Goal: Task Accomplishment & Management: Manage account settings

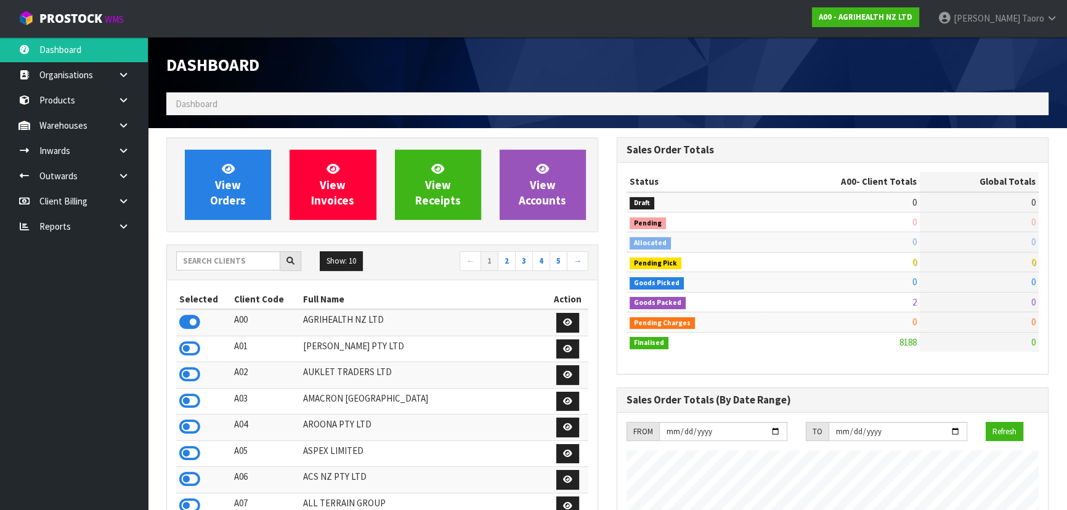
scroll to position [931, 450]
click at [265, 263] on input "text" at bounding box center [228, 260] width 104 height 19
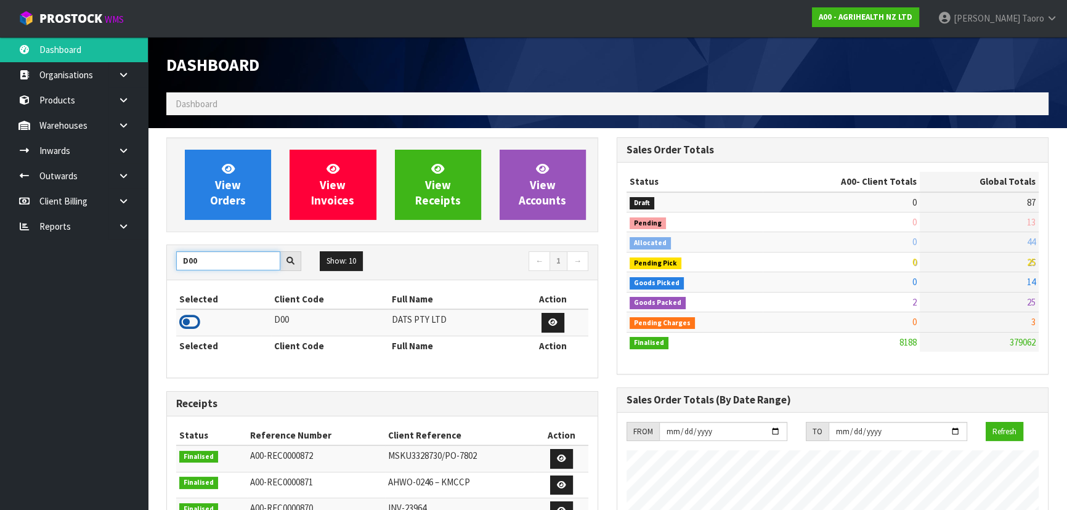
type input "D00"
click at [193, 318] on icon at bounding box center [189, 322] width 21 height 18
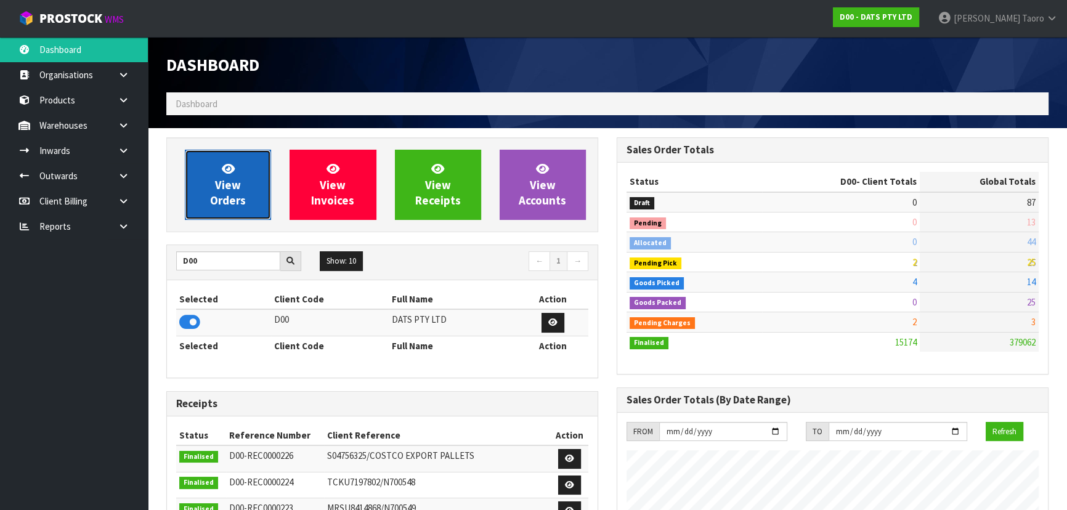
click at [230, 185] on span "View Orders" at bounding box center [228, 184] width 36 height 46
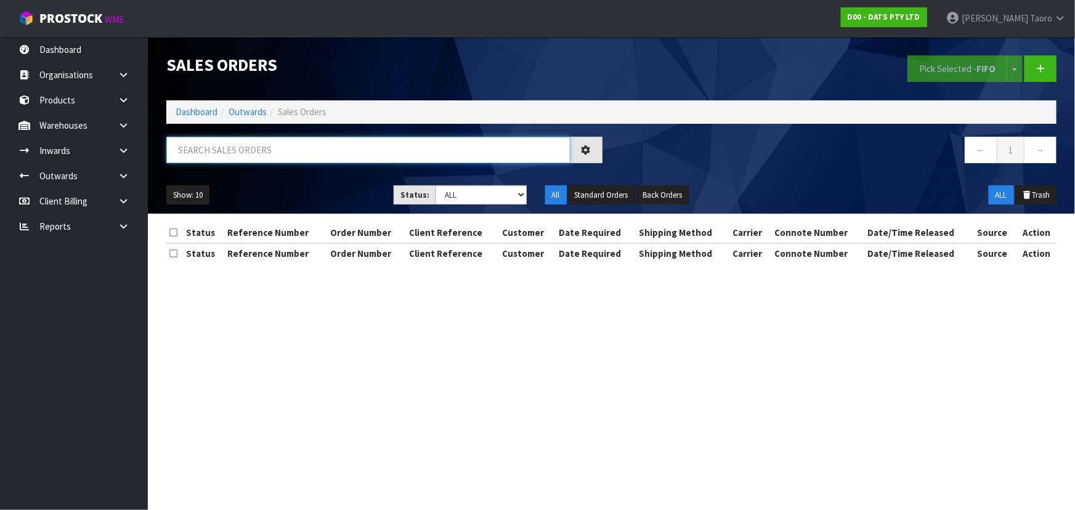
click at [237, 148] on input "text" at bounding box center [368, 150] width 404 height 26
type input "JOB-0410014"
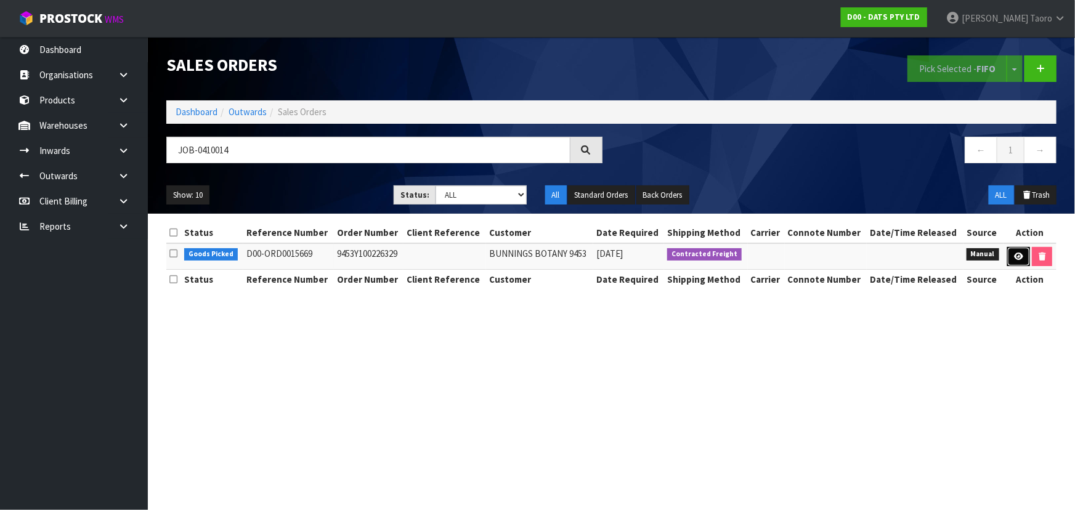
click at [1011, 259] on link at bounding box center [1018, 257] width 23 height 20
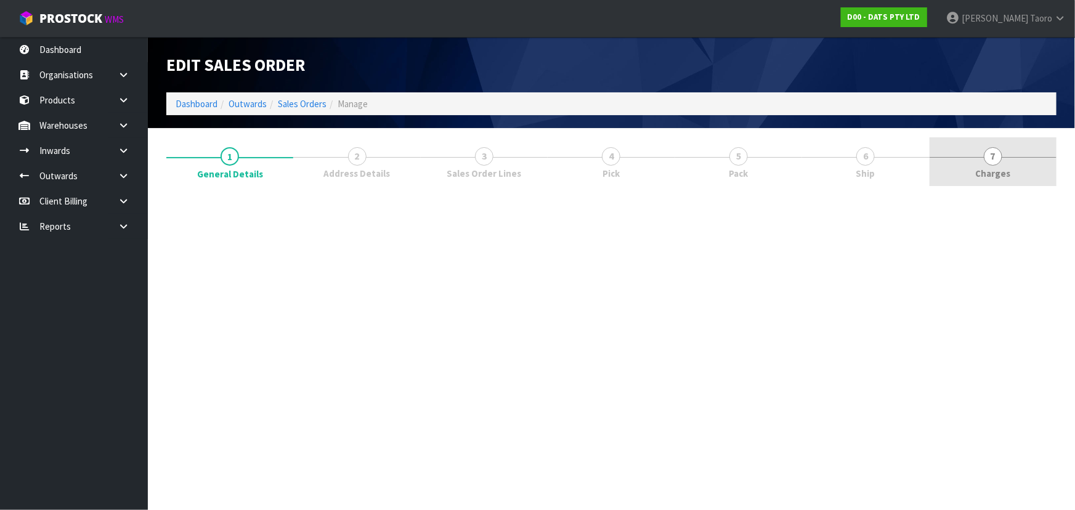
click at [991, 153] on span "7" at bounding box center [993, 156] width 18 height 18
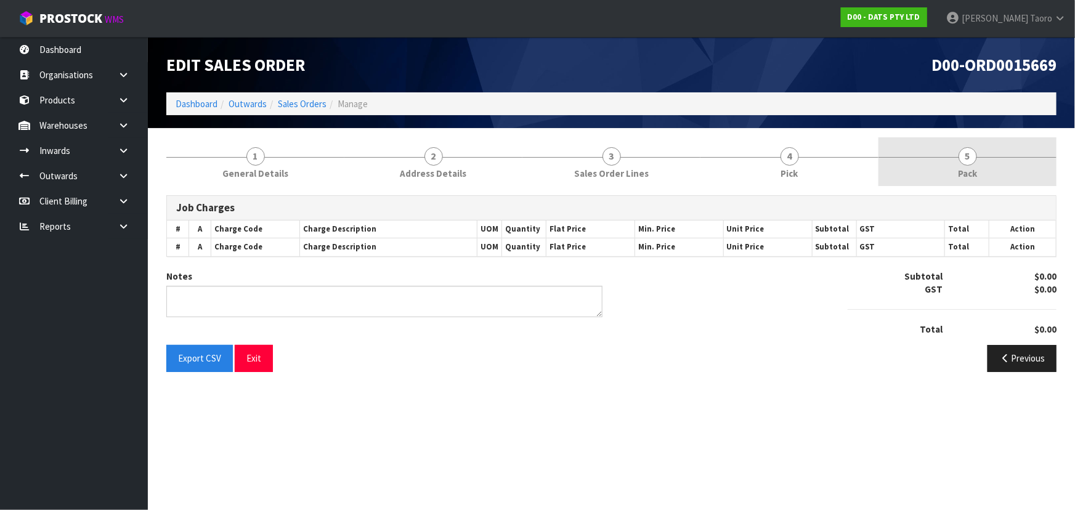
click at [943, 159] on link "5 Pack" at bounding box center [967, 161] width 178 height 49
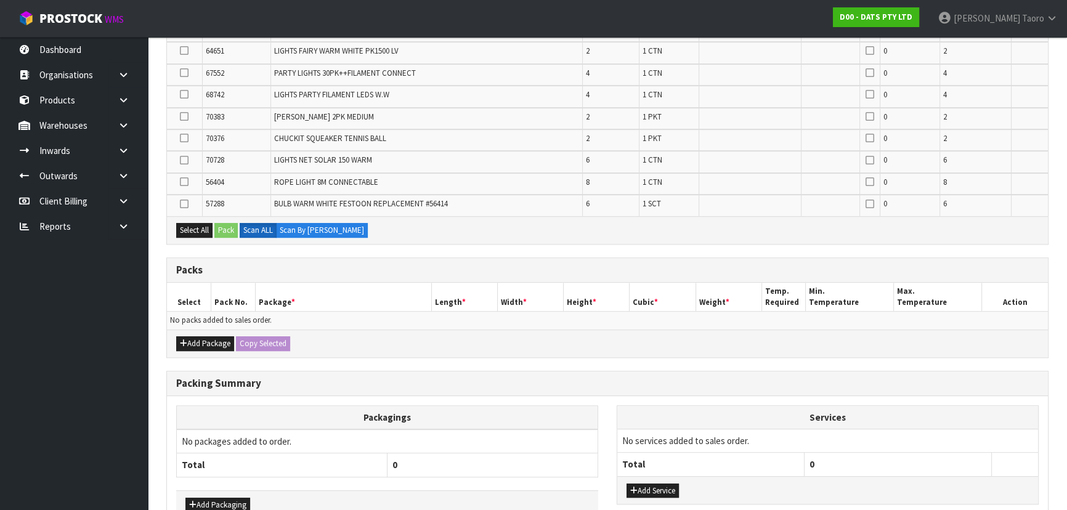
scroll to position [531, 0]
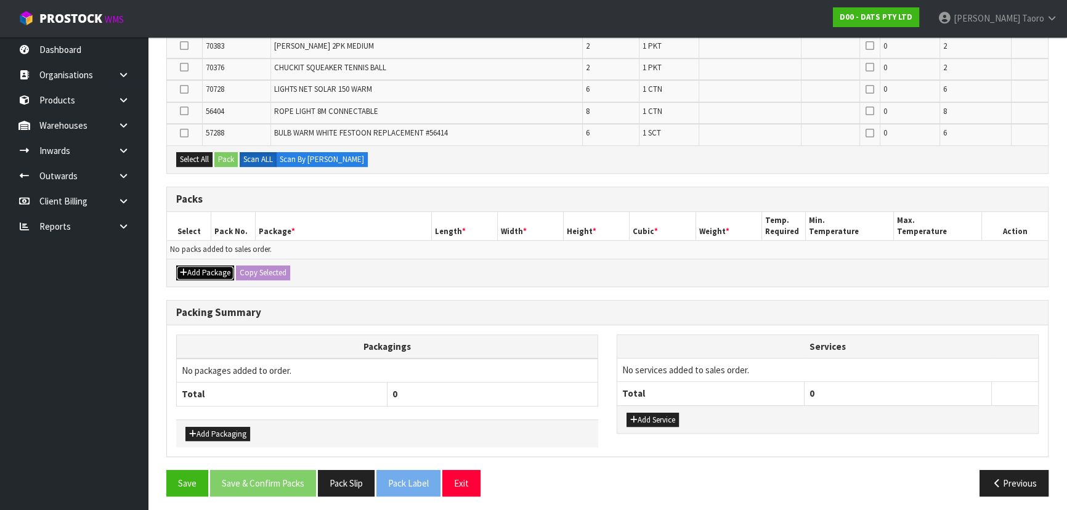
drag, startPoint x: 214, startPoint y: 270, endPoint x: 207, endPoint y: 265, distance: 9.2
click at [212, 270] on button "Add Package" at bounding box center [205, 272] width 58 height 15
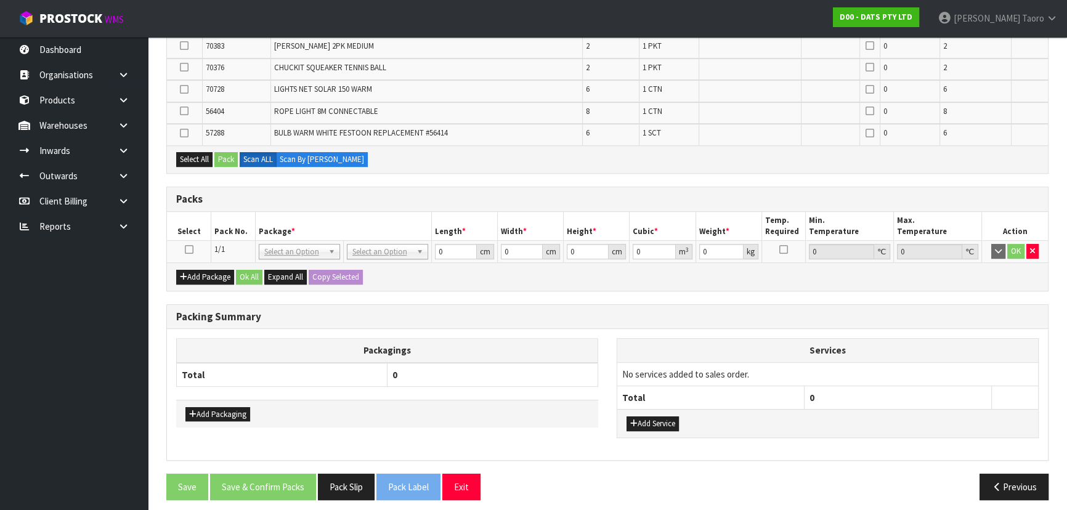
click at [188, 249] on icon at bounding box center [189, 249] width 9 height 1
click at [203, 241] on td at bounding box center [189, 252] width 44 height 22
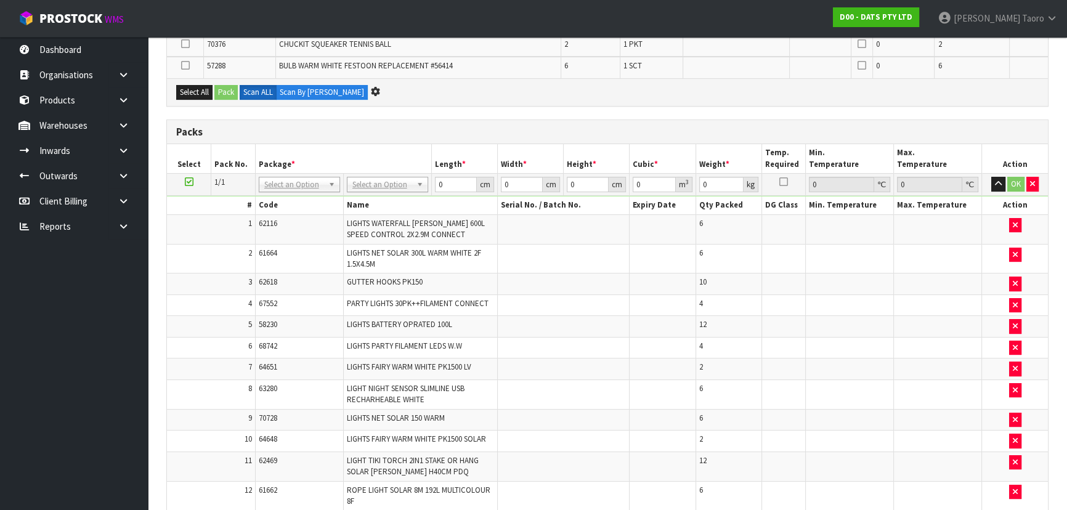
scroll to position [0, 0]
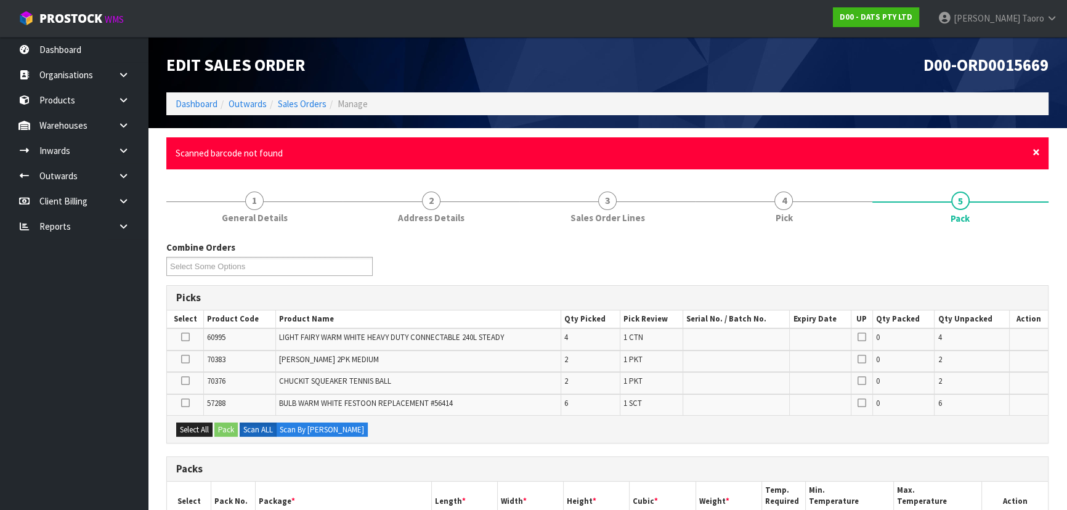
click at [1037, 160] on span "×" at bounding box center [1035, 152] width 7 height 17
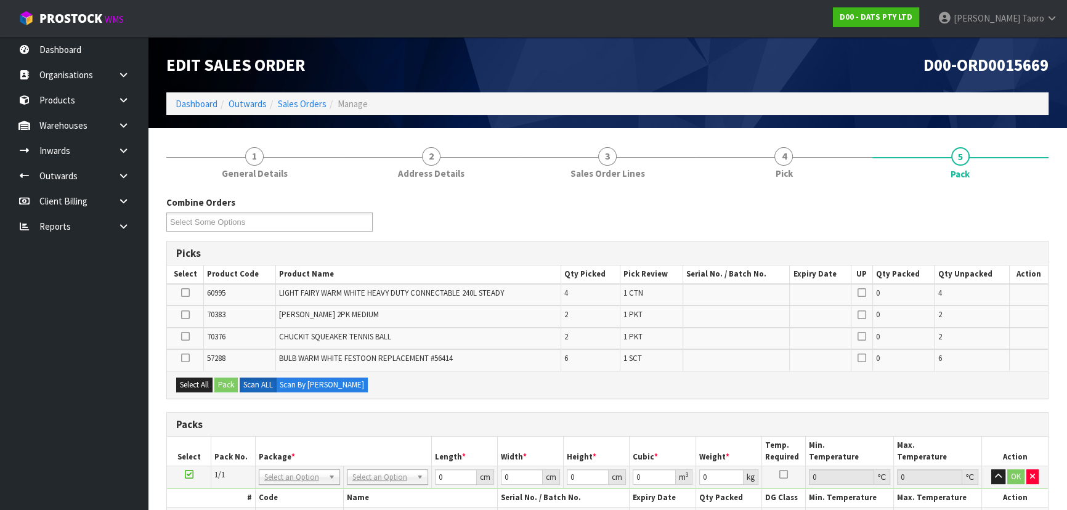
click at [737, 298] on td at bounding box center [735, 295] width 107 height 22
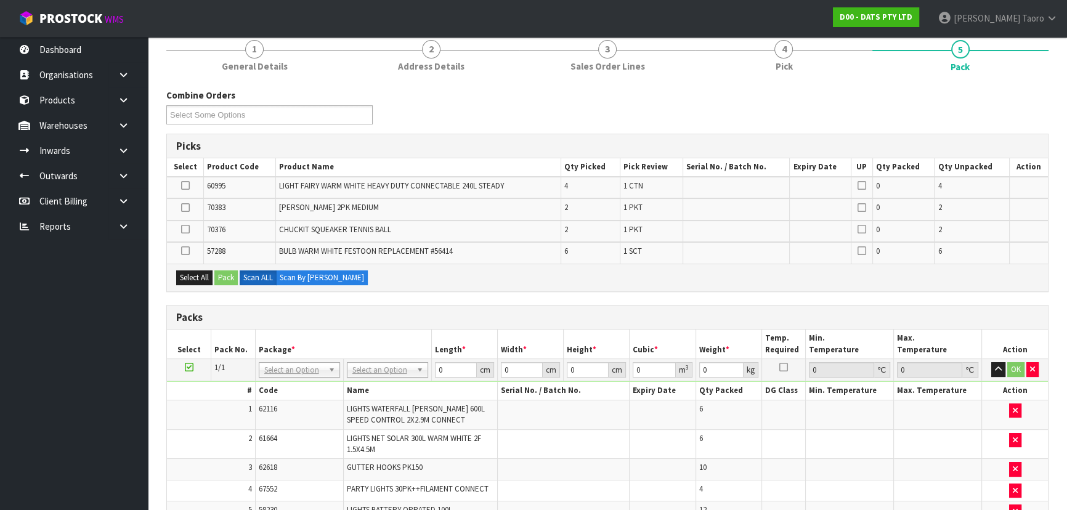
scroll to position [168, 0]
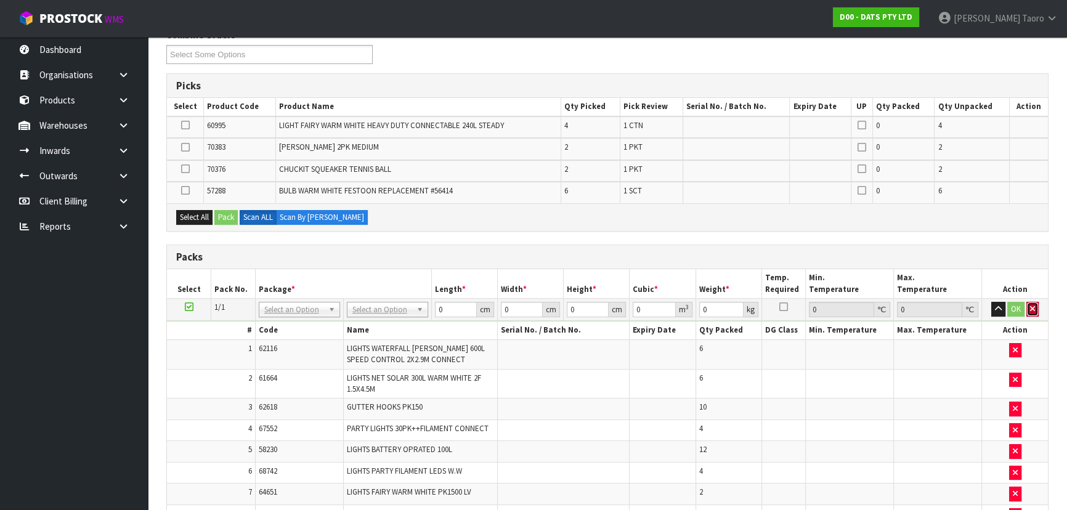
drag, startPoint x: 1035, startPoint y: 309, endPoint x: 1035, endPoint y: 302, distance: 6.8
click at [1035, 308] on button "button" at bounding box center [1032, 309] width 12 height 15
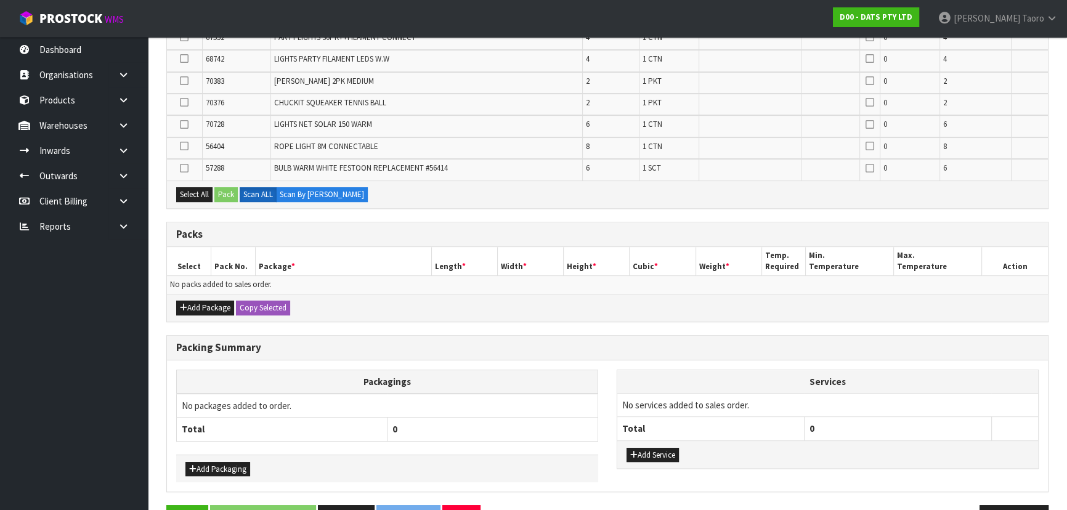
scroll to position [531, 0]
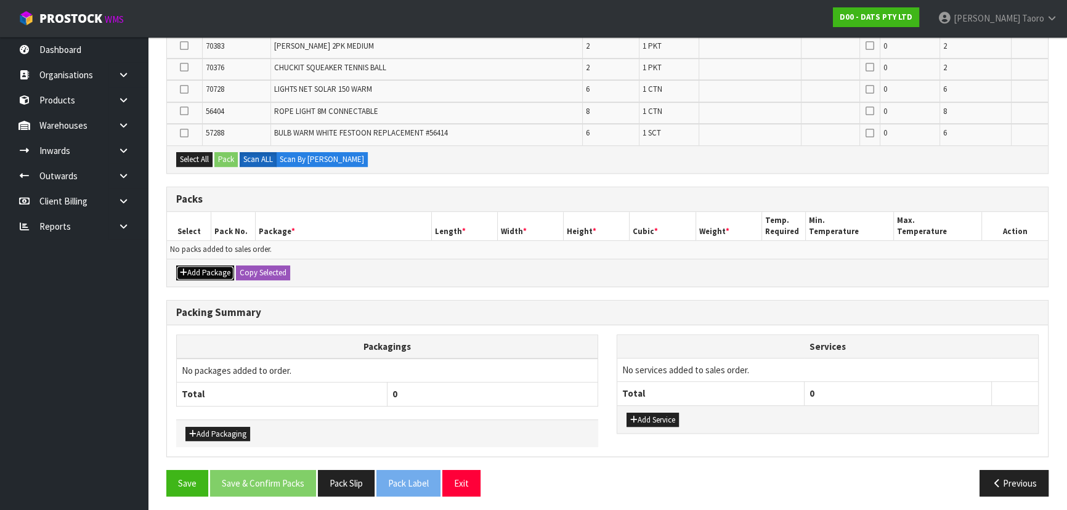
click at [187, 270] on button "Add Package" at bounding box center [205, 272] width 58 height 15
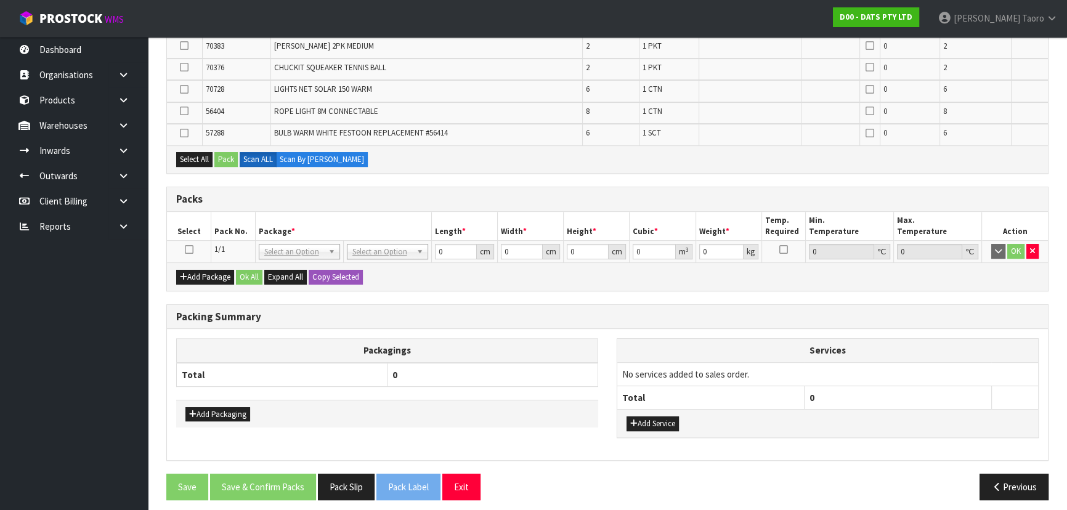
click at [190, 249] on icon at bounding box center [189, 249] width 9 height 1
click at [249, 323] on div "Packing Summary" at bounding box center [607, 317] width 881 height 25
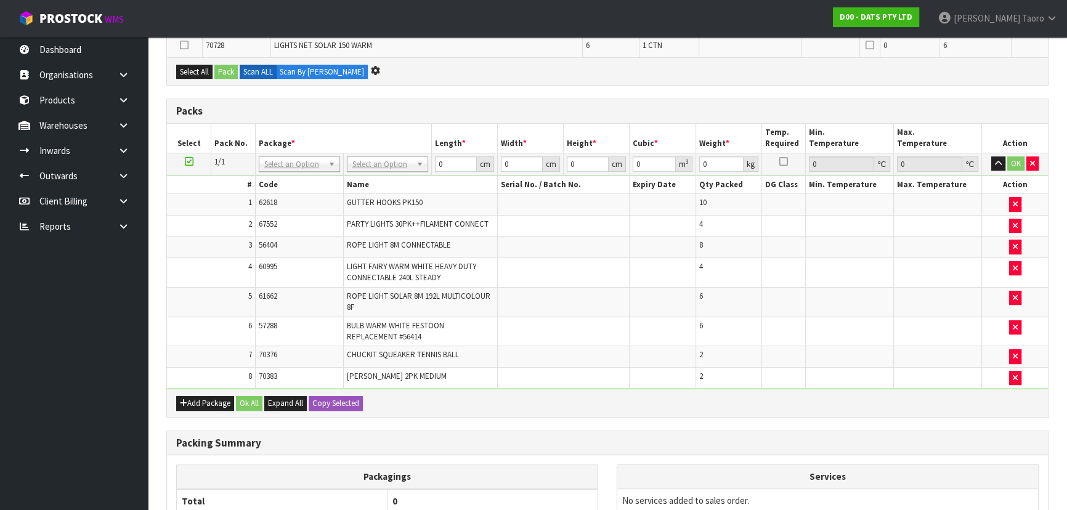
scroll to position [0, 0]
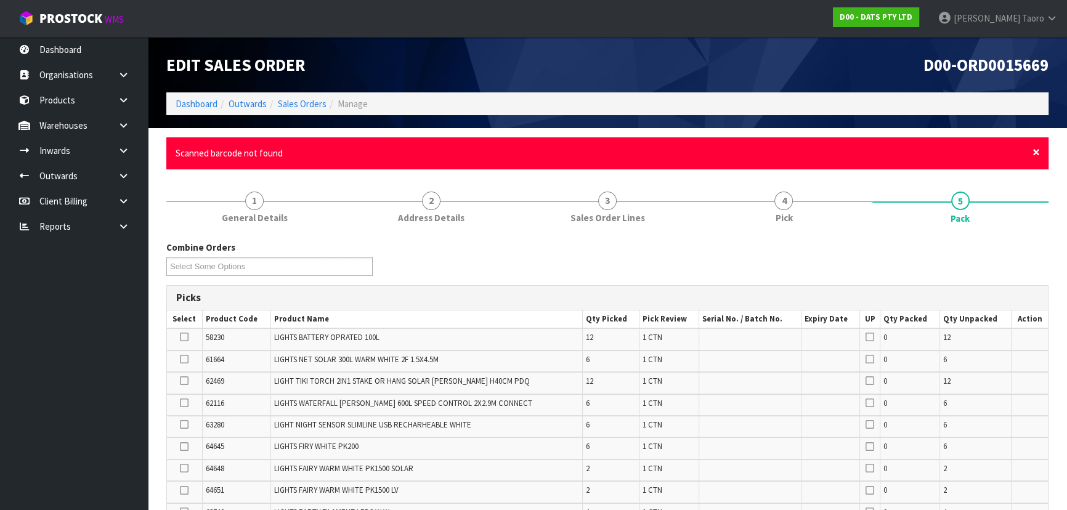
click at [1034, 153] on span "×" at bounding box center [1035, 152] width 7 height 17
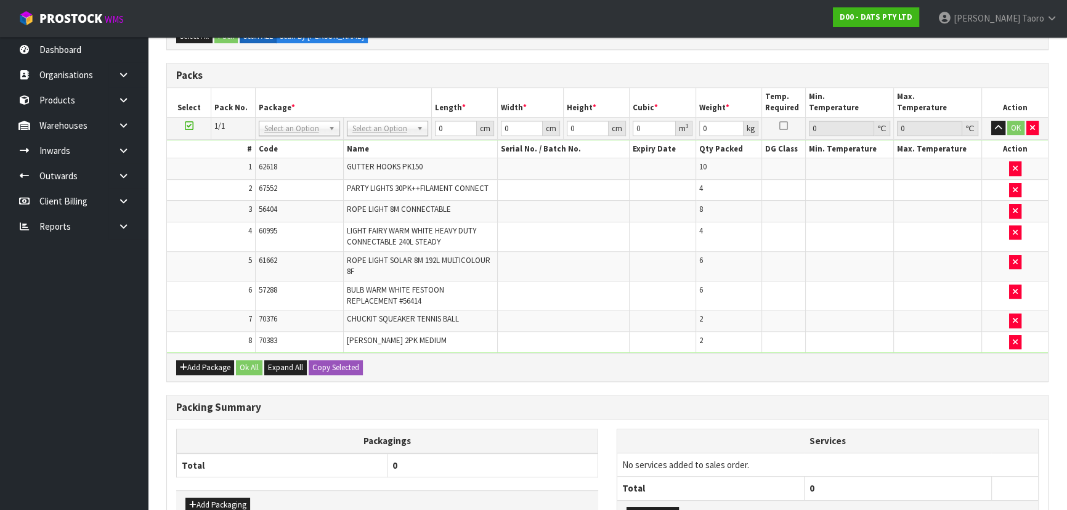
scroll to position [573, 0]
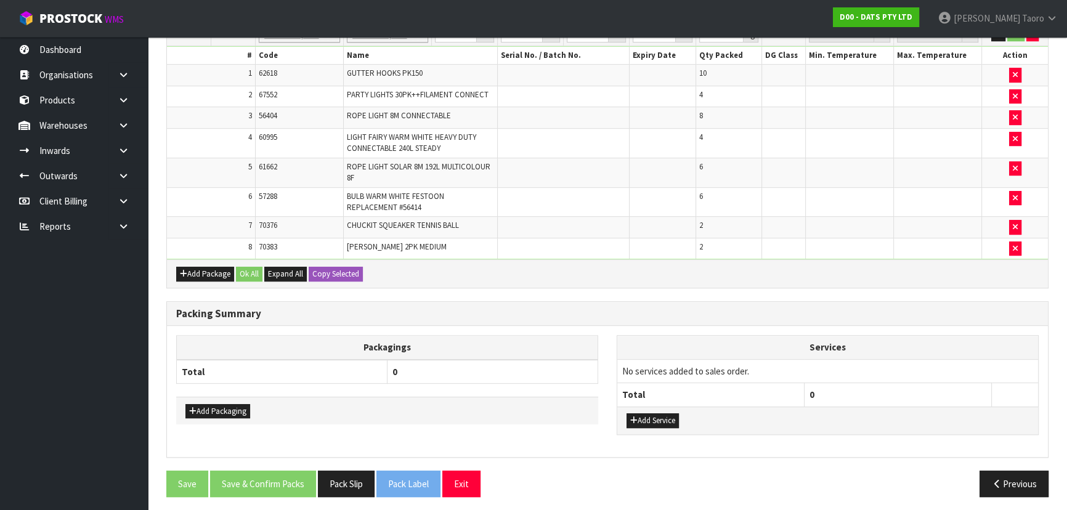
click at [918, 283] on div "Packs Select Pack No. Package * Length * Width * Height * Cubic * Weight * Temp…" at bounding box center [607, 128] width 882 height 318
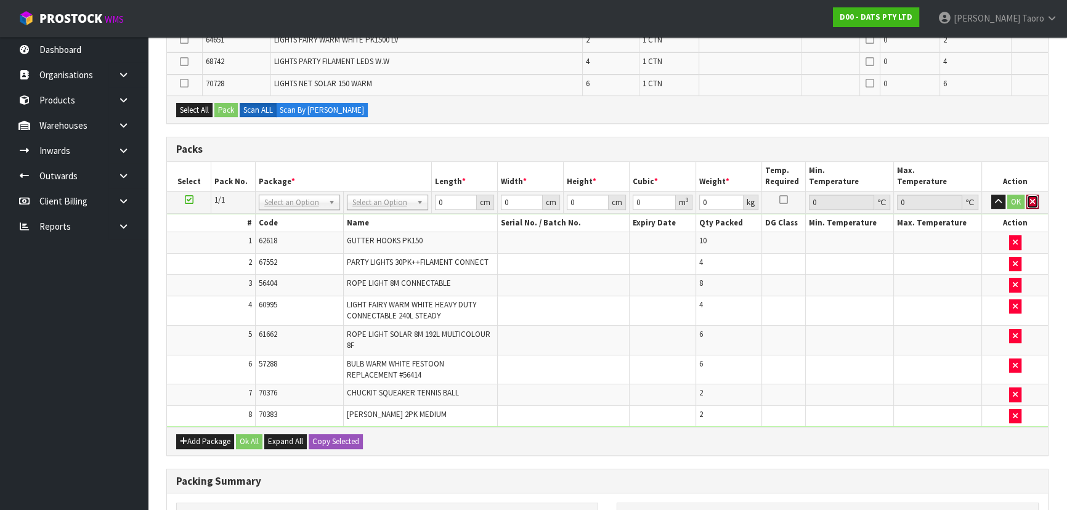
click at [1035, 202] on button "button" at bounding box center [1032, 202] width 12 height 15
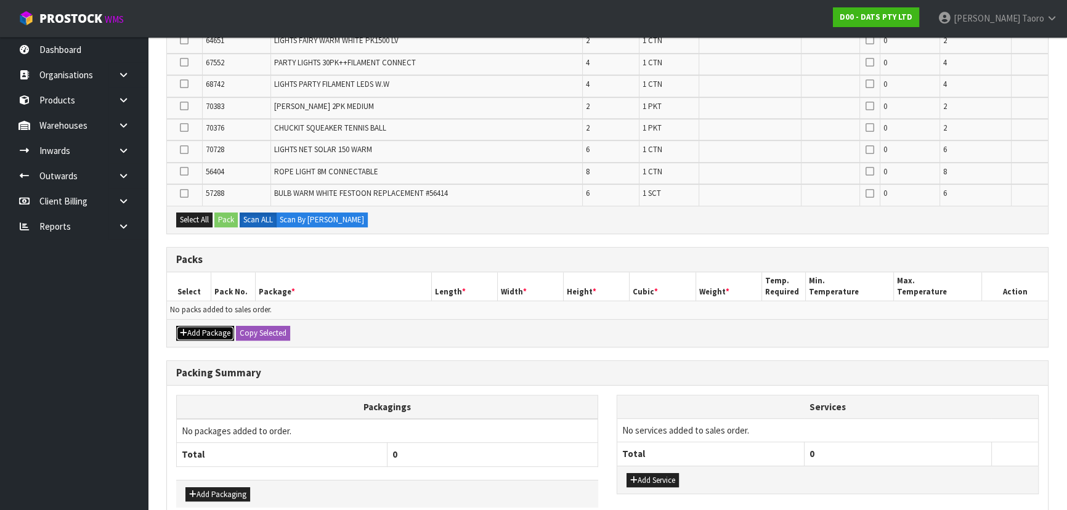
drag, startPoint x: 188, startPoint y: 326, endPoint x: 190, endPoint y: 320, distance: 6.4
click at [189, 326] on button "Add Package" at bounding box center [205, 333] width 58 height 15
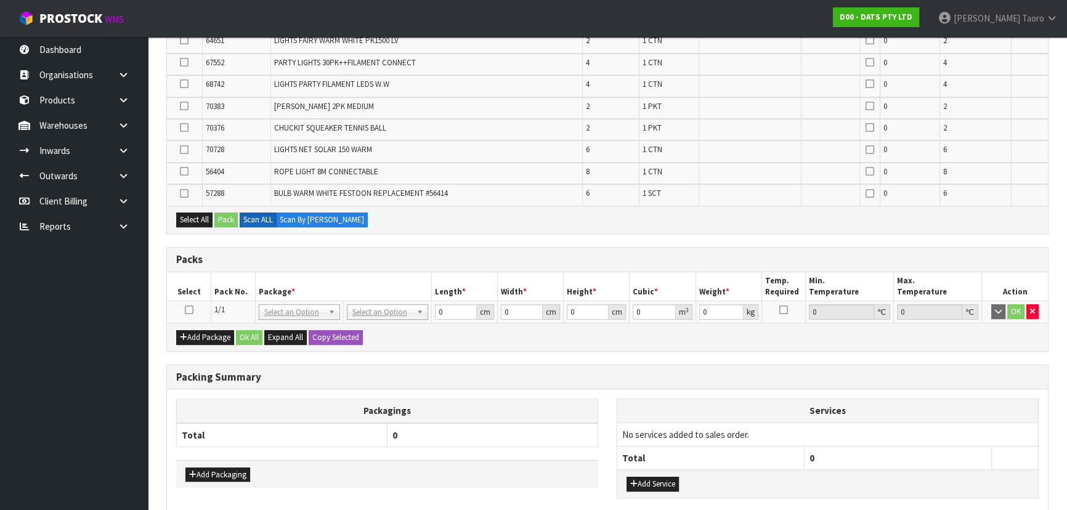
click at [192, 310] on icon at bounding box center [189, 310] width 9 height 1
click at [221, 286] on th "Pack No." at bounding box center [233, 286] width 44 height 29
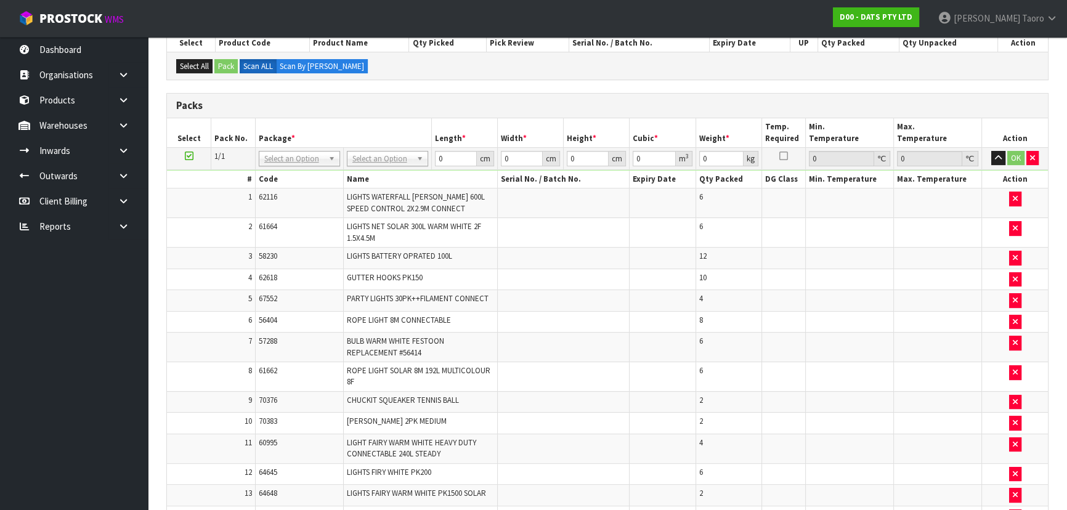
scroll to position [0, 0]
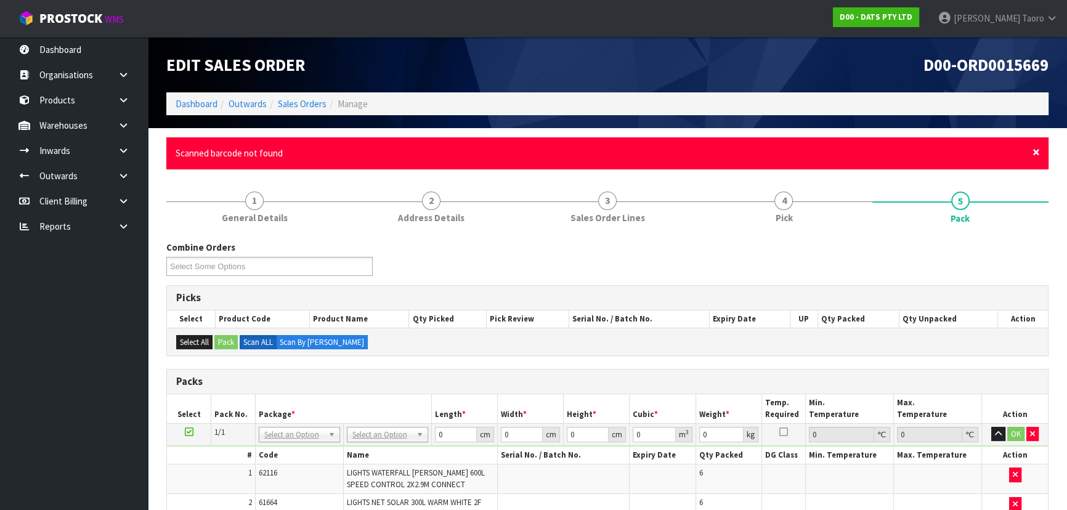
click at [1037, 149] on span "×" at bounding box center [1035, 152] width 7 height 17
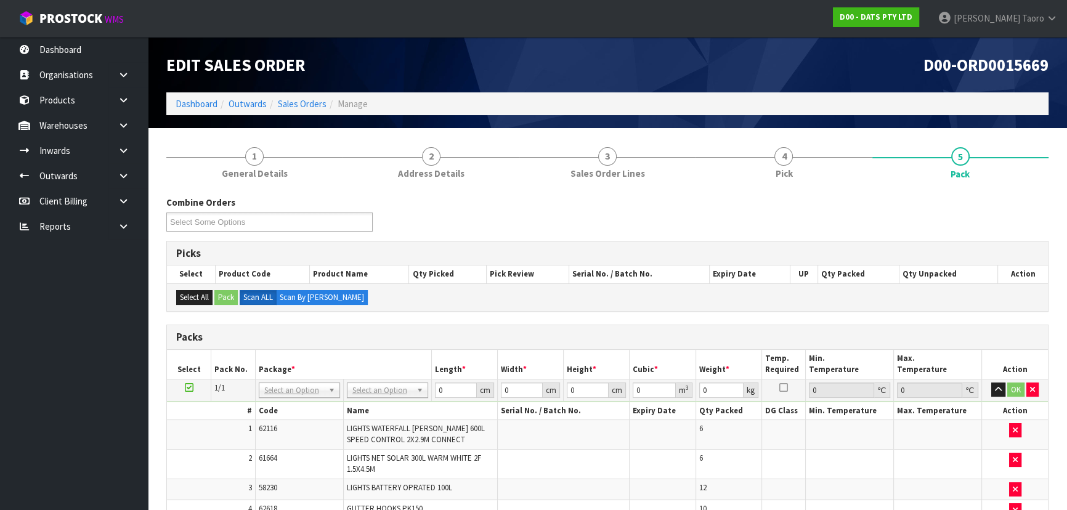
click at [1014, 211] on div "Combine Orders D00-ORD0015669 D00-ORD0015672 D00-ORD0015675 D00-ORD0015676 D00-…" at bounding box center [607, 218] width 901 height 44
click at [1015, 213] on div "Combine Orders D00-ORD0015669 D00-ORD0015672 D00-ORD0015675 D00-ORD0015676 D00-…" at bounding box center [607, 218] width 901 height 44
click at [1014, 211] on div "Combine Orders D00-ORD0015669 D00-ORD0015672 D00-ORD0015675 D00-ORD0015676 D00-…" at bounding box center [607, 218] width 901 height 44
drag, startPoint x: 558, startPoint y: 209, endPoint x: 559, endPoint y: 202, distance: 7.5
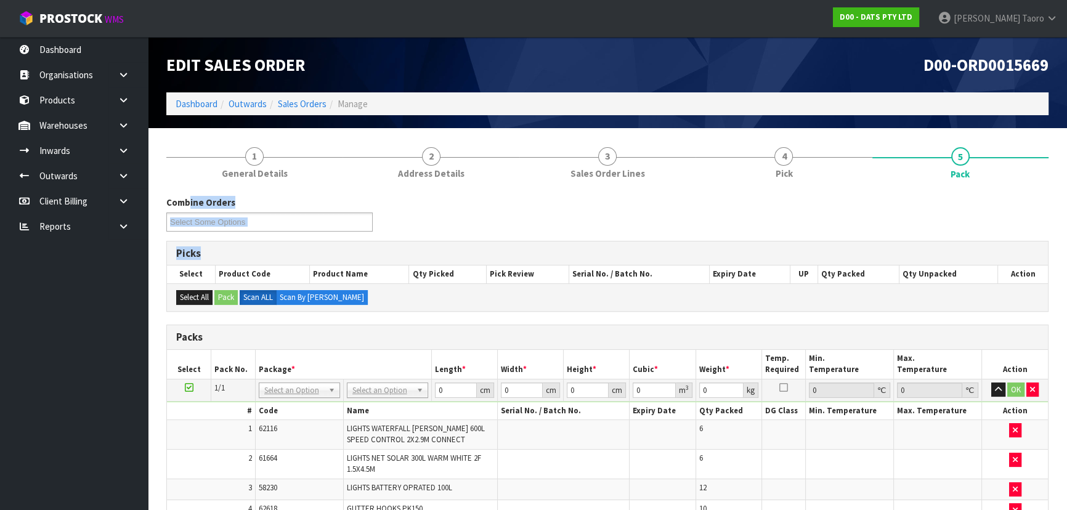
click at [559, 209] on div "Combine Orders D00-ORD0015669 D00-ORD0015672 D00-ORD0015675 D00-ORD0015676 D00-…" at bounding box center [607, 218] width 901 height 44
type input "120"
type input "100"
type input "78.44"
click at [450, 388] on input "120" at bounding box center [455, 390] width 42 height 15
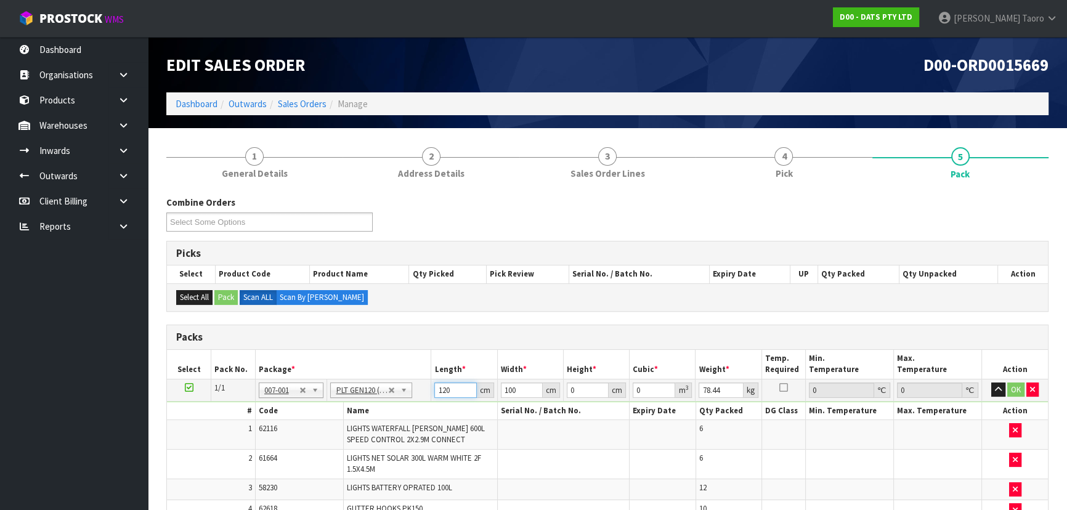
click at [450, 388] on input "120" at bounding box center [455, 390] width 42 height 15
type input "118"
type input "101"
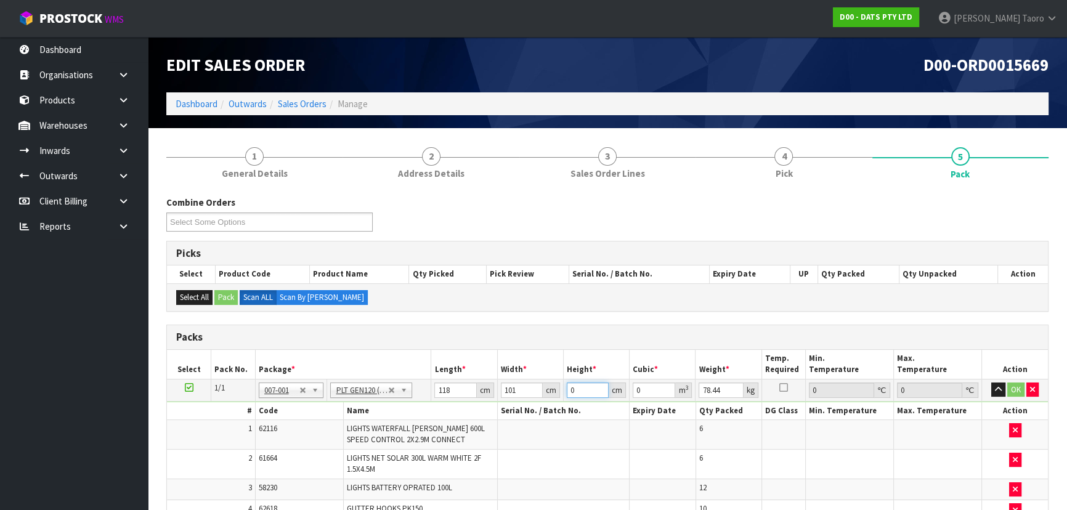
type input "6"
type input "0.071508"
type input "67"
type input "0.798506"
type input "67"
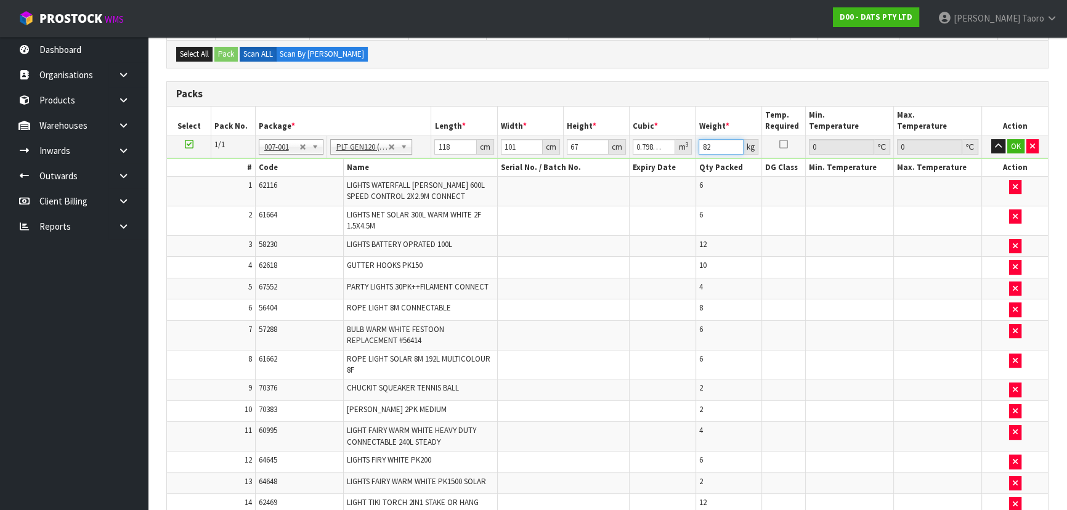
scroll to position [448, 0]
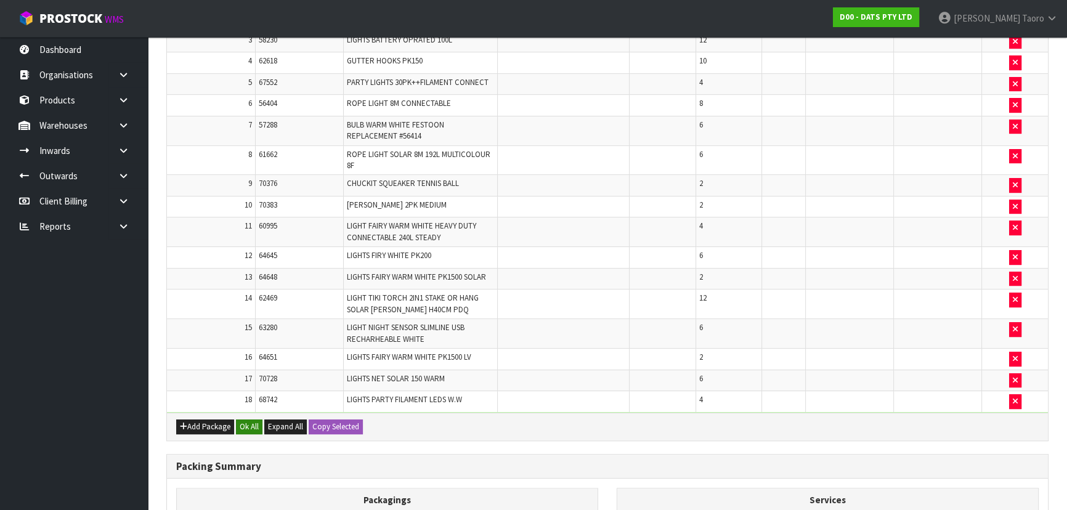
type input "82"
click at [254, 424] on button "Ok All" at bounding box center [249, 426] width 26 height 15
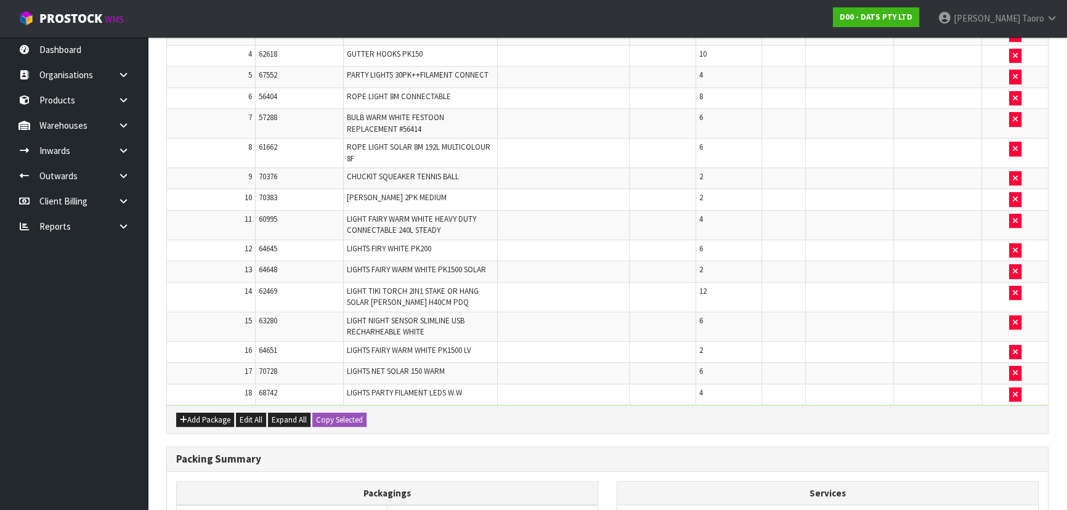
scroll to position [606, 0]
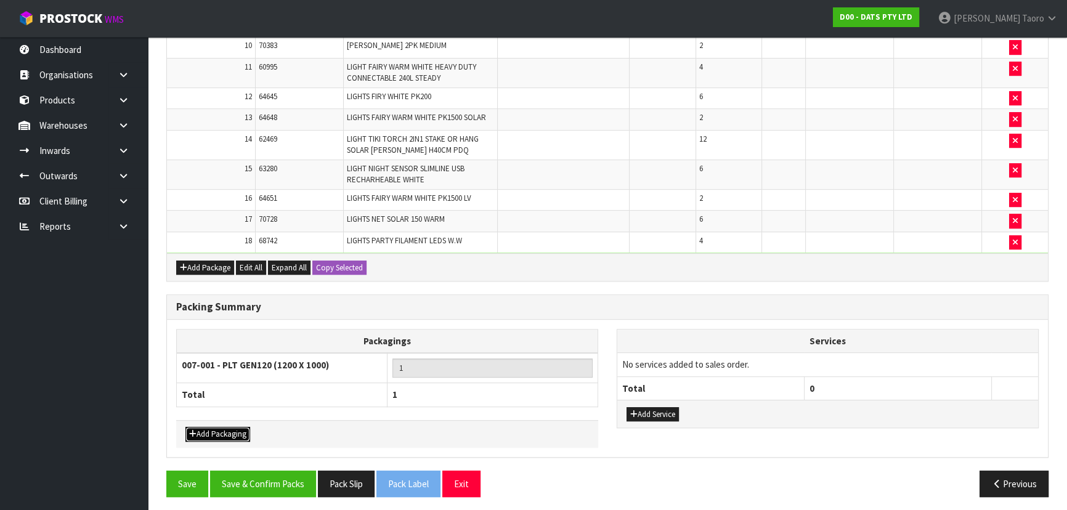
drag, startPoint x: 237, startPoint y: 427, endPoint x: 247, endPoint y: 419, distance: 12.7
click at [237, 427] on button "Add Packaging" at bounding box center [217, 434] width 65 height 15
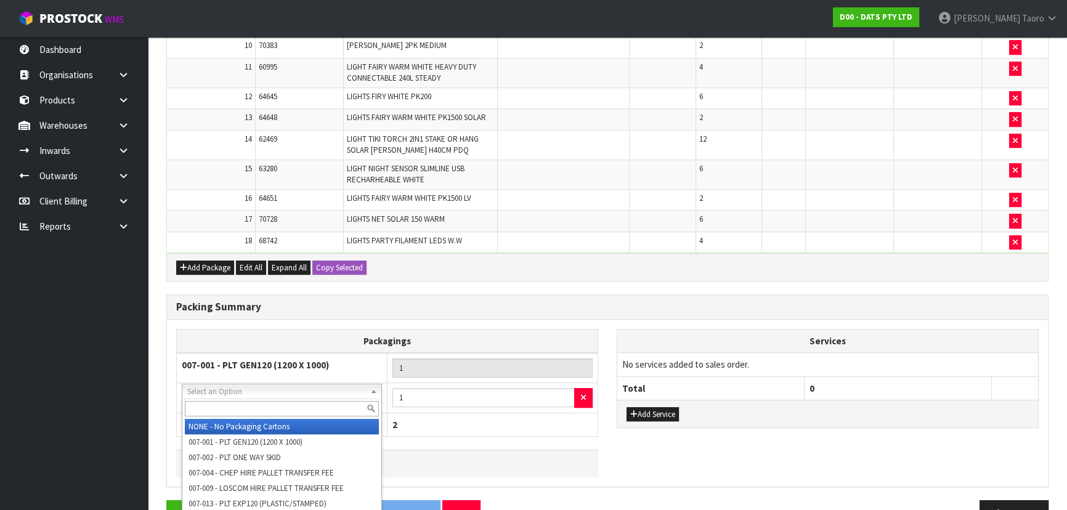
drag, startPoint x: 267, startPoint y: 404, endPoint x: 261, endPoint y: 388, distance: 16.9
click at [267, 402] on input "text" at bounding box center [282, 408] width 194 height 15
type input "OC"
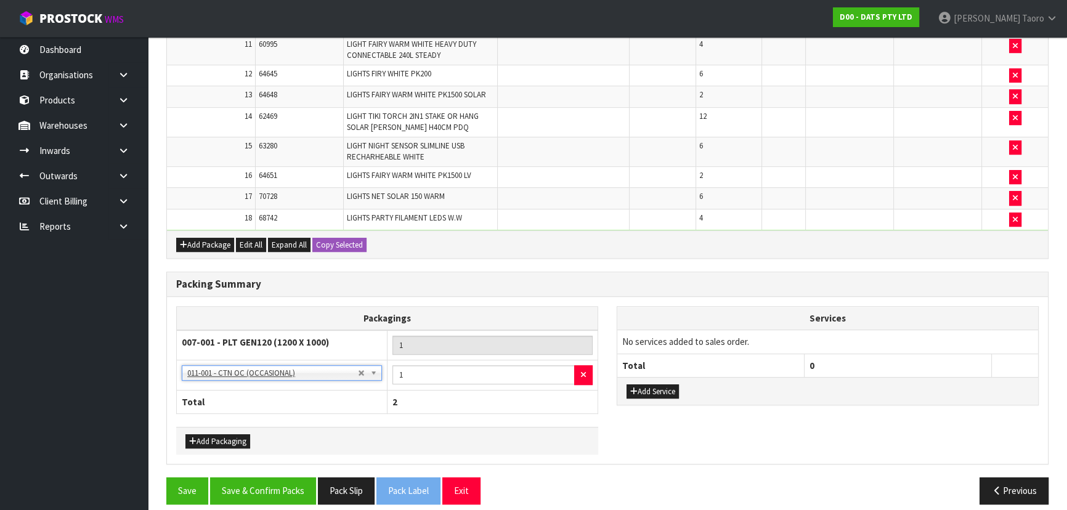
scroll to position [636, 0]
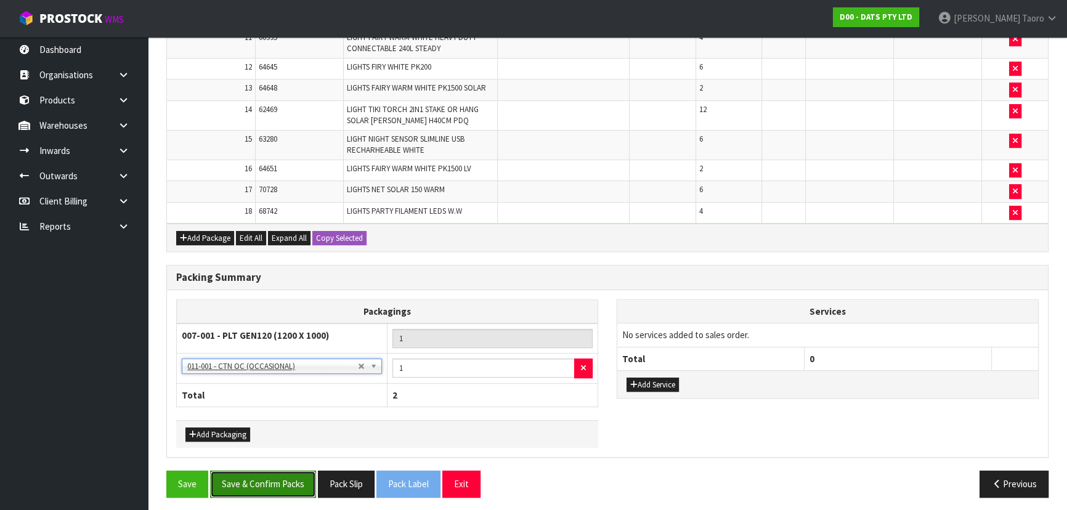
click at [296, 473] on button "Save & Confirm Packs" at bounding box center [263, 484] width 106 height 26
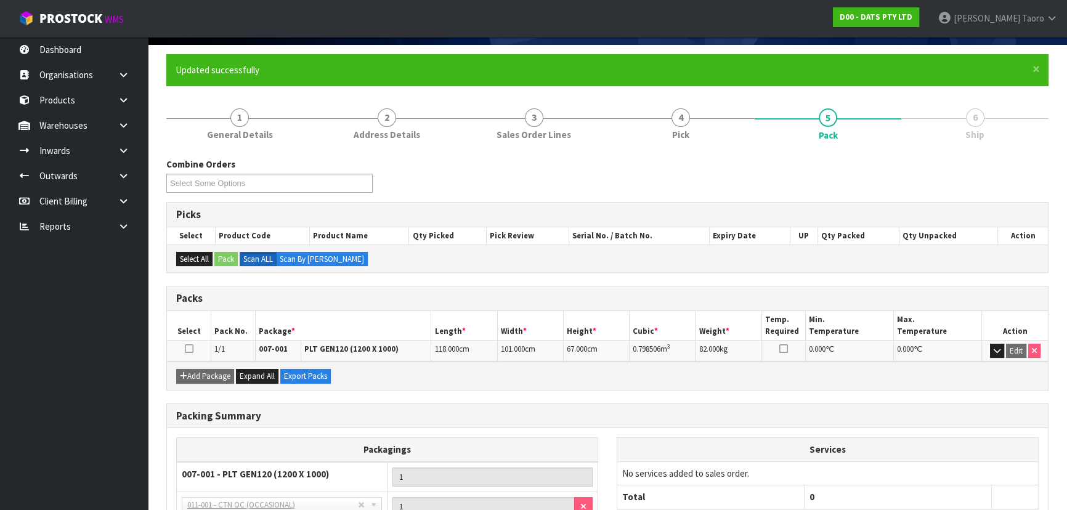
scroll to position [197, 0]
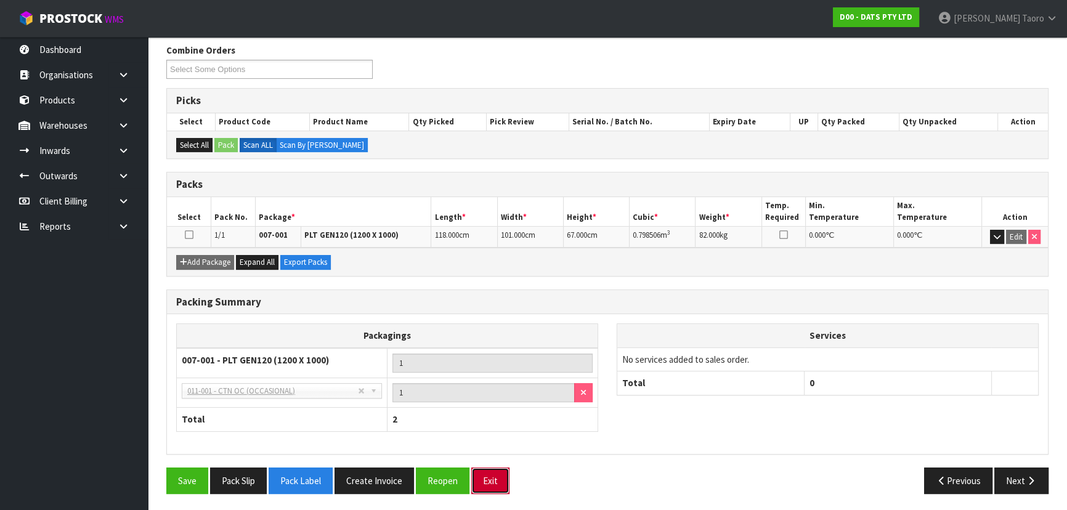
click at [506, 471] on button "Exit" at bounding box center [490, 481] width 38 height 26
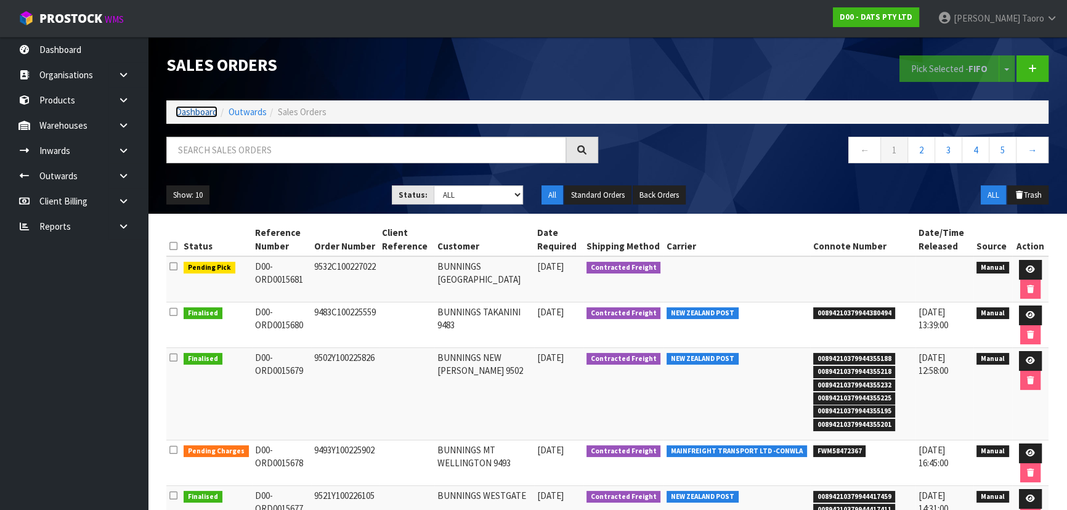
click at [205, 115] on link "Dashboard" at bounding box center [197, 112] width 42 height 12
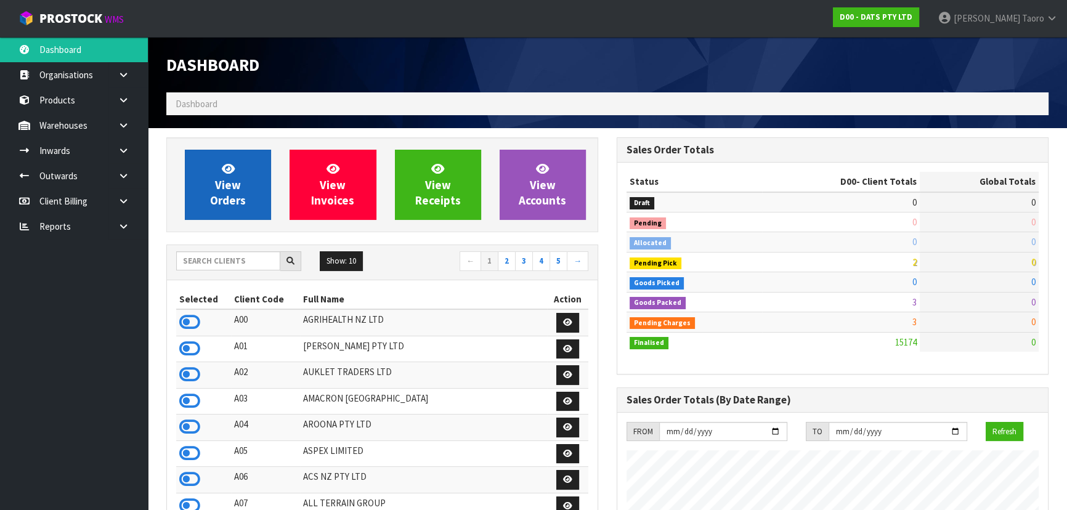
scroll to position [931, 450]
click at [245, 191] on link "View Orders" at bounding box center [228, 185] width 86 height 70
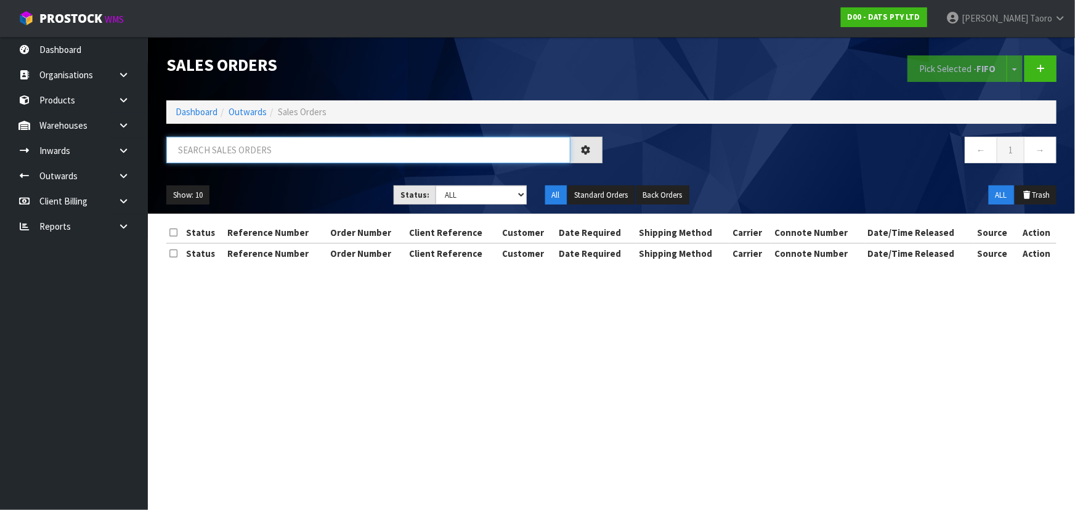
click at [251, 145] on input "text" at bounding box center [368, 150] width 404 height 26
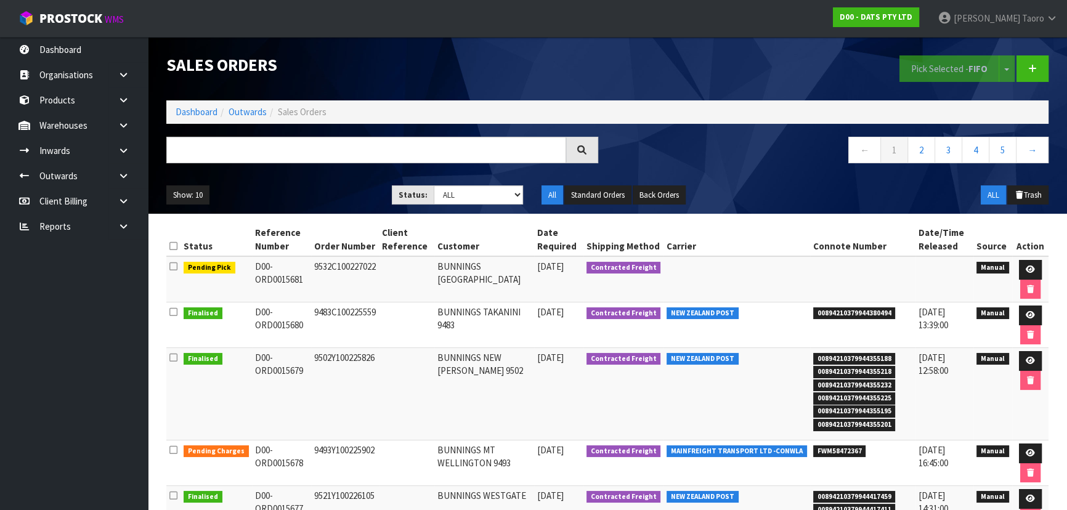
click at [214, 126] on div "Sales Orders Pick Selected - FIFO Split button! FIFO - First In First Out FEFO …" at bounding box center [607, 125] width 901 height 177
click at [214, 128] on div "Sales Orders Pick Selected - FIFO Split button! FIFO - First In First Out FEFO …" at bounding box center [607, 125] width 901 height 177
click at [256, 141] on input "text" at bounding box center [366, 150] width 400 height 26
click at [187, 111] on link "Dashboard" at bounding box center [197, 112] width 42 height 12
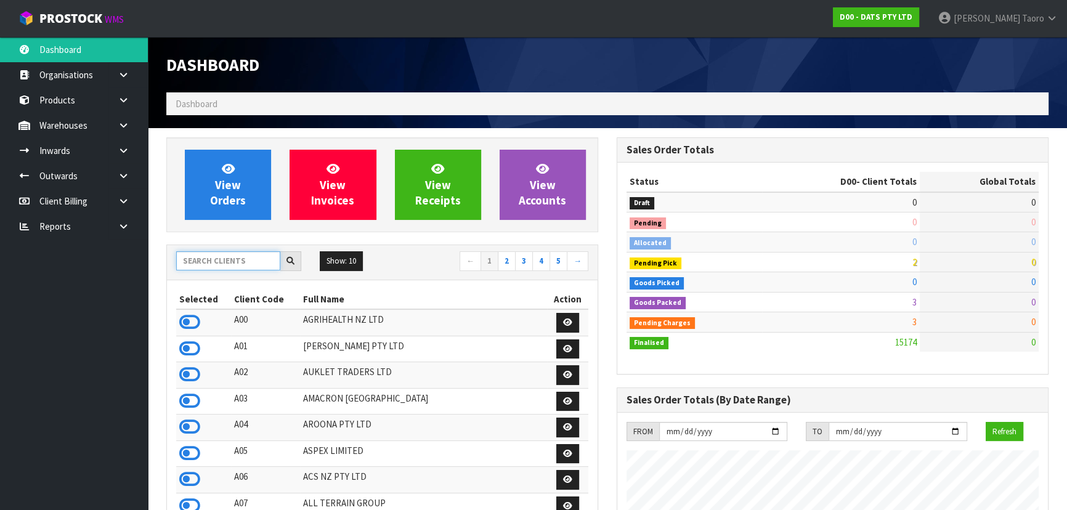
scroll to position [767, 450]
click at [234, 262] on input "text" at bounding box center [228, 260] width 104 height 19
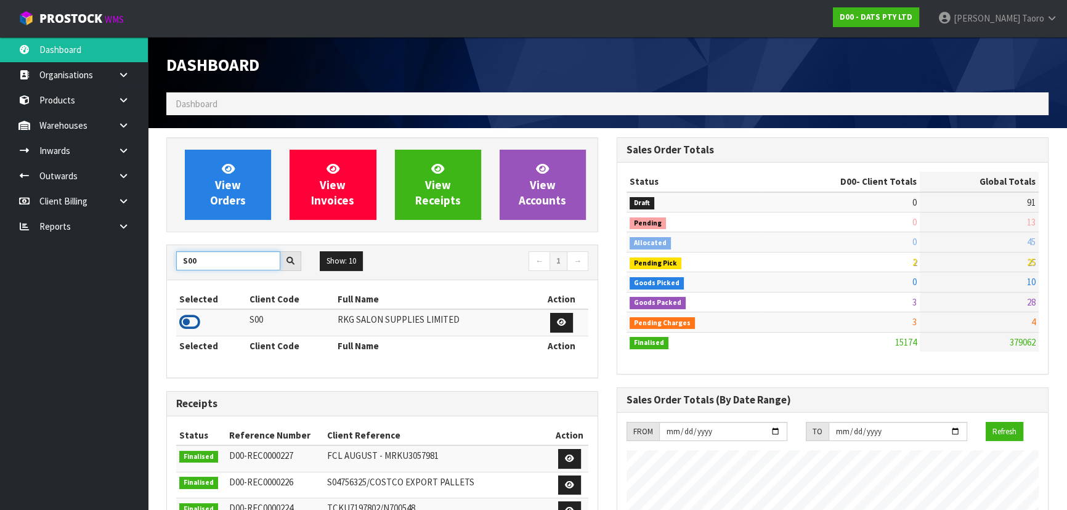
type input "S00"
click at [193, 319] on icon at bounding box center [189, 322] width 21 height 18
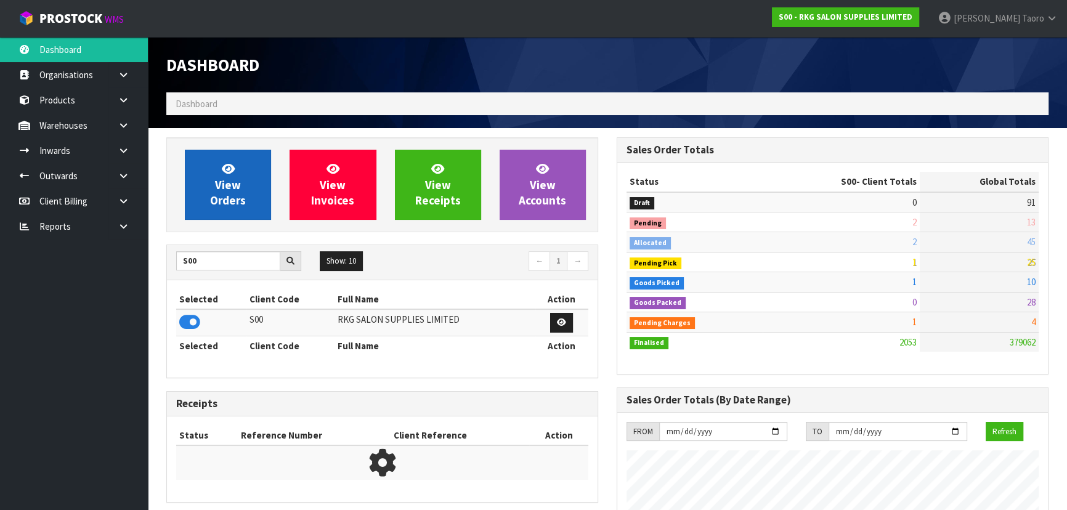
scroll to position [971, 450]
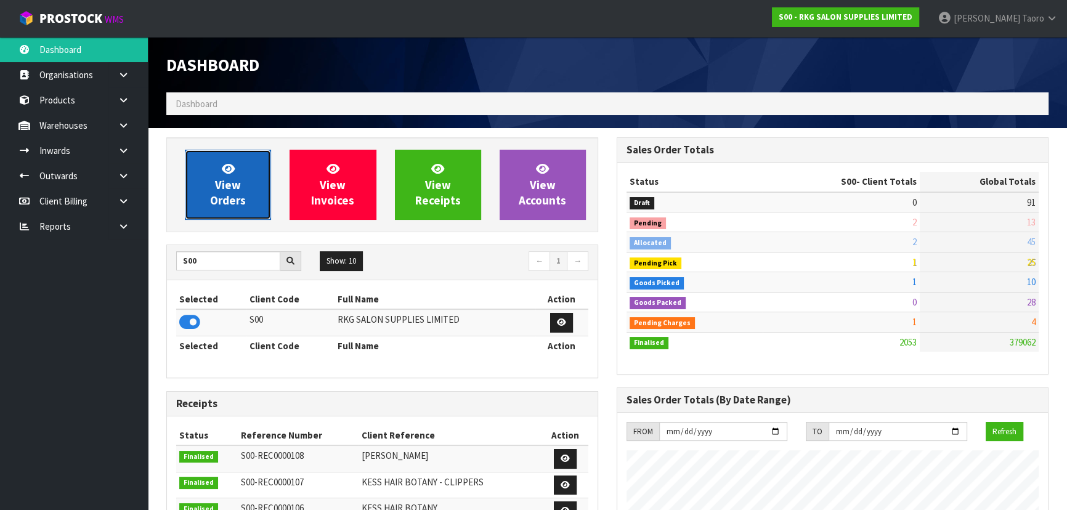
click at [232, 203] on span "View Orders" at bounding box center [228, 184] width 36 height 46
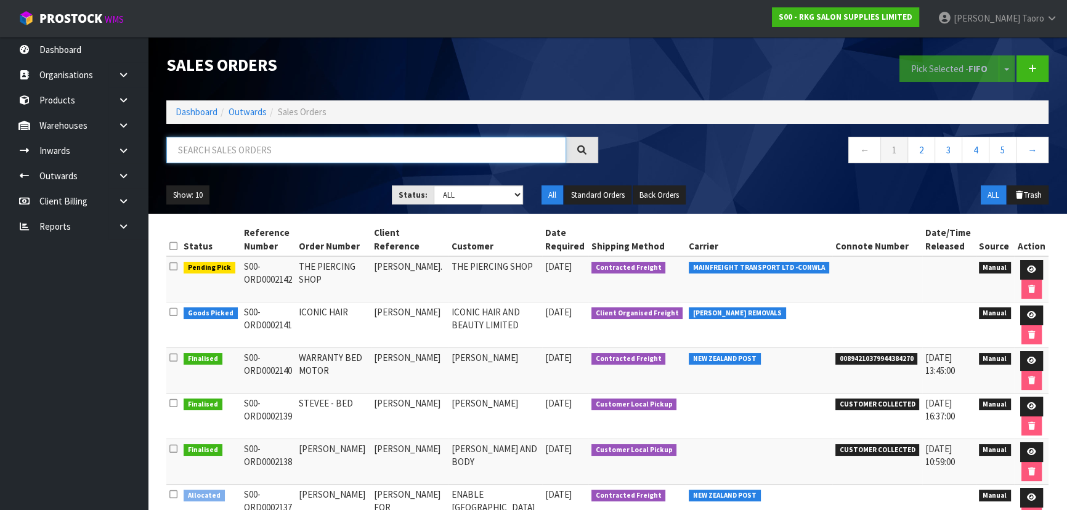
click at [248, 153] on input "text" at bounding box center [366, 150] width 400 height 26
type input "JOB-0410090"
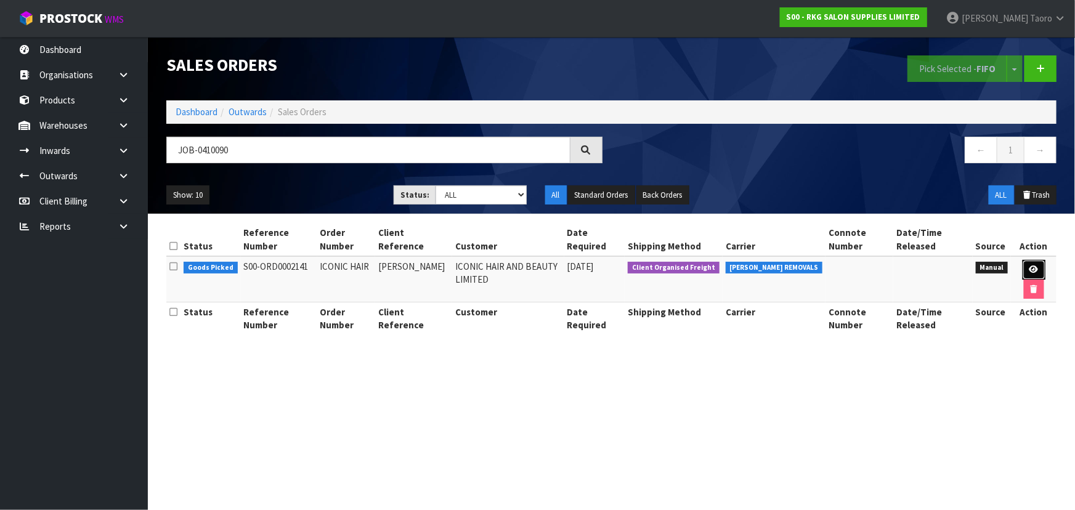
click at [1035, 272] on icon at bounding box center [1033, 269] width 9 height 8
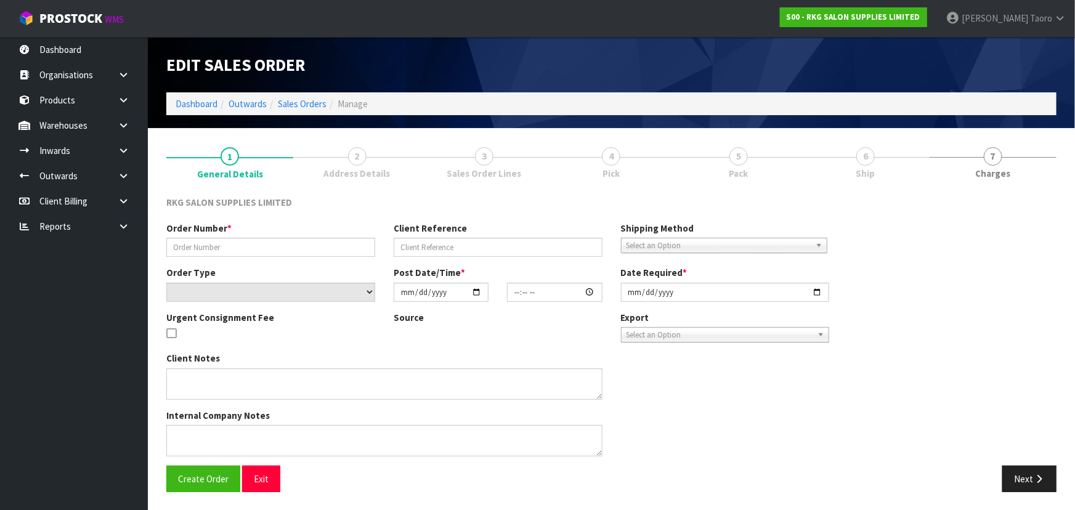
type input "ICONIC HAIR"
type input "[PERSON_NAME]"
select select "number:0"
type input "[DATE]"
type input "00:00:00.000"
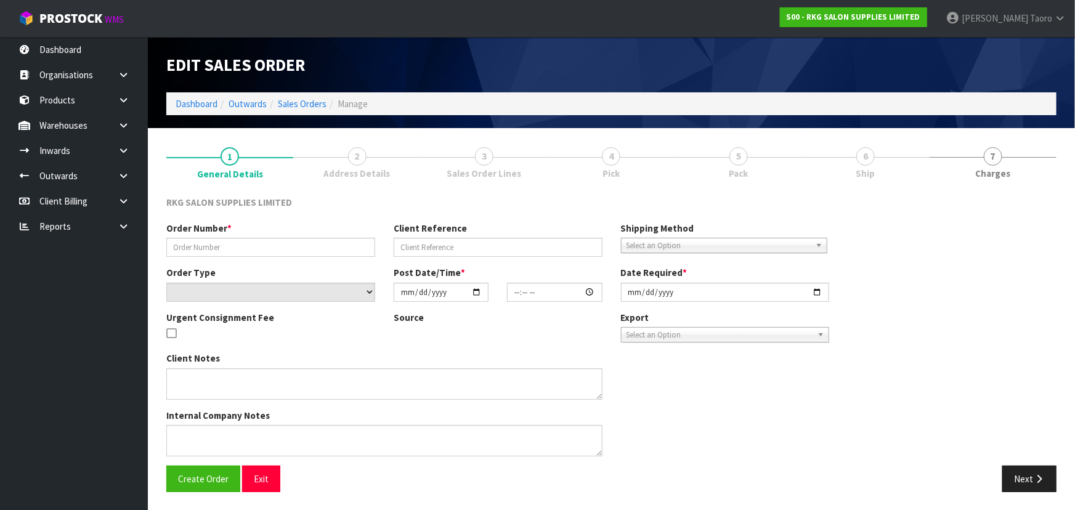
type input "[DATE]"
type textarea "FOR CONROYS PICK UP [DATE][DATE] JOB#2972019"
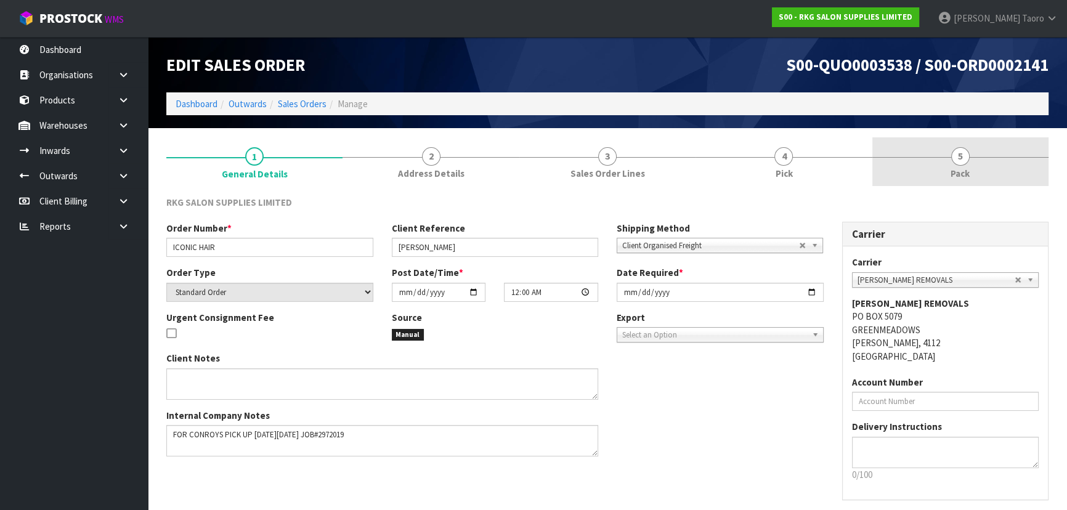
click at [948, 169] on link "5 Pack" at bounding box center [960, 161] width 176 height 49
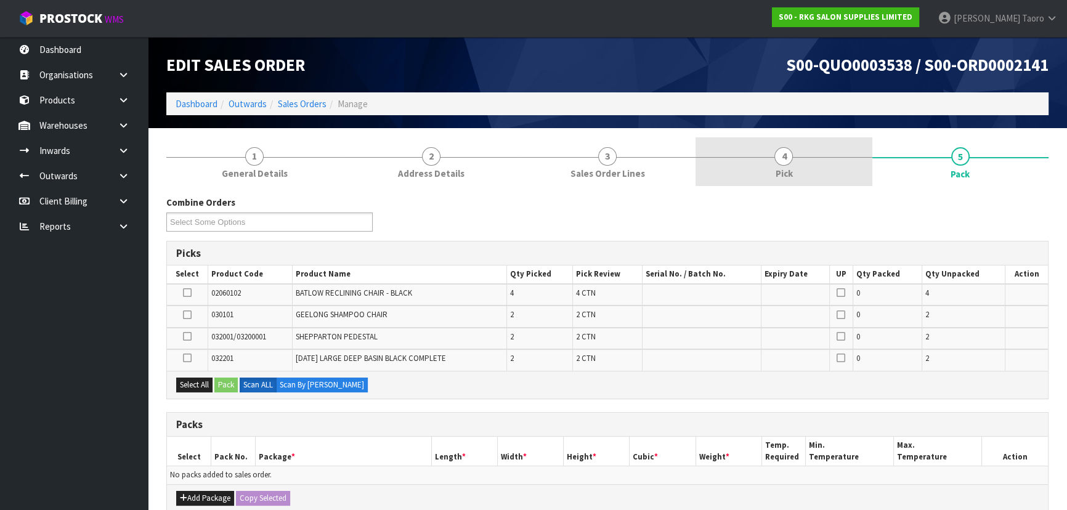
click at [763, 171] on link "4 Pick" at bounding box center [783, 161] width 176 height 49
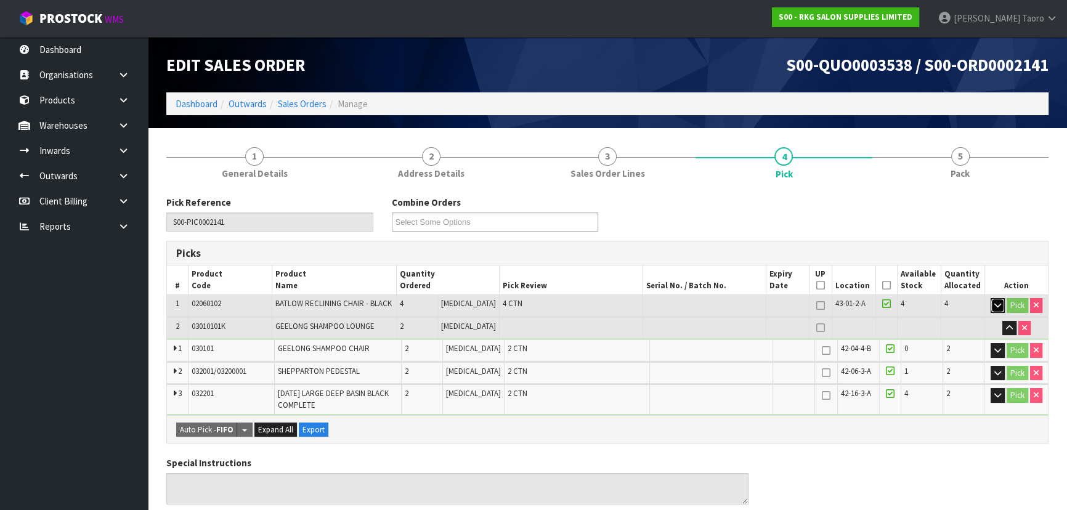
click at [991, 306] on button "button" at bounding box center [997, 305] width 14 height 15
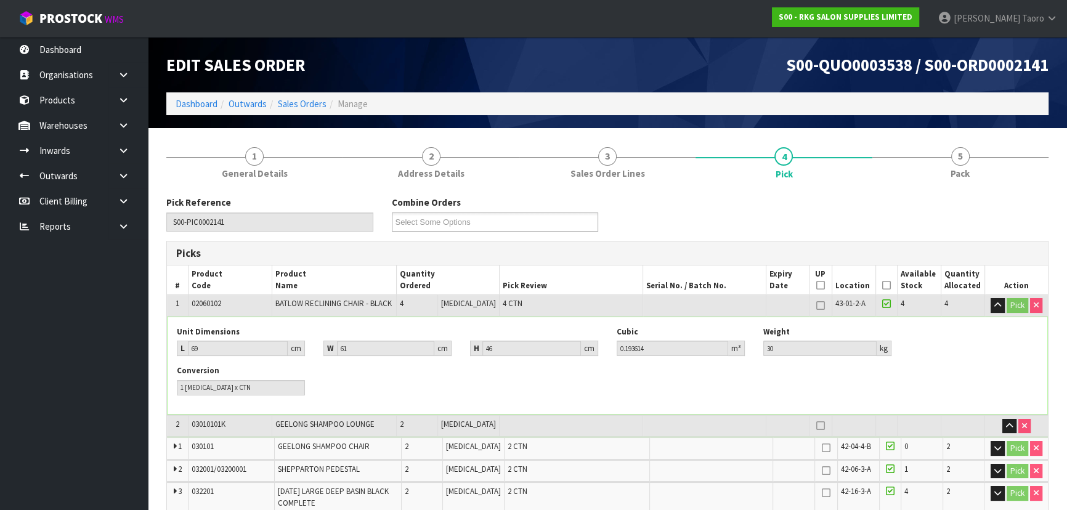
click at [981, 217] on div "Pick Reference S00-PIC0002141 Combine Orders S00-ORD0002132 S00-ORD0002137 S00-…" at bounding box center [607, 218] width 901 height 44
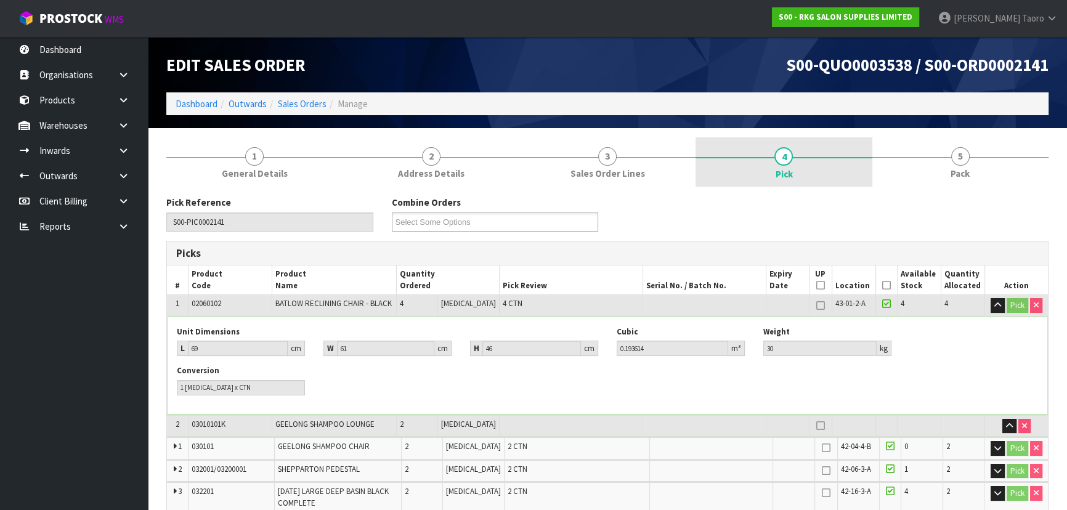
click at [735, 165] on link "4 Pick" at bounding box center [783, 161] width 176 height 49
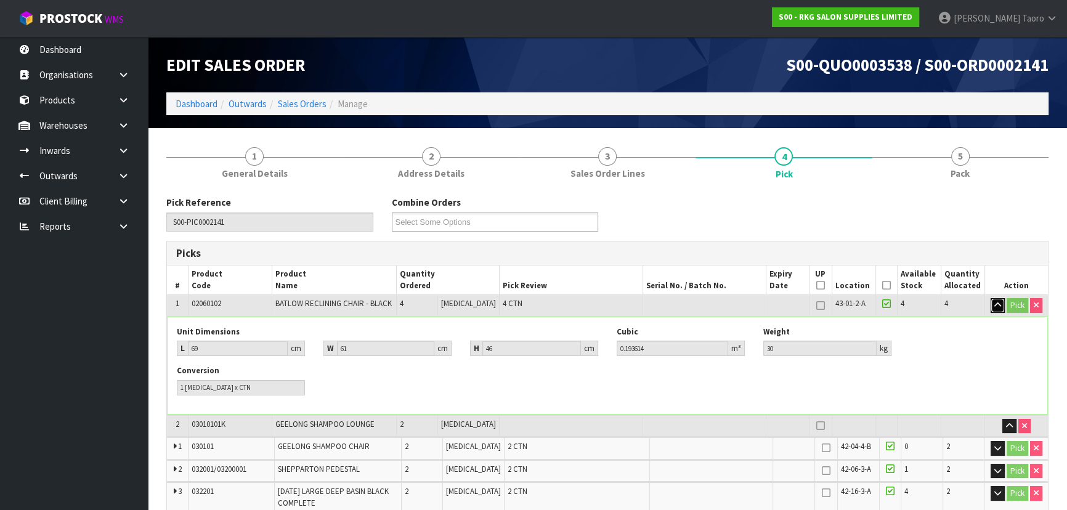
click at [997, 304] on icon "button" at bounding box center [997, 305] width 7 height 8
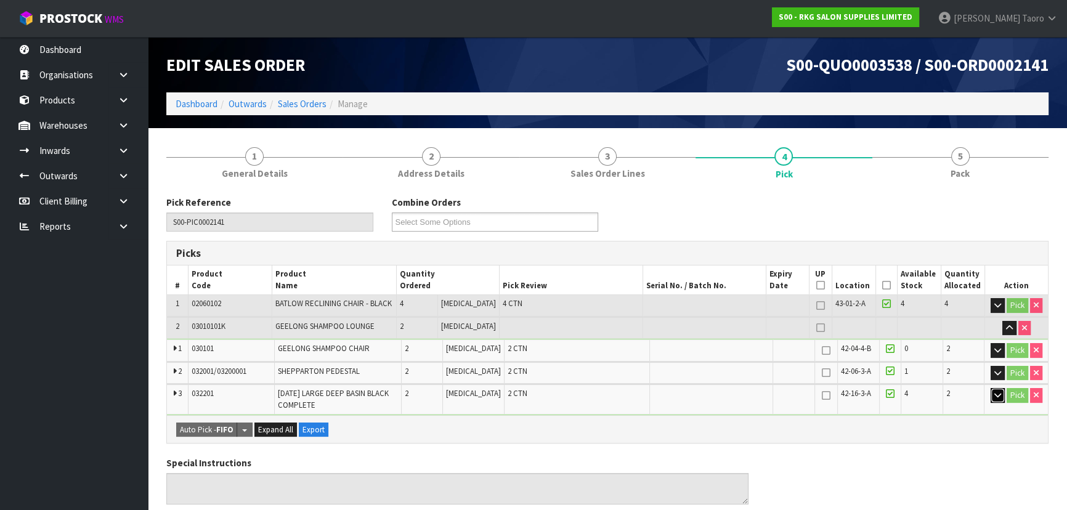
click at [999, 400] on button "button" at bounding box center [997, 395] width 14 height 15
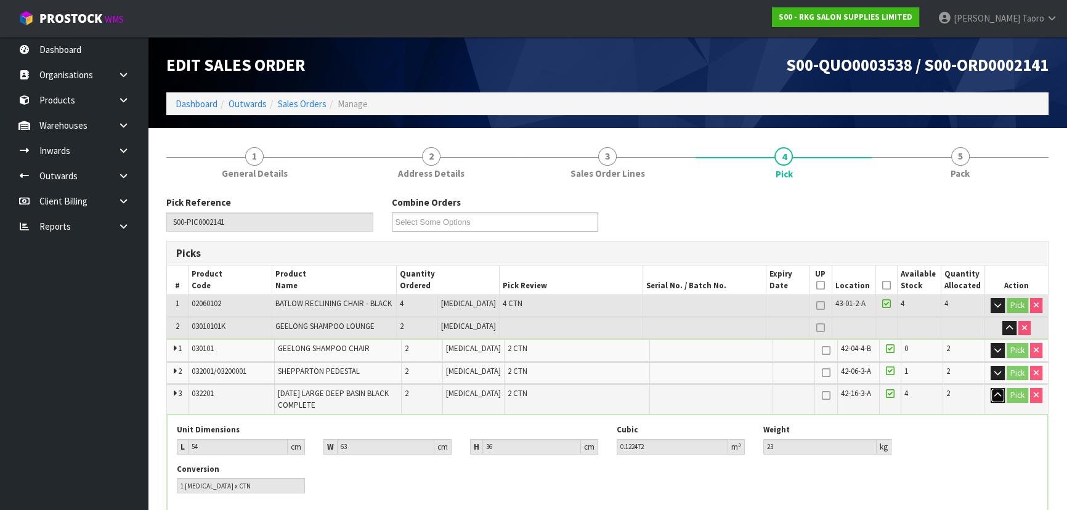
click at [995, 398] on button "button" at bounding box center [997, 395] width 14 height 15
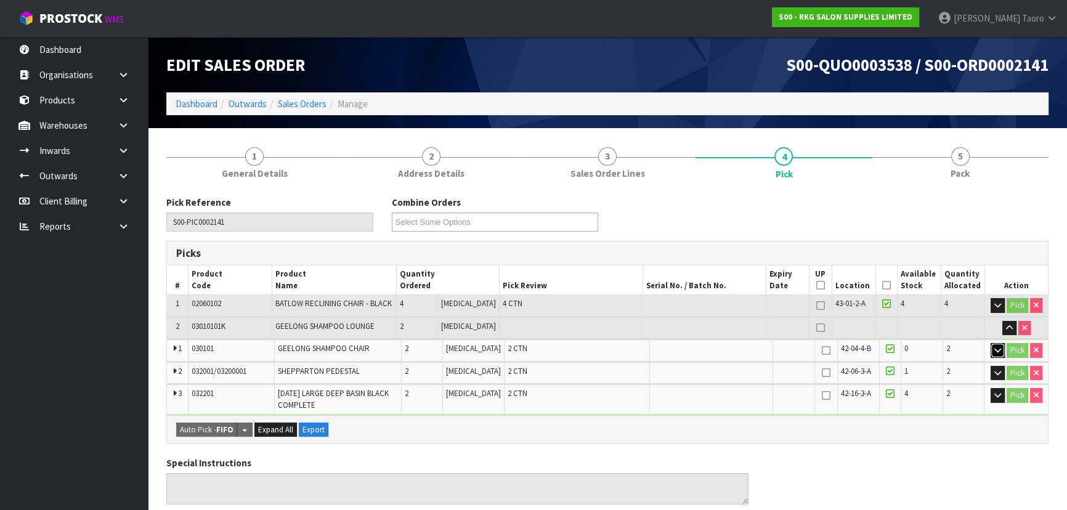
click at [994, 349] on icon "button" at bounding box center [997, 350] width 7 height 8
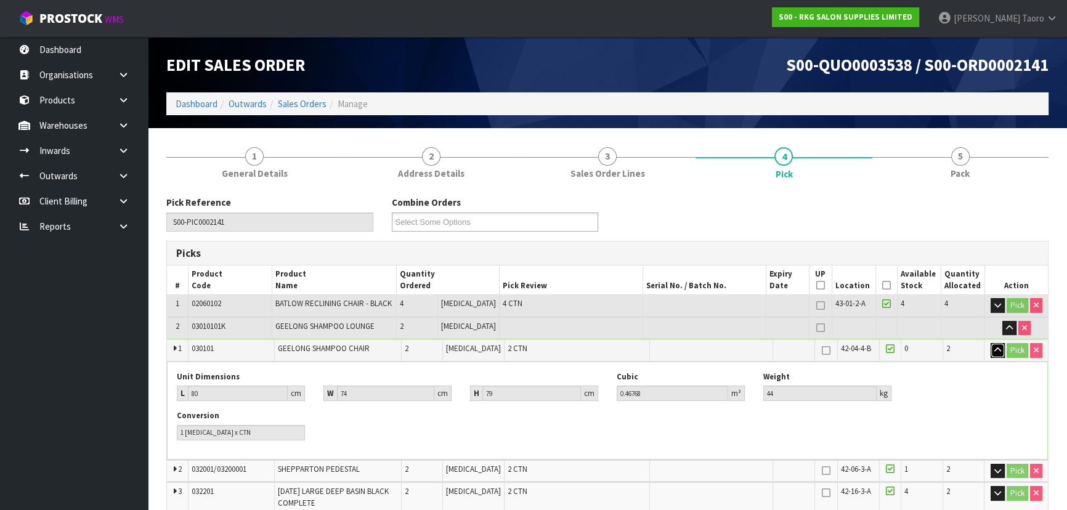
click at [994, 349] on icon "button" at bounding box center [997, 350] width 7 height 8
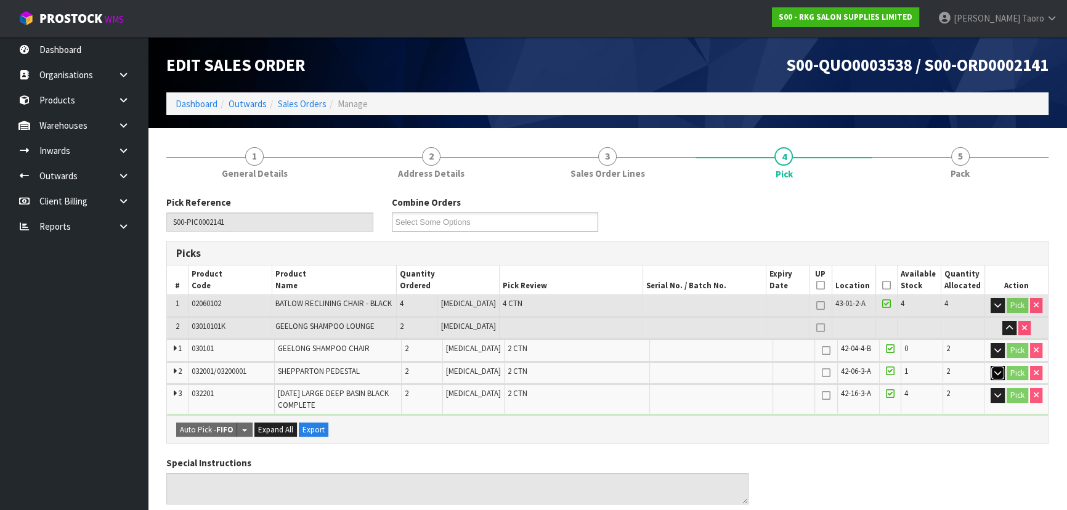
click at [997, 371] on icon "button" at bounding box center [997, 373] width 7 height 8
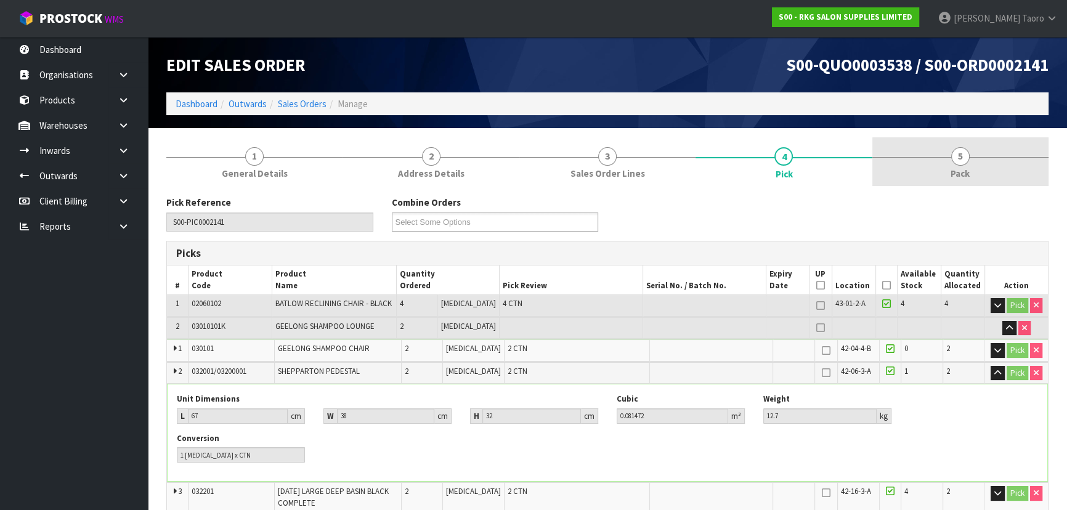
click at [988, 166] on link "5 Pack" at bounding box center [960, 161] width 176 height 49
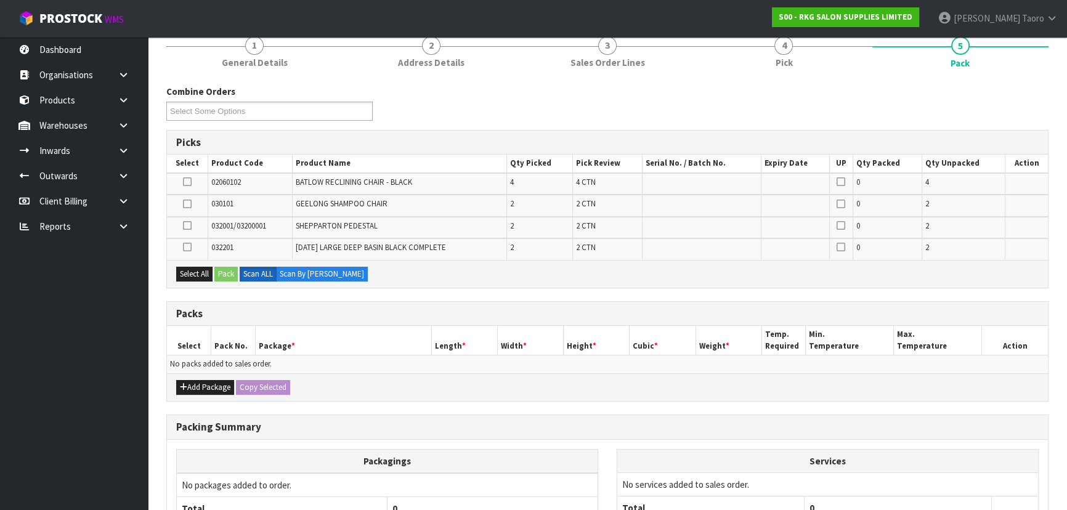
scroll to position [111, 0]
click at [186, 181] on icon at bounding box center [187, 181] width 9 height 1
click at [0, 0] on input "checkbox" at bounding box center [0, 0] width 0 height 0
click at [227, 271] on button "Pack" at bounding box center [225, 273] width 23 height 15
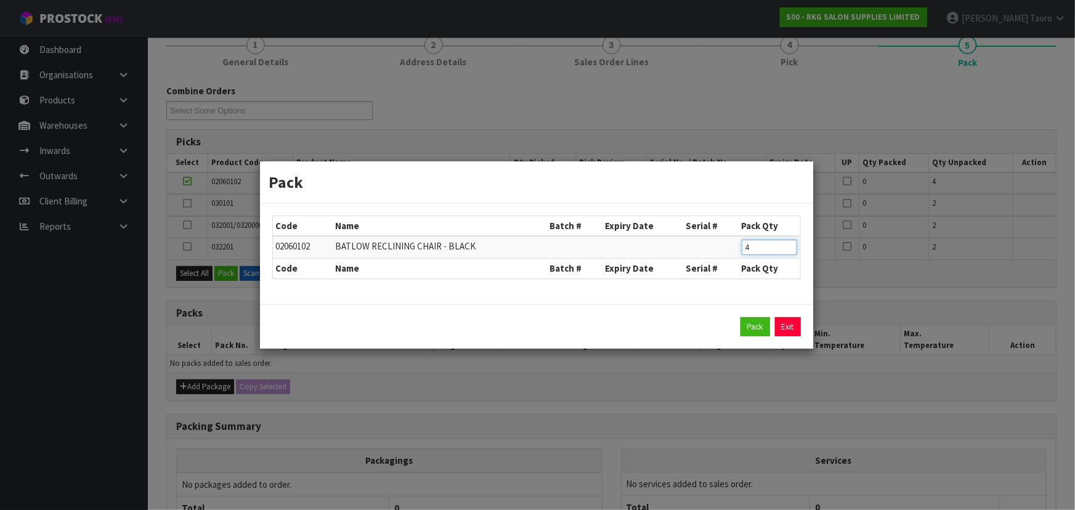
click at [720, 253] on tr "02060102 [PERSON_NAME] RECLINING CHAIR - BLACK 4" at bounding box center [536, 247] width 527 height 23
type input "1"
click button "Pack" at bounding box center [755, 327] width 30 height 20
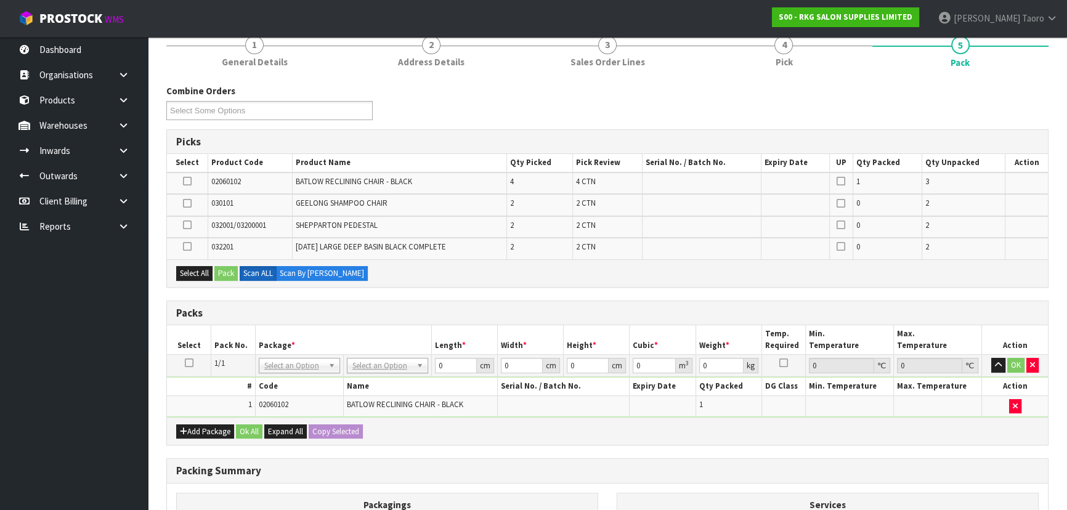
click at [188, 181] on icon at bounding box center [187, 181] width 9 height 1
click at [0, 0] on input "checkbox" at bounding box center [0, 0] width 0 height 0
click at [225, 266] on button "Pack" at bounding box center [225, 273] width 23 height 15
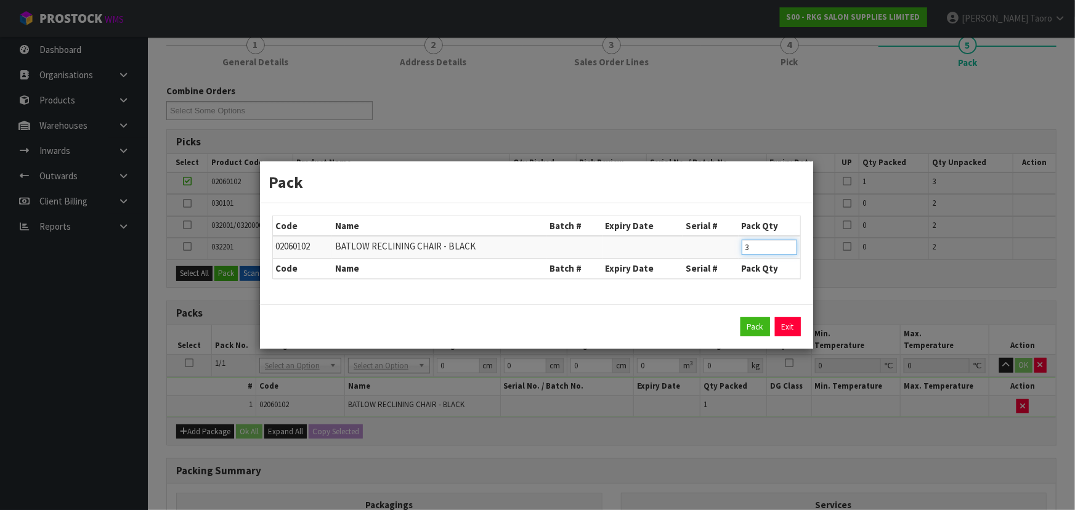
drag, startPoint x: 750, startPoint y: 245, endPoint x: 718, endPoint y: 248, distance: 32.2
click at [718, 248] on tr "02060102 [PERSON_NAME] RECLINING CHAIR - BLACK 3" at bounding box center [536, 247] width 527 height 23
type input "1"
click button "Pack" at bounding box center [755, 327] width 30 height 20
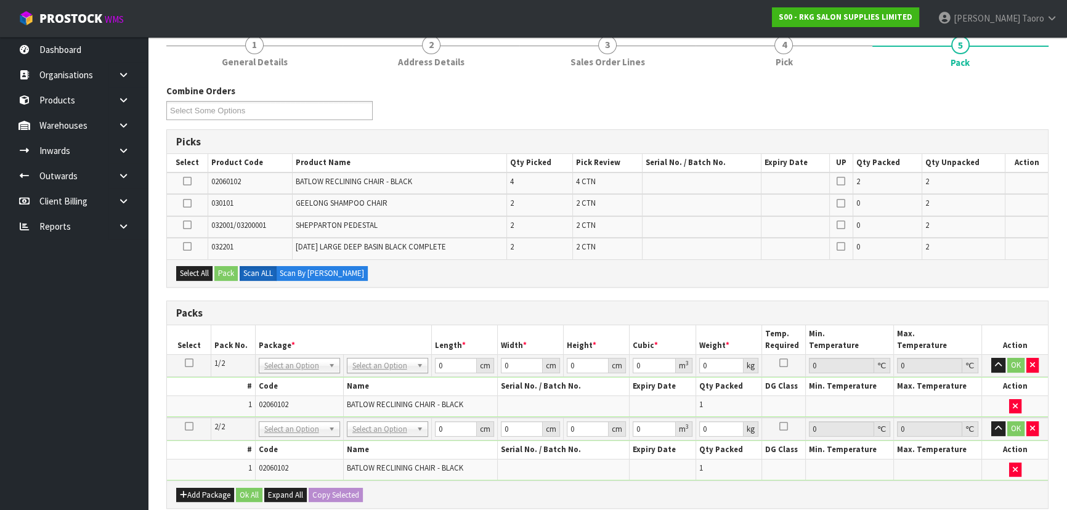
click at [191, 177] on td at bounding box center [187, 183] width 41 height 22
click at [186, 181] on icon at bounding box center [187, 181] width 9 height 1
click at [0, 0] on input "checkbox" at bounding box center [0, 0] width 0 height 0
click at [225, 272] on button "Pack" at bounding box center [225, 273] width 23 height 15
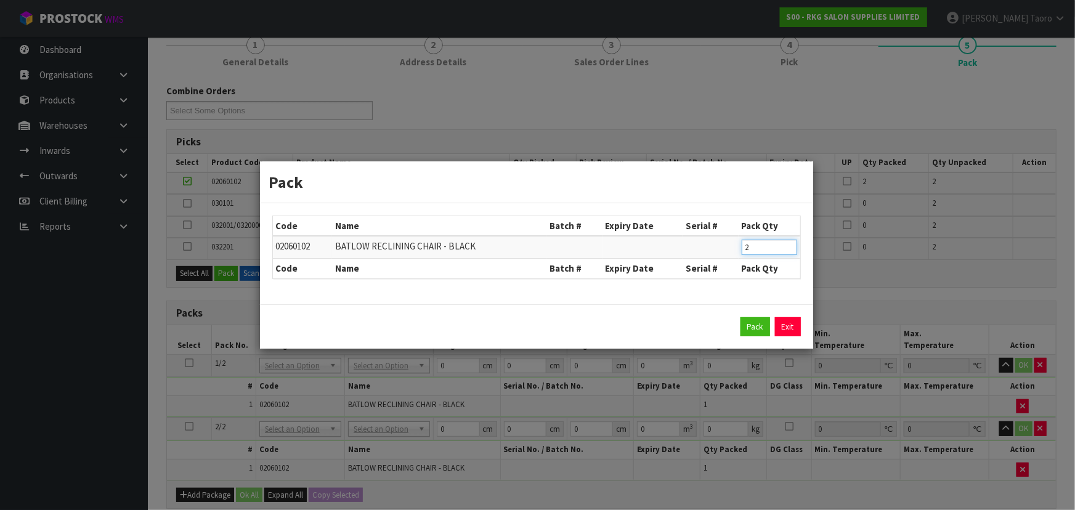
drag, startPoint x: 750, startPoint y: 246, endPoint x: 719, endPoint y: 240, distance: 30.7
click at [719, 240] on tr "02060102 [PERSON_NAME] RECLINING CHAIR - BLACK 2" at bounding box center [536, 247] width 527 height 23
type input "1"
click button "Pack" at bounding box center [755, 327] width 30 height 20
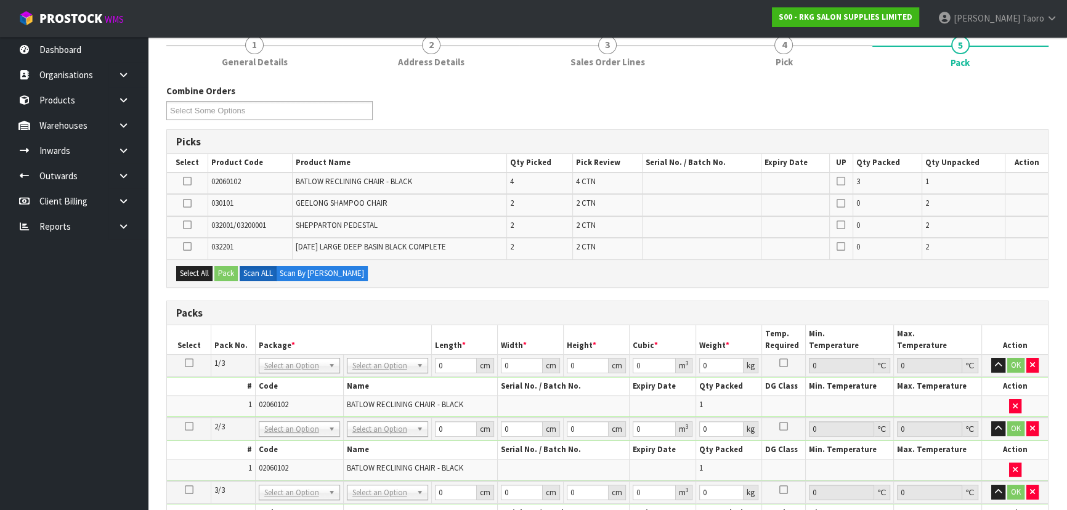
click at [189, 181] on icon at bounding box center [187, 181] width 9 height 1
click at [0, 0] on input "checkbox" at bounding box center [0, 0] width 0 height 0
click at [225, 269] on button "Pack" at bounding box center [225, 273] width 23 height 15
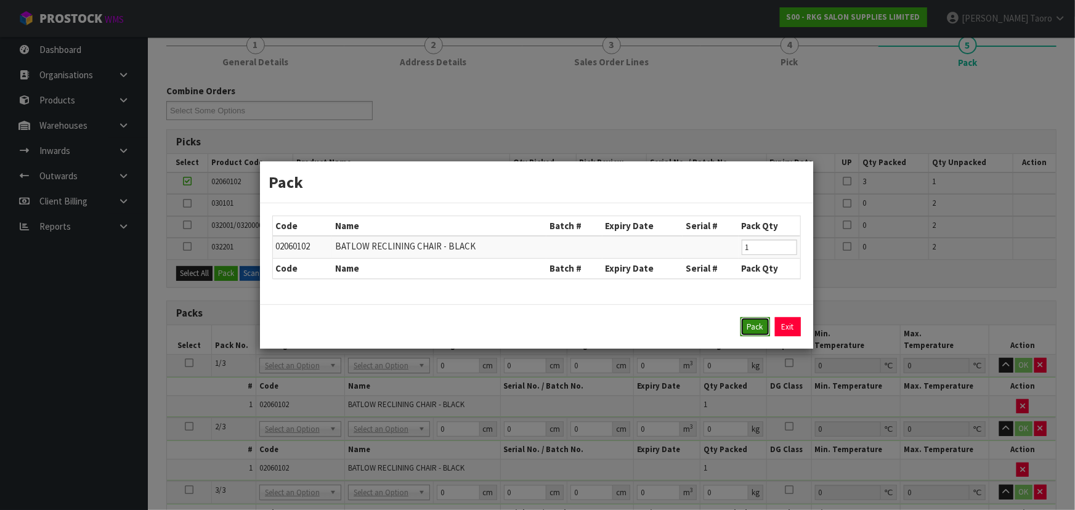
click at [755, 331] on button "Pack" at bounding box center [755, 327] width 30 height 20
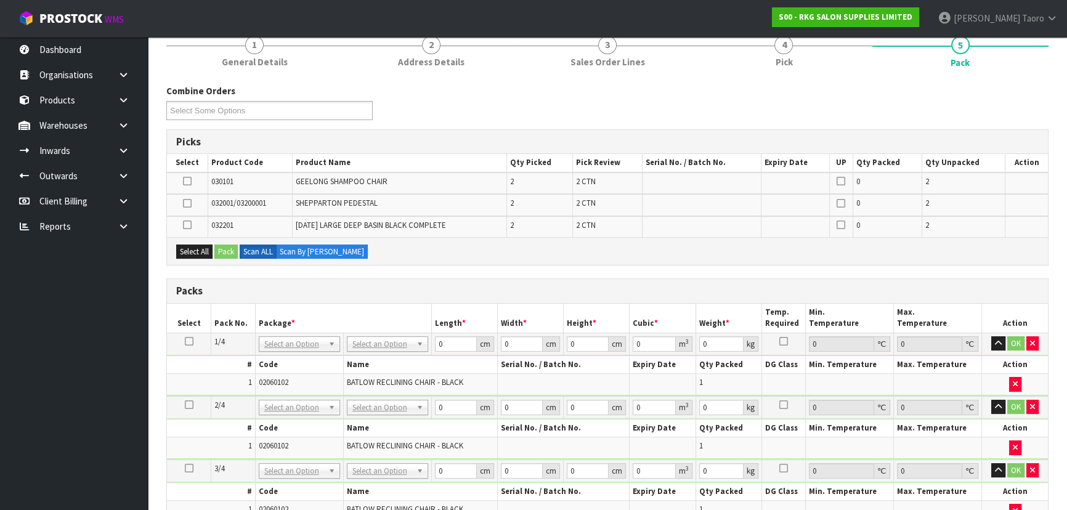
click at [186, 225] on icon at bounding box center [187, 225] width 9 height 1
click at [0, 0] on input "checkbox" at bounding box center [0, 0] width 0 height 0
click at [229, 246] on button "Pack" at bounding box center [225, 252] width 23 height 15
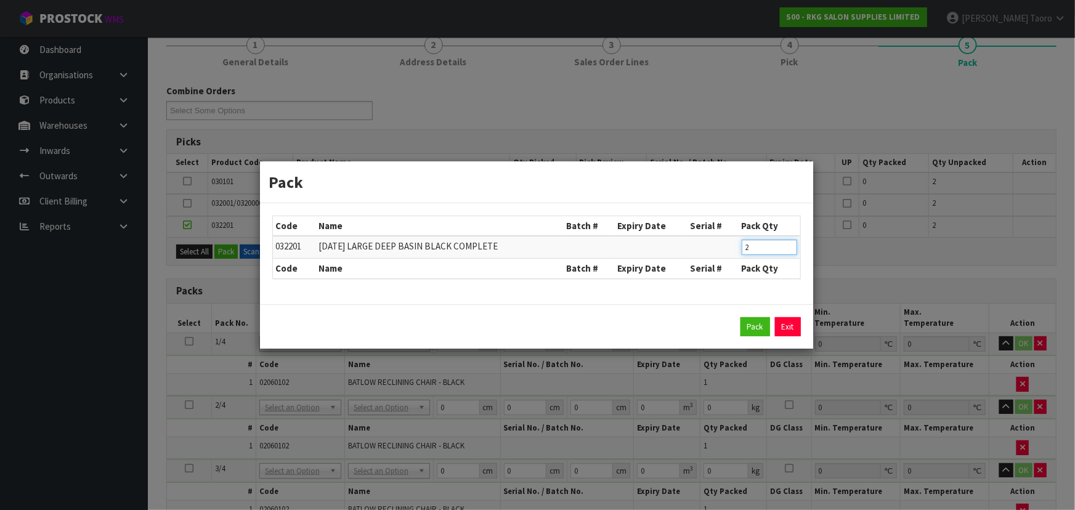
click at [729, 258] on table "Code Name Batch # Expiry Date Serial # Pack Qty 032201 [DATE] LARGE DEEP BASIN …" at bounding box center [536, 247] width 527 height 62
type input "1"
click button "Pack" at bounding box center [755, 327] width 30 height 20
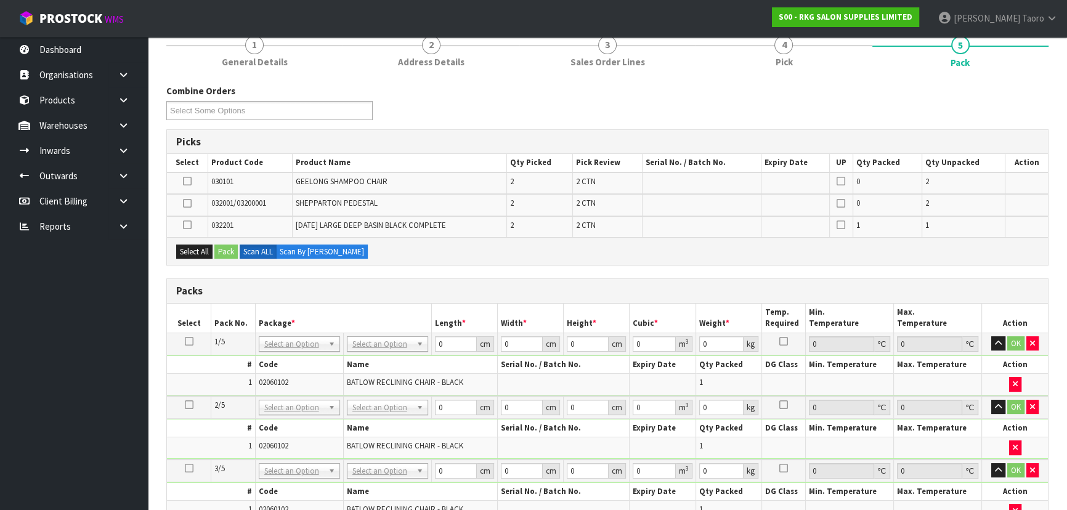
click at [184, 225] on icon at bounding box center [187, 225] width 9 height 1
click at [0, 0] on input "checkbox" at bounding box center [0, 0] width 0 height 0
click at [225, 250] on button "Pack" at bounding box center [225, 252] width 23 height 15
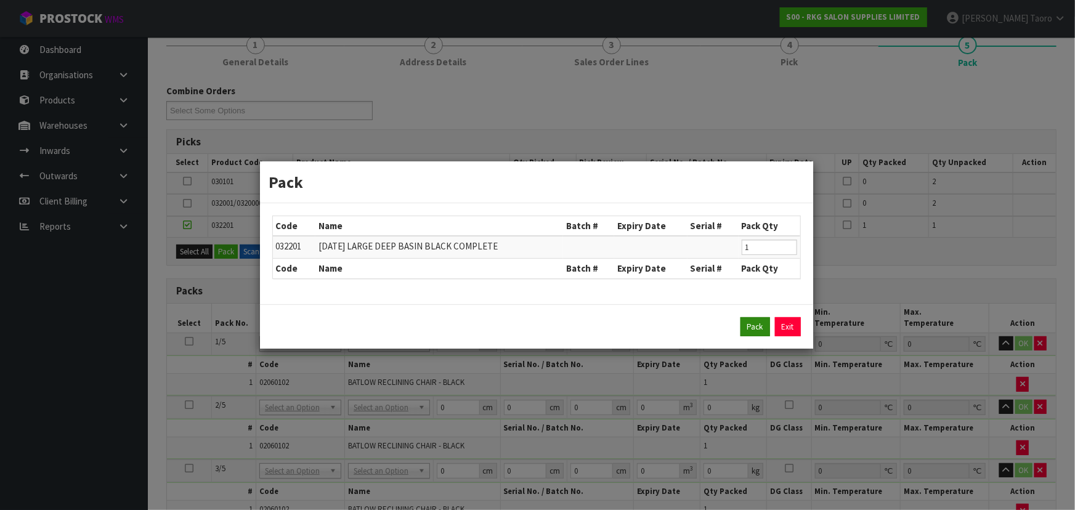
click at [753, 337] on div "Pack Exit" at bounding box center [536, 326] width 553 height 45
drag, startPoint x: 754, startPoint y: 326, endPoint x: 804, endPoint y: 320, distance: 50.3
click at [755, 326] on button "Pack" at bounding box center [755, 327] width 30 height 20
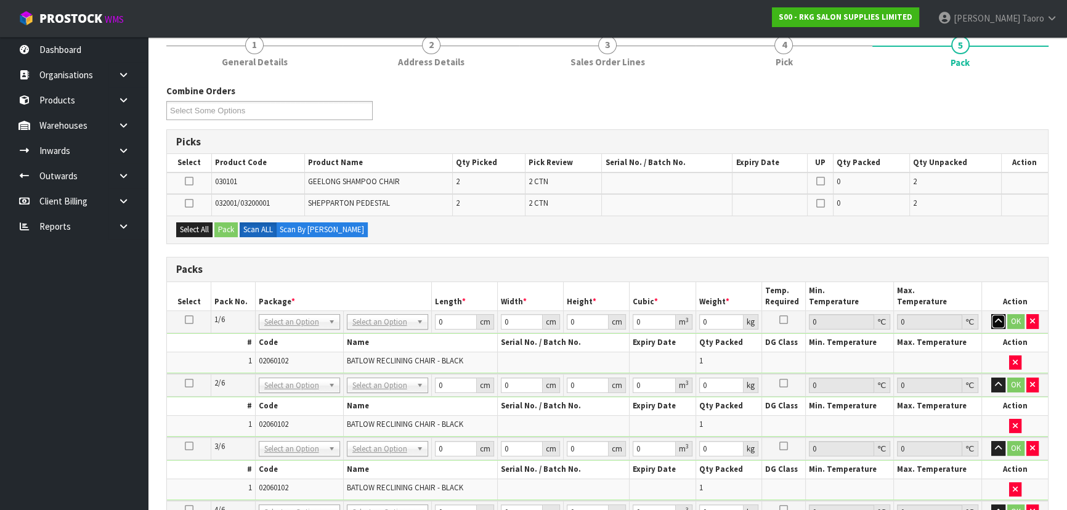
click at [995, 322] on icon "button" at bounding box center [998, 321] width 7 height 8
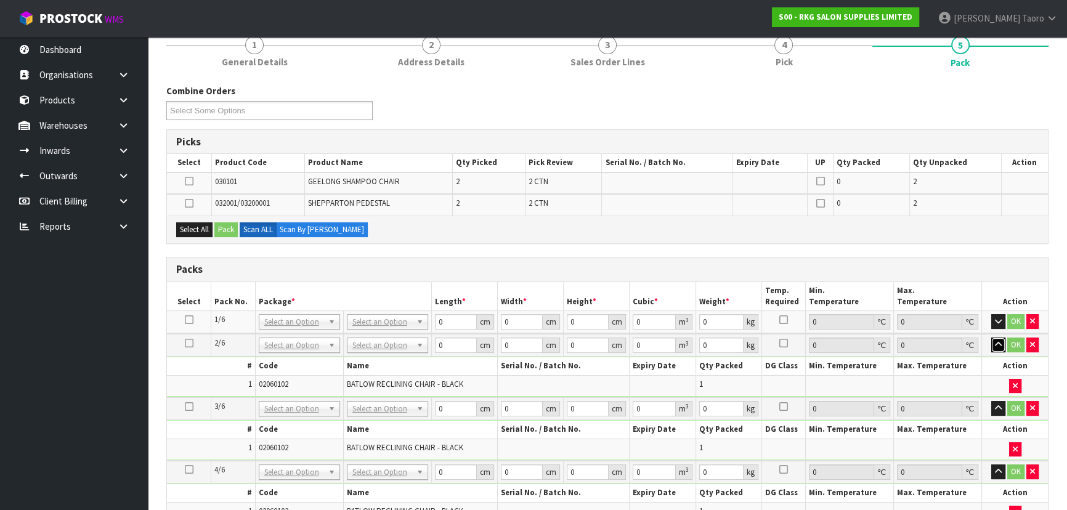
click at [995, 341] on icon "button" at bounding box center [998, 345] width 7 height 8
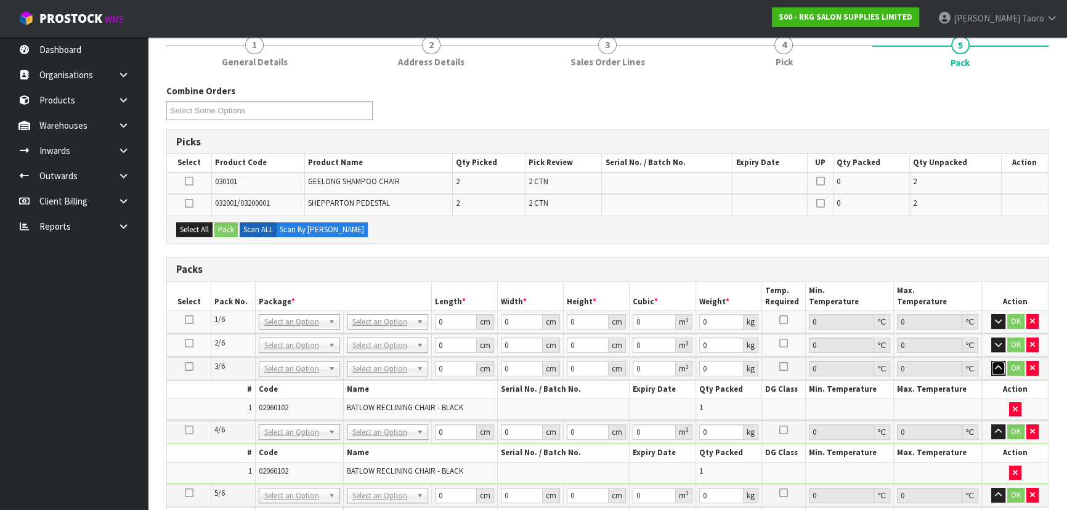
click at [998, 367] on icon "button" at bounding box center [998, 368] width 7 height 8
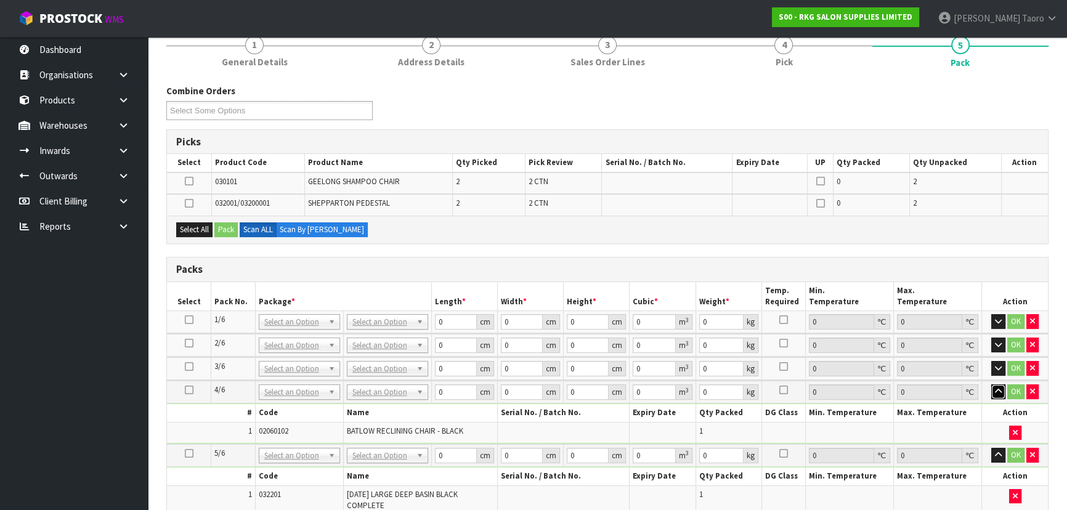
click at [998, 384] on button "button" at bounding box center [998, 391] width 14 height 15
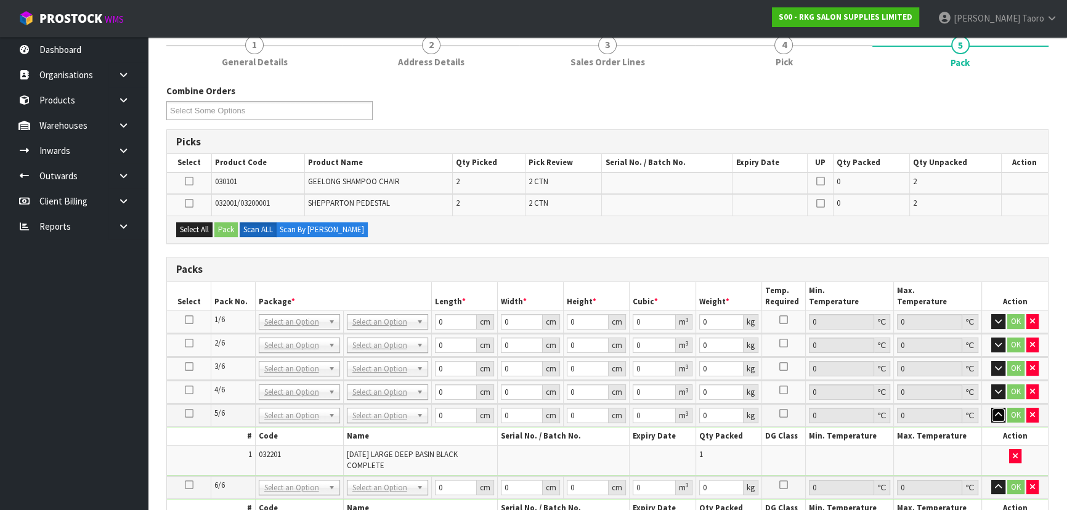
click at [1000, 413] on icon "button" at bounding box center [998, 415] width 7 height 8
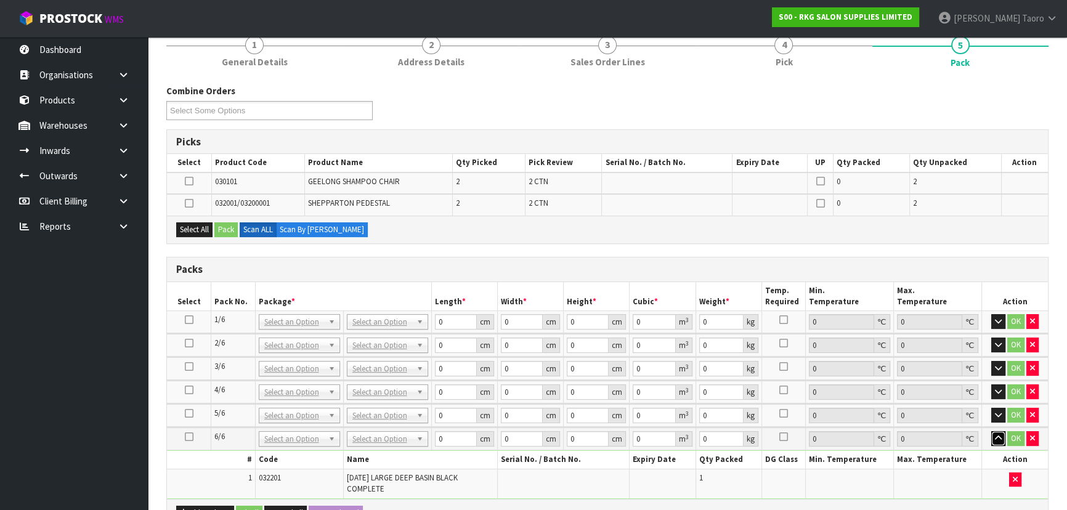
click at [999, 434] on icon "button" at bounding box center [998, 438] width 7 height 8
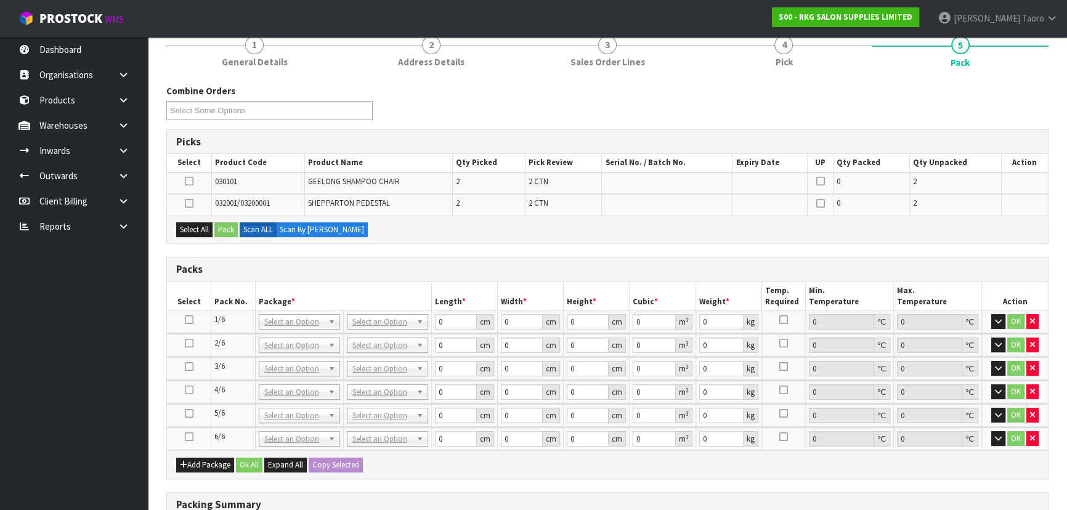
click at [187, 176] on label at bounding box center [189, 181] width 9 height 11
click at [0, 0] on input "checkbox" at bounding box center [0, 0] width 0 height 0
click at [231, 225] on button "Pack" at bounding box center [225, 229] width 23 height 15
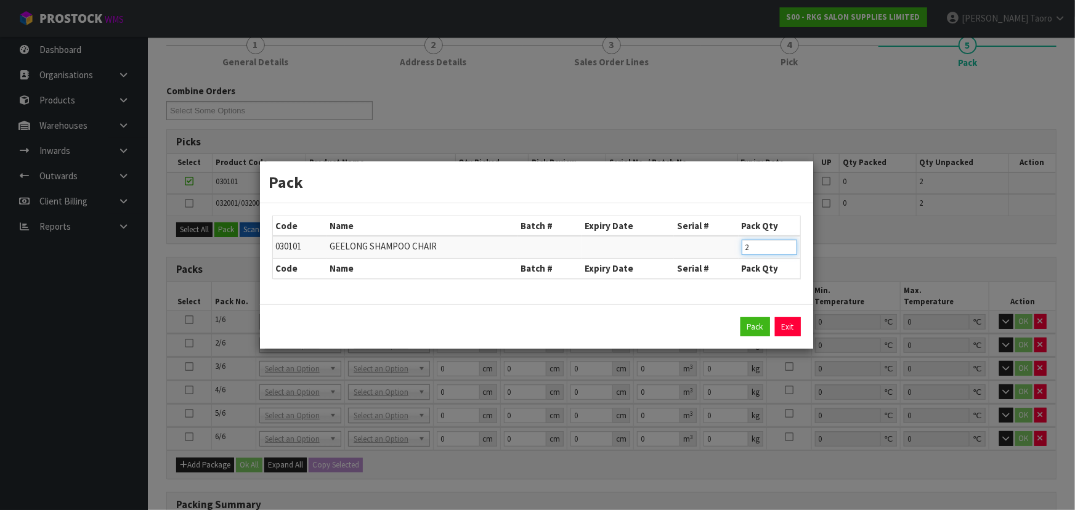
drag, startPoint x: 758, startPoint y: 248, endPoint x: 723, endPoint y: 248, distance: 35.1
click at [723, 248] on tr "030101 [PERSON_NAME] CHAIR 2" at bounding box center [536, 247] width 527 height 23
click button "Pack" at bounding box center [755, 327] width 30 height 20
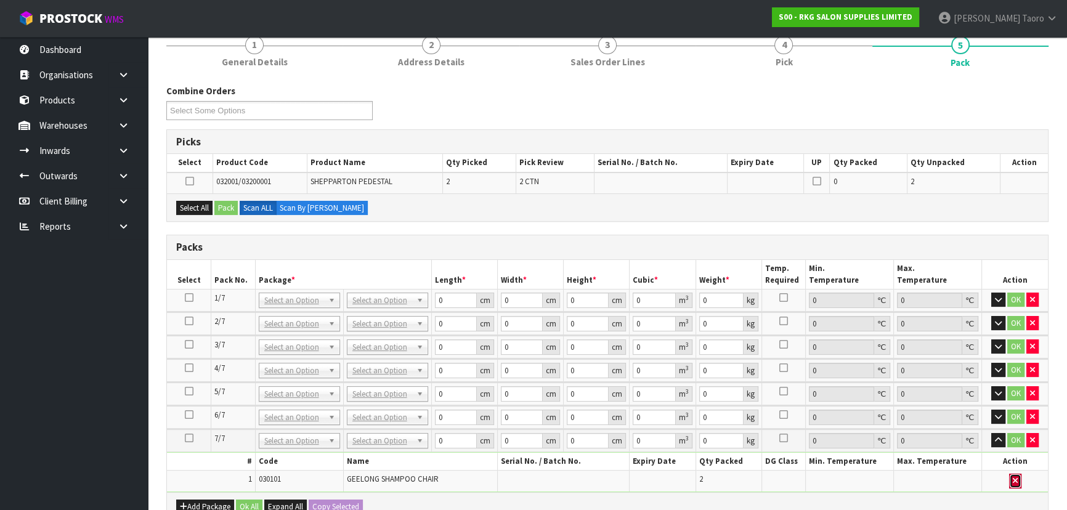
drag, startPoint x: 1010, startPoint y: 480, endPoint x: 1013, endPoint y: 472, distance: 8.6
click at [1010, 480] on button "button" at bounding box center [1015, 481] width 12 height 15
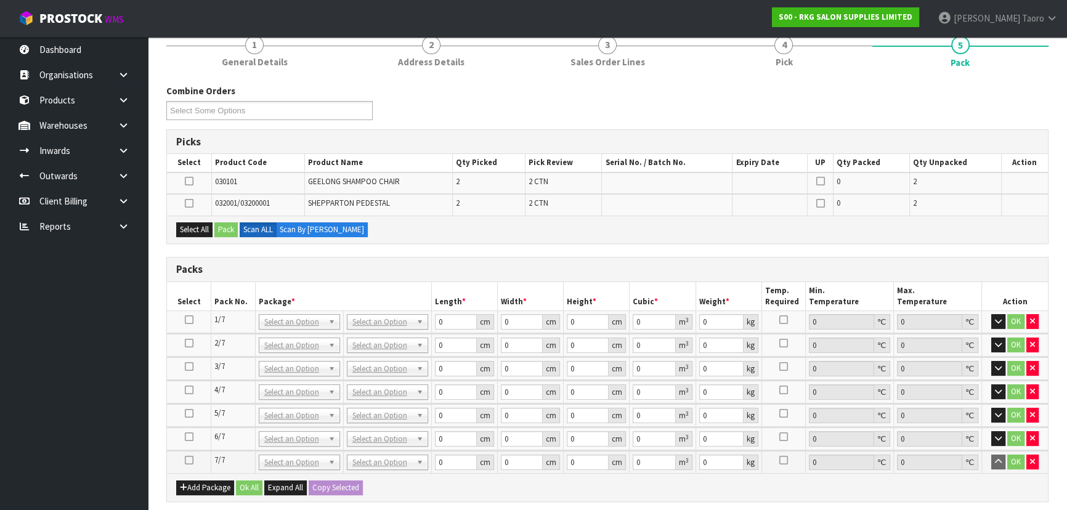
click at [189, 181] on icon at bounding box center [189, 181] width 9 height 1
click at [0, 0] on input "checkbox" at bounding box center [0, 0] width 0 height 0
click at [222, 226] on button "Pack" at bounding box center [225, 229] width 23 height 15
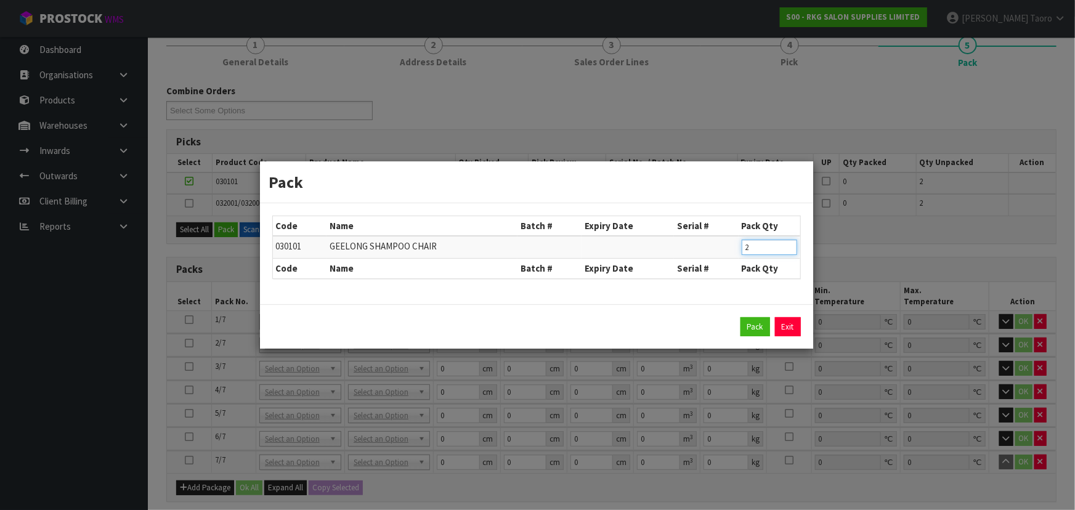
click at [731, 250] on tr "030101 [PERSON_NAME] CHAIR 2" at bounding box center [536, 247] width 527 height 23
type input "1"
click button "Pack" at bounding box center [755, 327] width 30 height 20
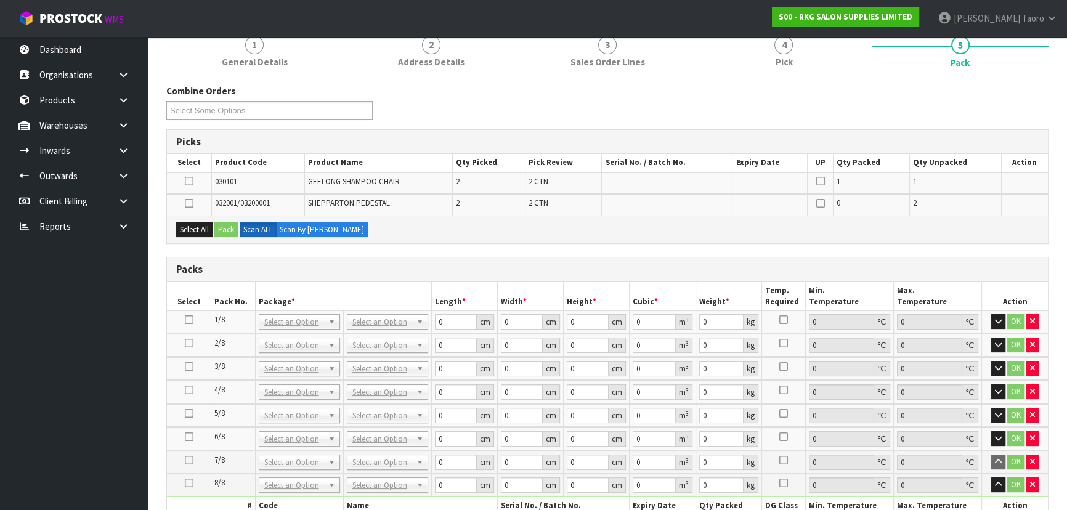
click at [193, 179] on label at bounding box center [189, 181] width 9 height 11
click at [0, 0] on input "checkbox" at bounding box center [0, 0] width 0 height 0
click at [225, 231] on button "Pack" at bounding box center [225, 229] width 23 height 15
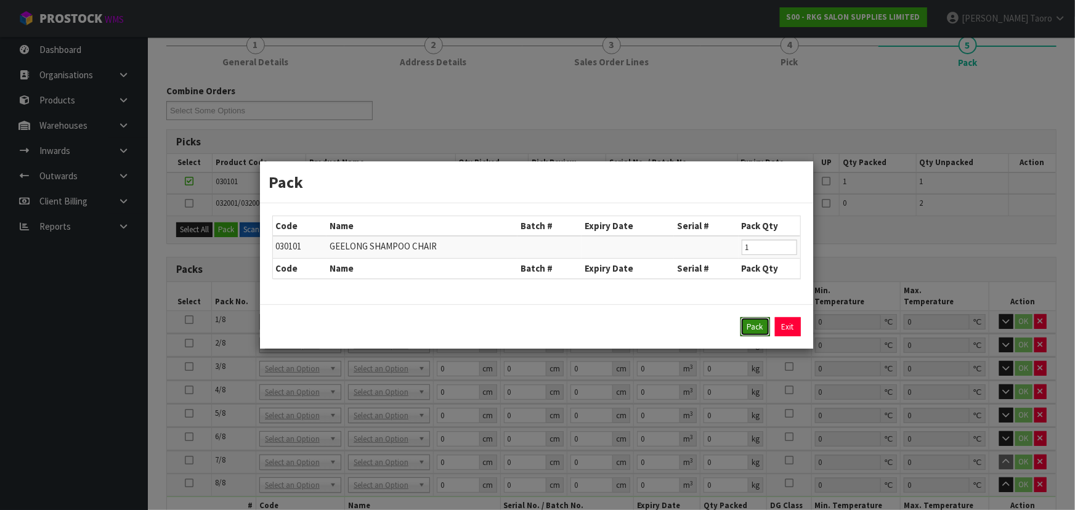
click at [752, 326] on button "Pack" at bounding box center [755, 327] width 30 height 20
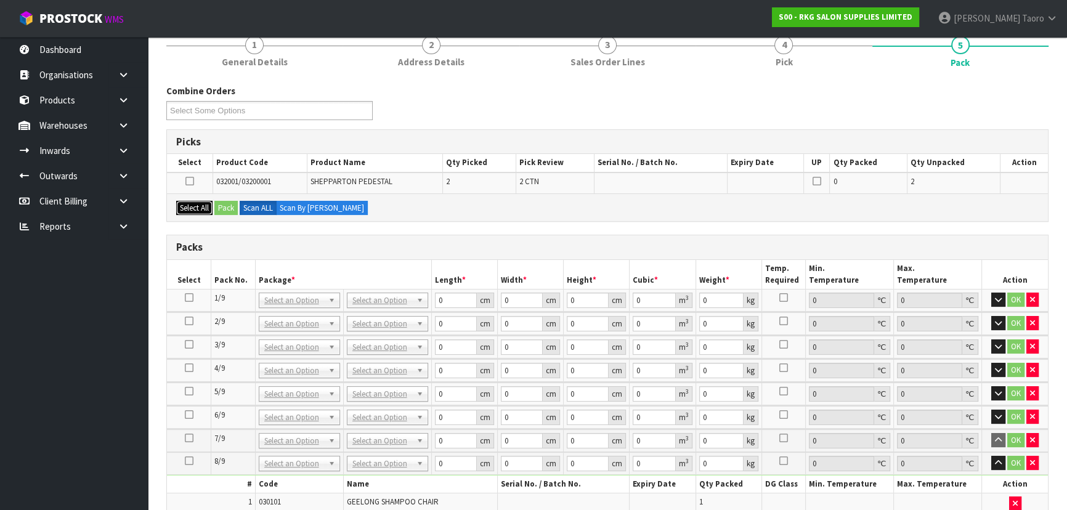
drag, startPoint x: 196, startPoint y: 201, endPoint x: 204, endPoint y: 212, distance: 13.7
click at [197, 201] on button "Select All" at bounding box center [194, 208] width 36 height 15
click at [228, 204] on button "Pack" at bounding box center [225, 208] width 23 height 15
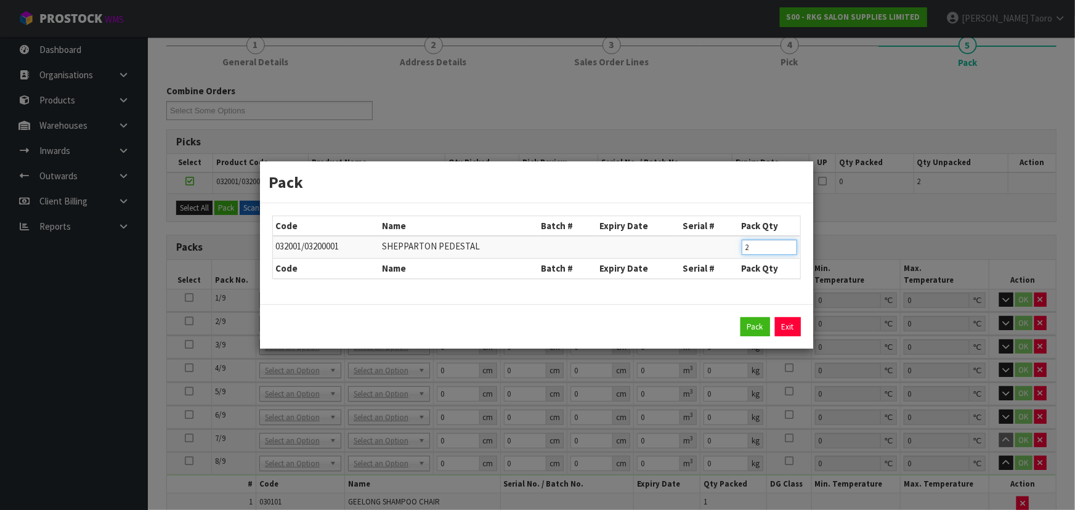
drag, startPoint x: 753, startPoint y: 247, endPoint x: 711, endPoint y: 176, distance: 82.8
click at [710, 251] on tr "032001/03200001 SHEPPARTON PEDESTAL 2" at bounding box center [536, 247] width 527 height 23
click button "Pack" at bounding box center [755, 327] width 30 height 20
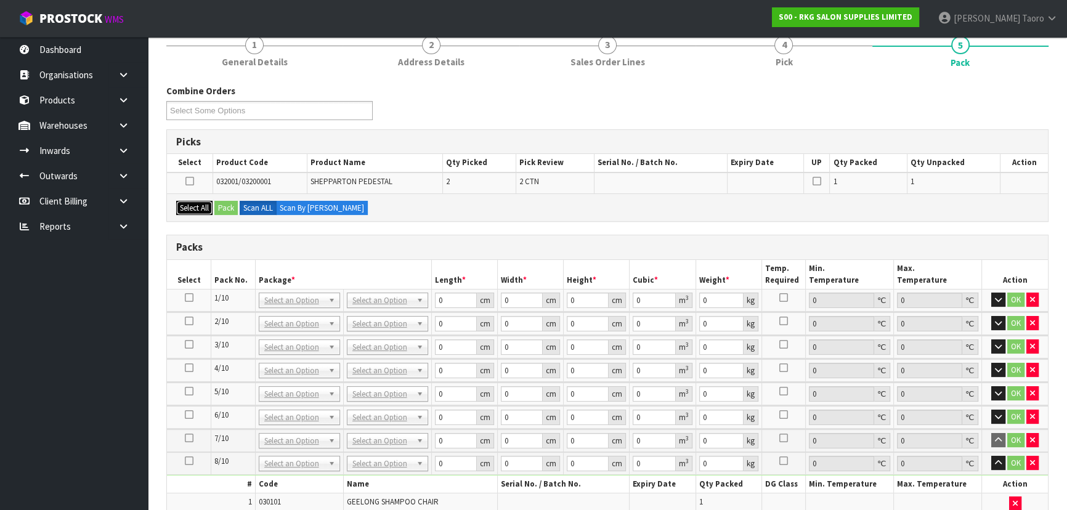
drag, startPoint x: 192, startPoint y: 203, endPoint x: 201, endPoint y: 204, distance: 9.3
click at [193, 203] on button "Select All" at bounding box center [194, 208] width 36 height 15
click at [232, 204] on button "Pack" at bounding box center [225, 208] width 23 height 15
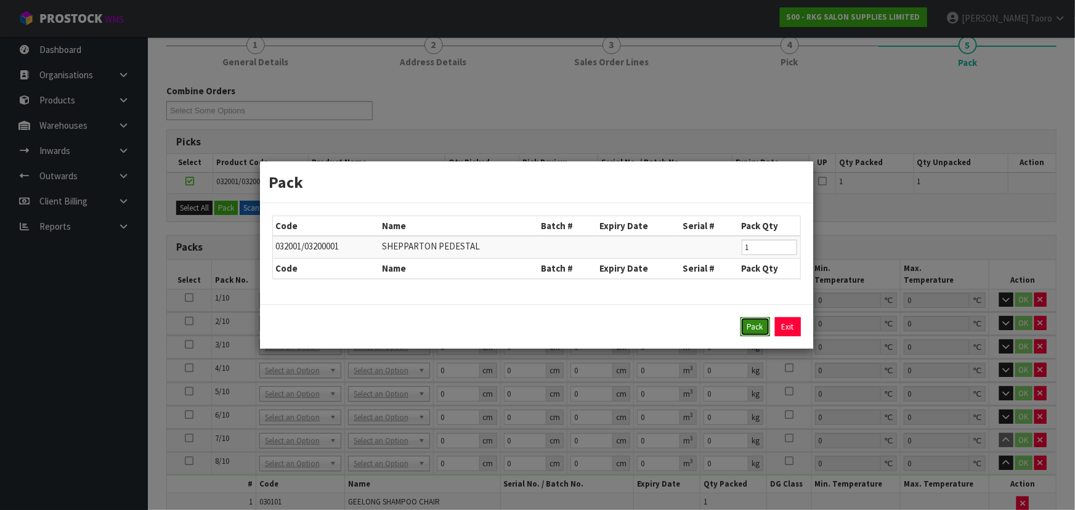
click at [745, 322] on button "Pack" at bounding box center [755, 327] width 30 height 20
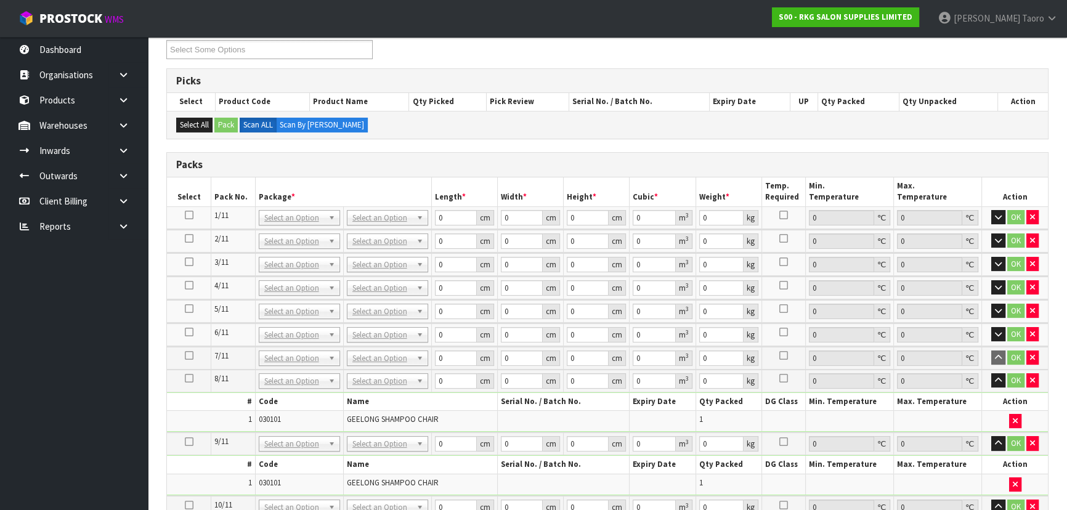
scroll to position [280, 0]
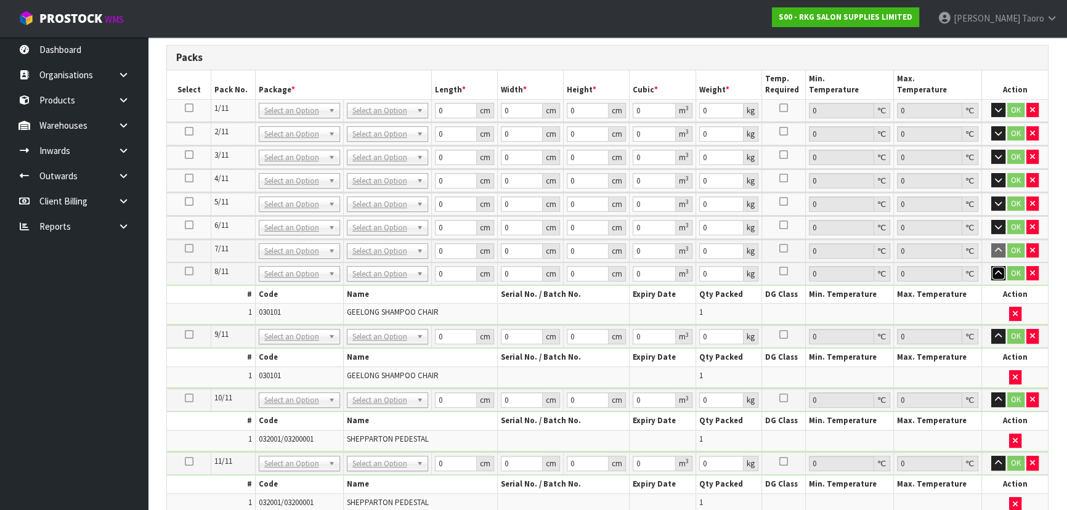
click at [998, 270] on icon "button" at bounding box center [998, 273] width 7 height 8
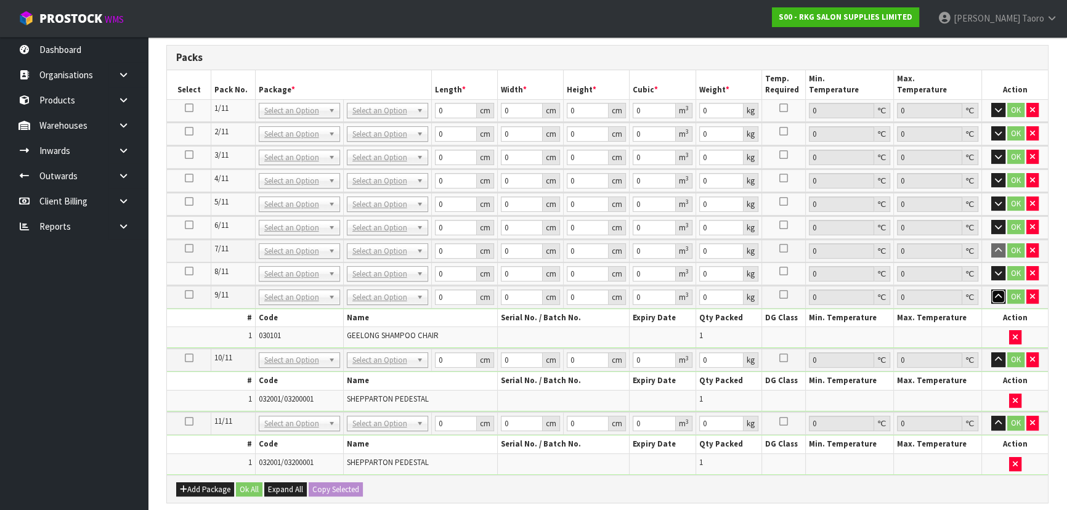
click at [995, 294] on icon "button" at bounding box center [998, 297] width 7 height 8
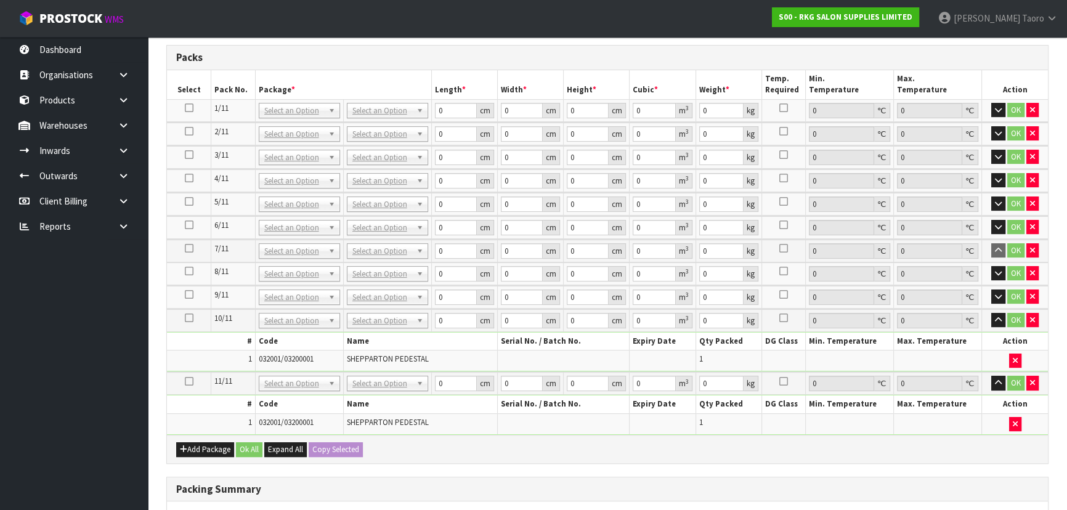
click at [1038, 245] on td "OK" at bounding box center [1015, 251] width 66 height 23
click at [1034, 246] on icon "button" at bounding box center [1032, 250] width 5 height 8
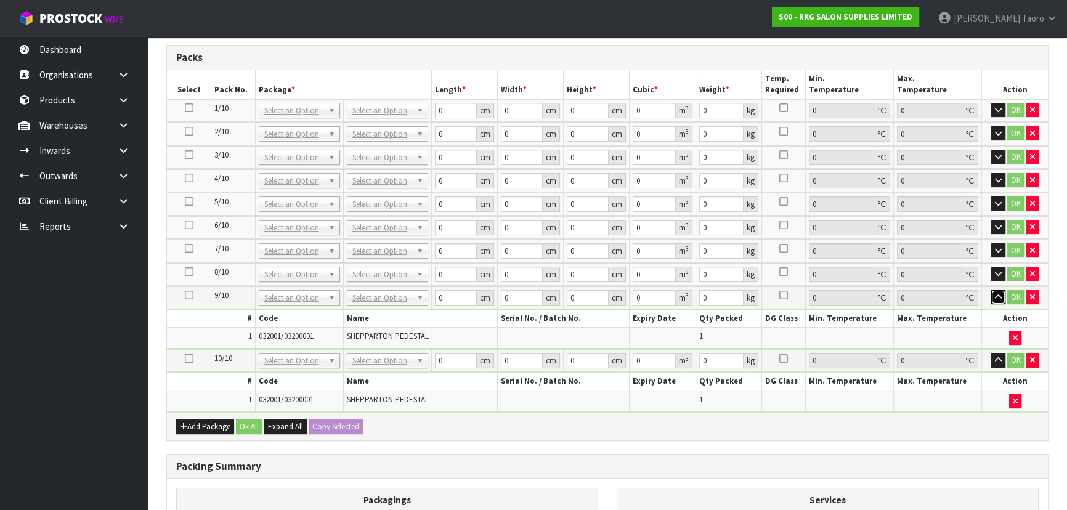
click at [1003, 290] on button "button" at bounding box center [998, 297] width 14 height 15
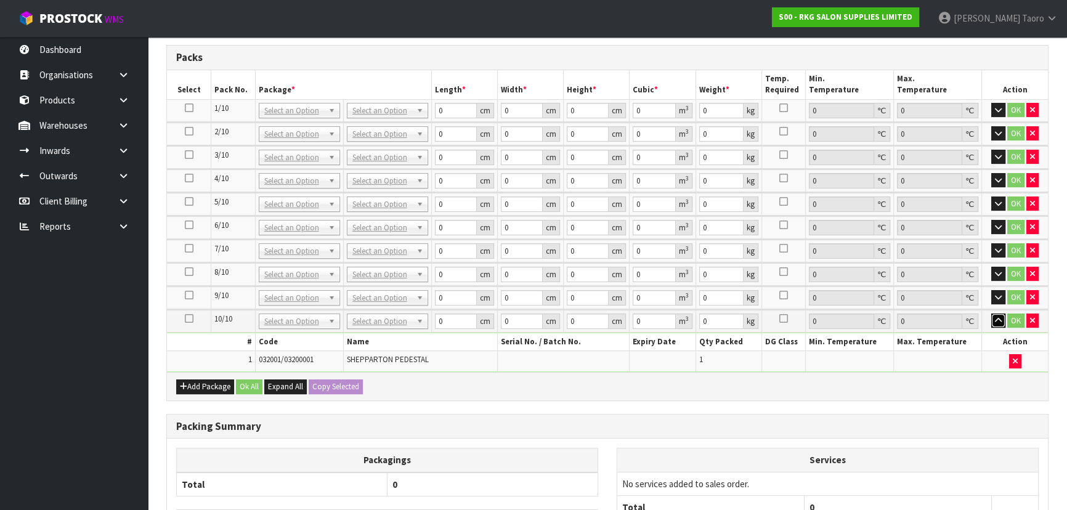
click at [1002, 314] on button "button" at bounding box center [998, 321] width 14 height 15
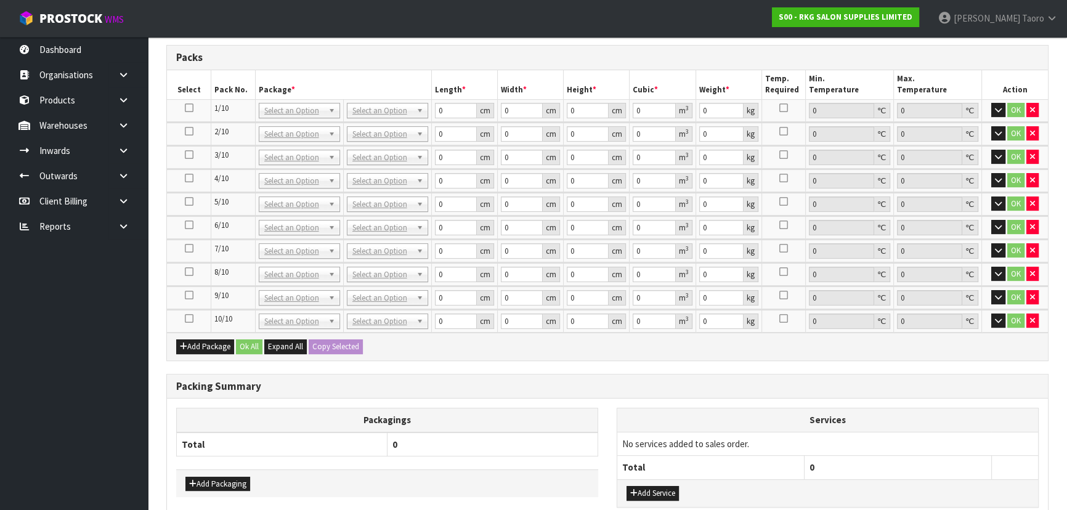
click at [390, 99] on td "No Packaging Cartons PLT GEN120 (1200 X 1000) PLT ONE WAY SKID CHEP HIRE PALLET…" at bounding box center [387, 110] width 88 height 22
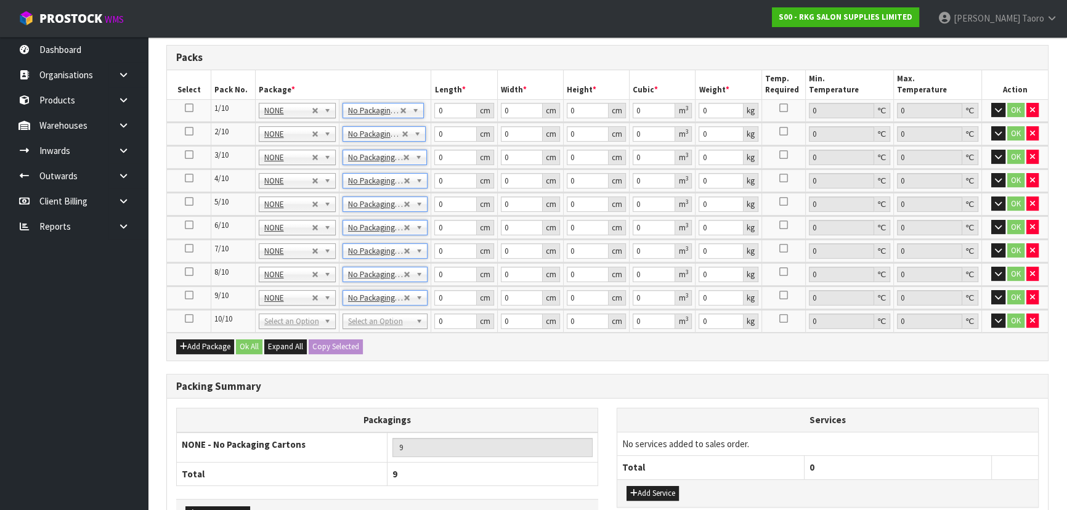
drag, startPoint x: 400, startPoint y: 320, endPoint x: 394, endPoint y: 339, distance: 20.7
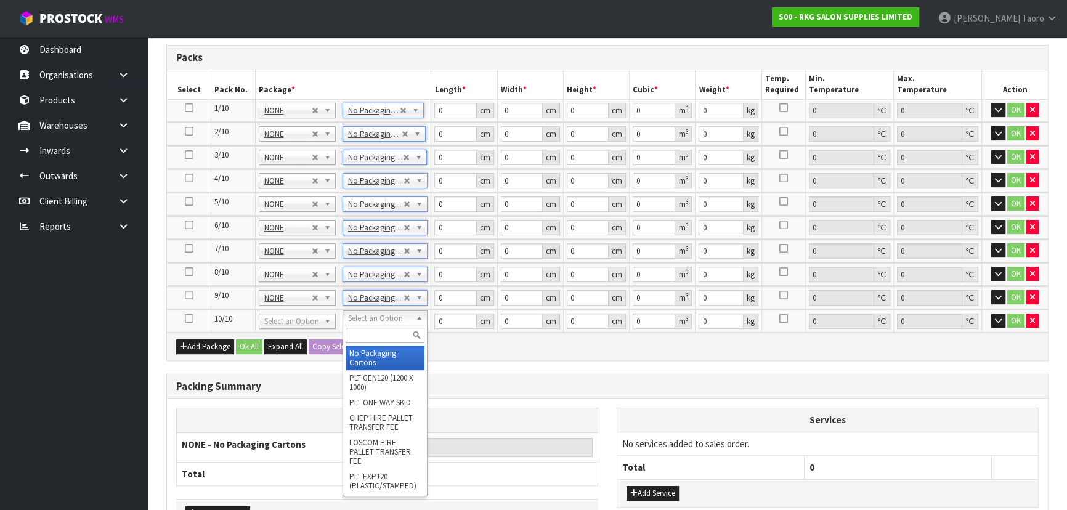
type input "10"
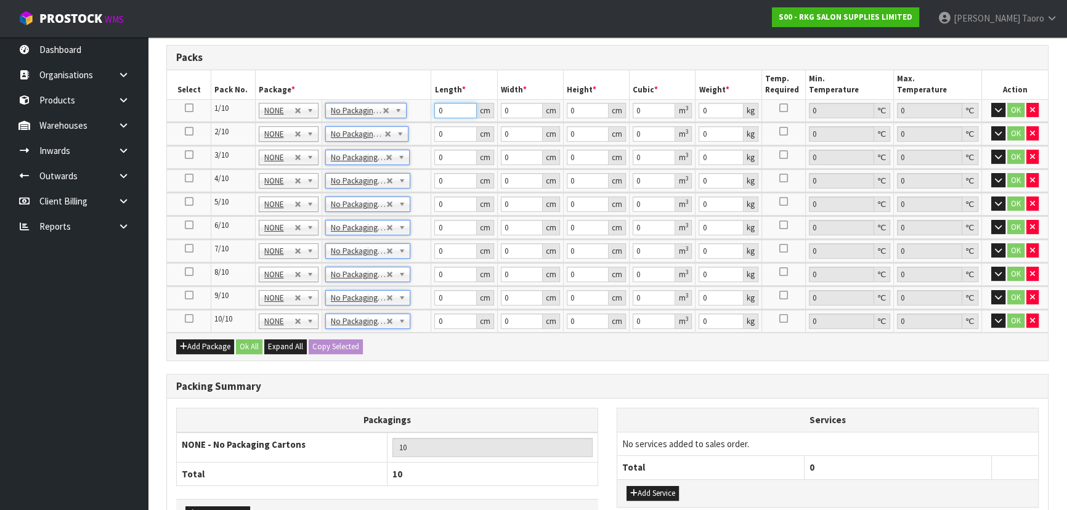
click at [452, 109] on input "0" at bounding box center [455, 110] width 42 height 15
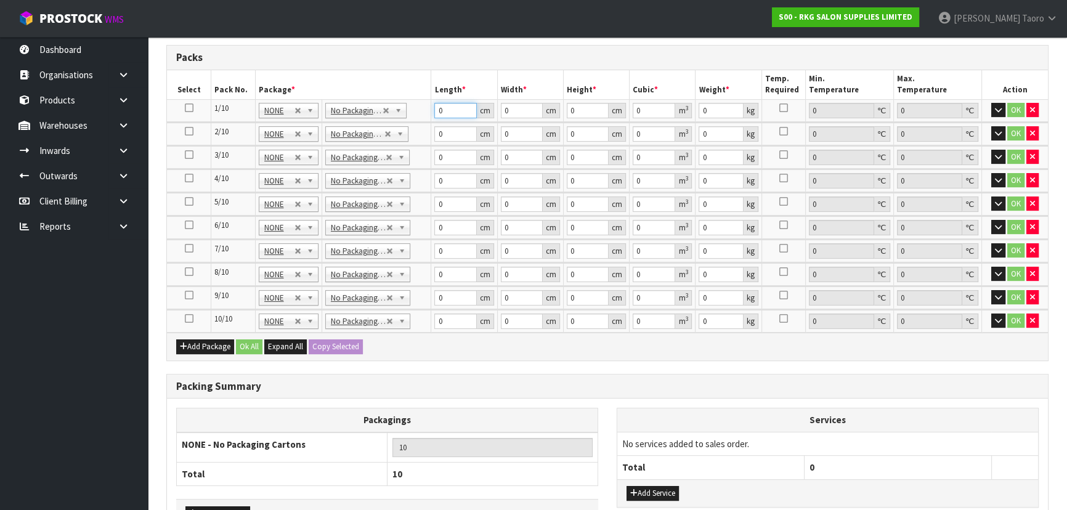
click at [452, 109] on input "0" at bounding box center [455, 110] width 42 height 15
type input "69"
type input "61"
type input "4"
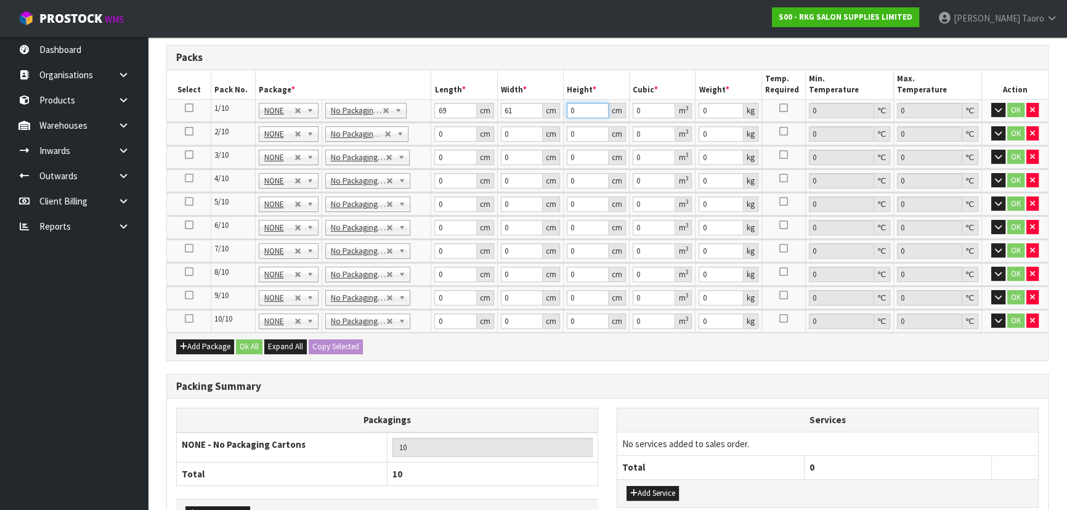
type input "0.016836"
type input "46"
type input "0.193614"
type input "46"
type input "30"
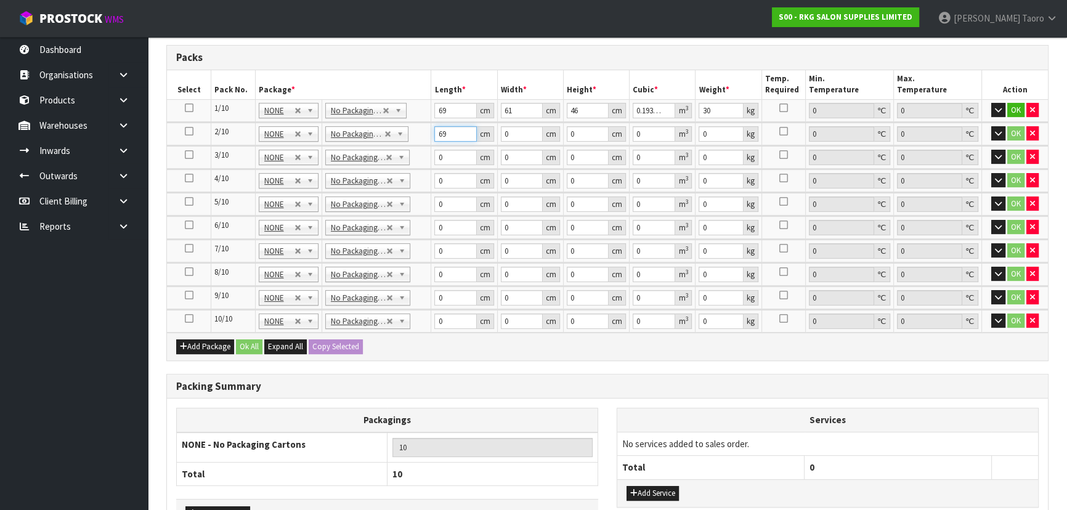
type input "69"
type input "61"
type input "4"
type input "0.016836"
type input "46"
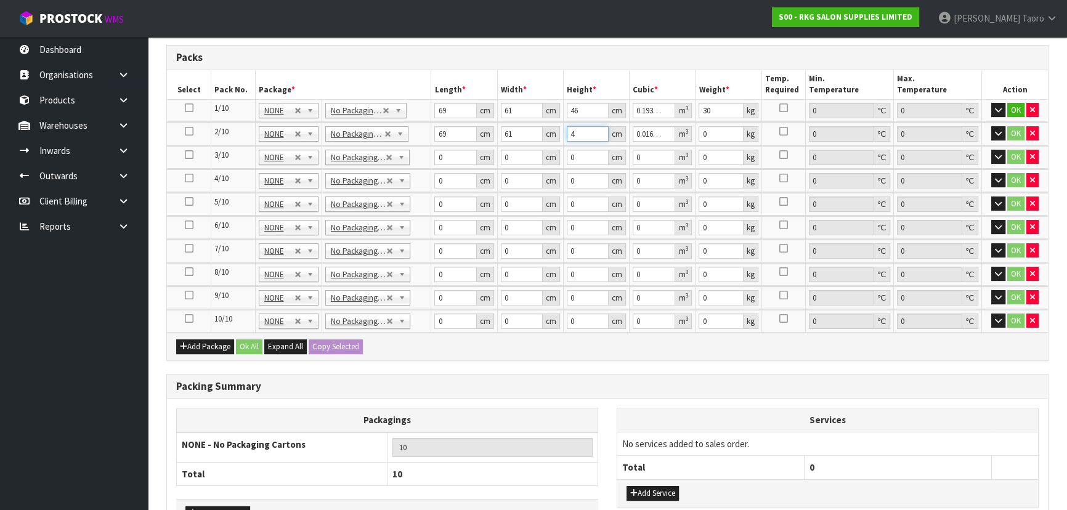
type input "0.193614"
type input "46"
type input "30"
type input "69"
type input "61"
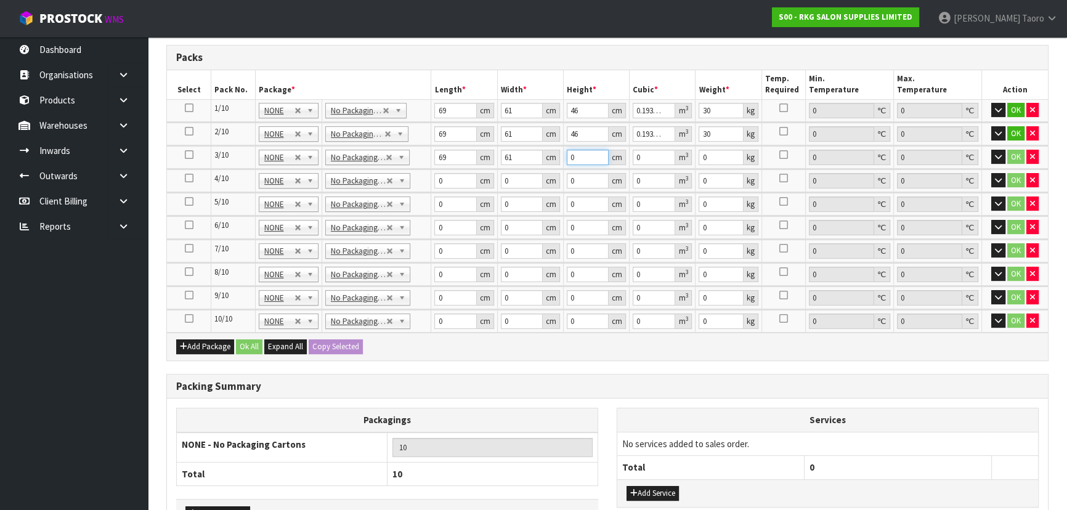
type input "4"
type input "0.016836"
type input "46"
type input "0.193614"
type input "46"
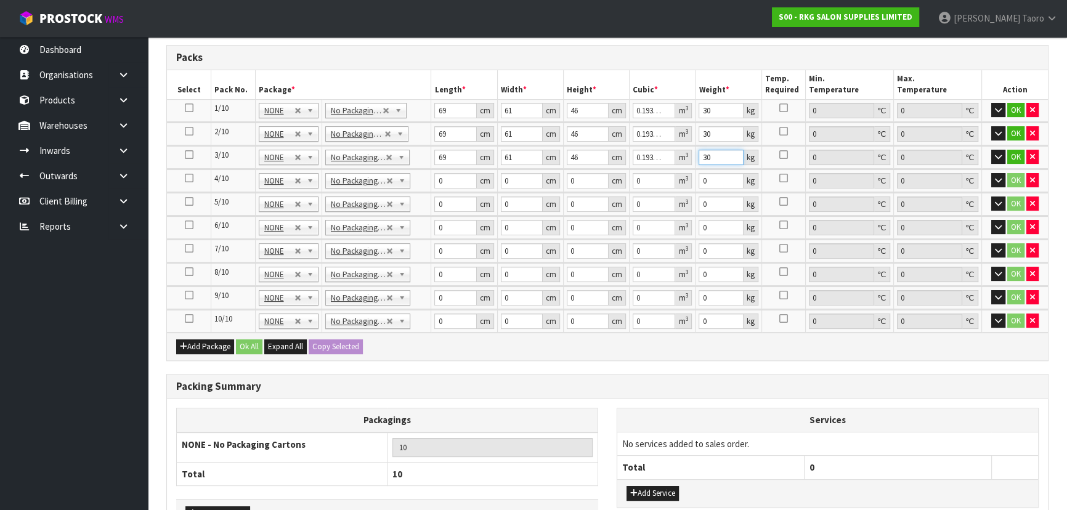
type input "30"
type input "69"
type input "61"
type input "4"
type input "0.016836"
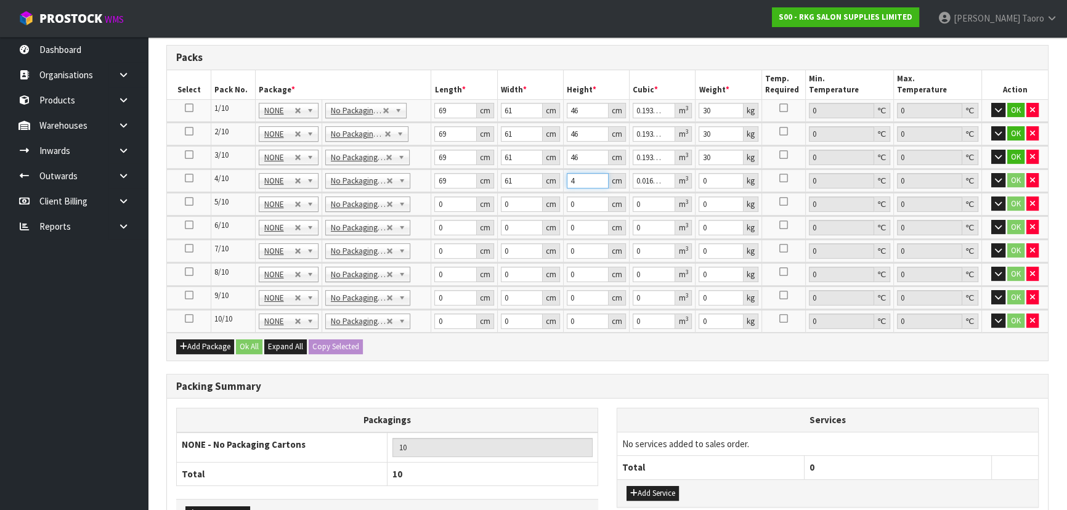
type input "46"
type input "0.193614"
type input "46"
type input "30"
type input "63"
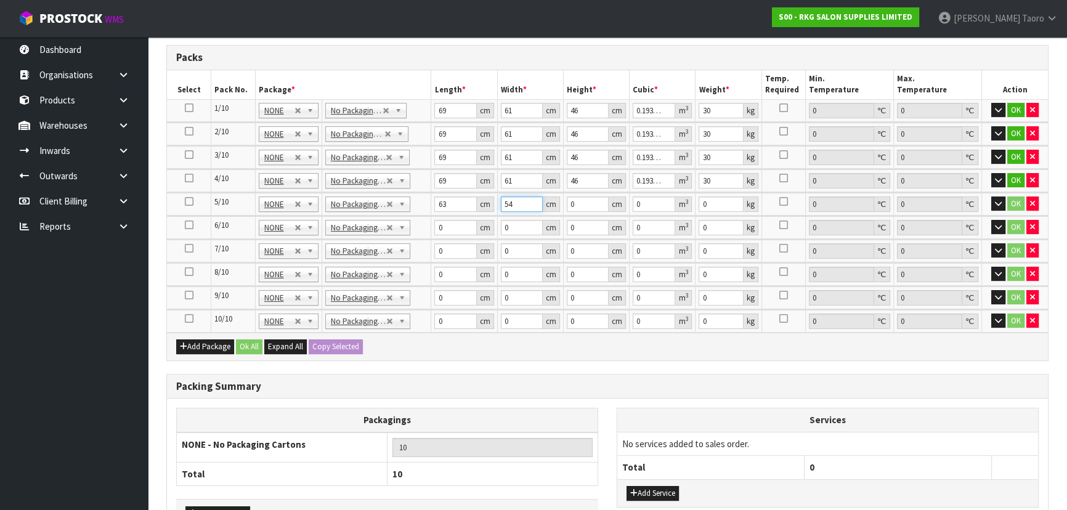
type input "54"
type input "3"
type input "0.010206"
type input "36"
type input "0.122472"
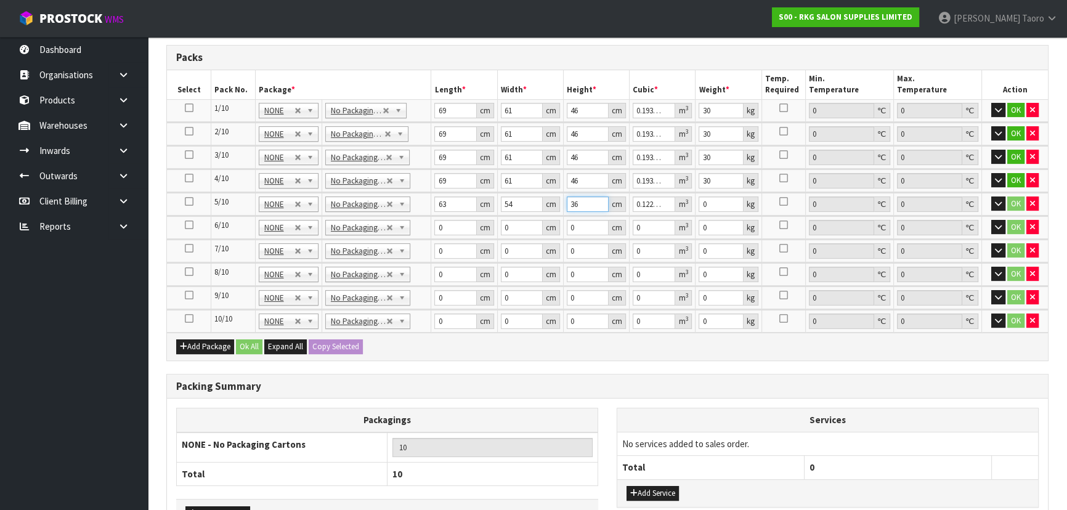
type input "36"
type input "23"
type input "63"
type input "54"
type input "3"
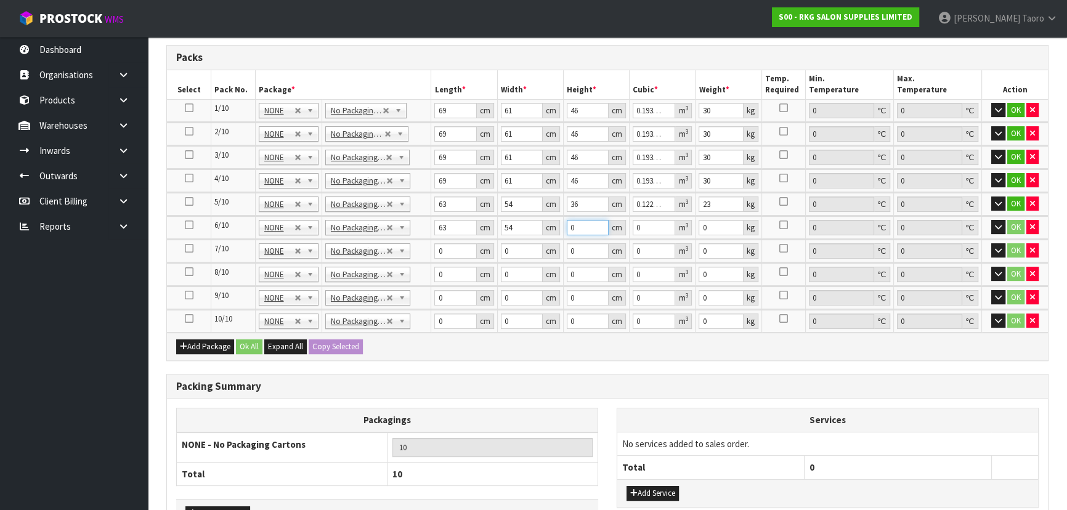
type input "0.010206"
type input "36"
type input "0.122472"
type input "36"
type input "23"
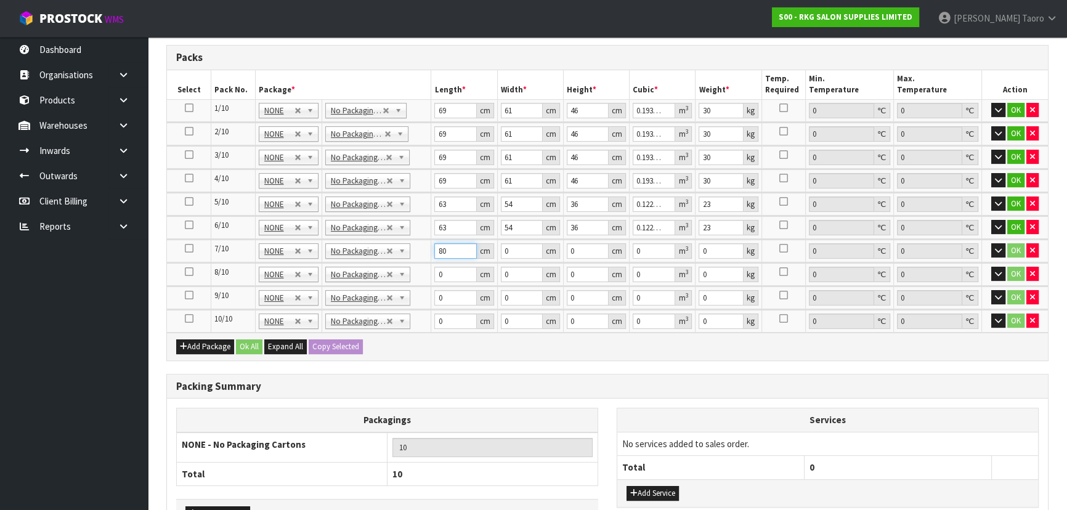
type input "80"
type input "74"
type input "7"
type input "0.04144"
type input "79"
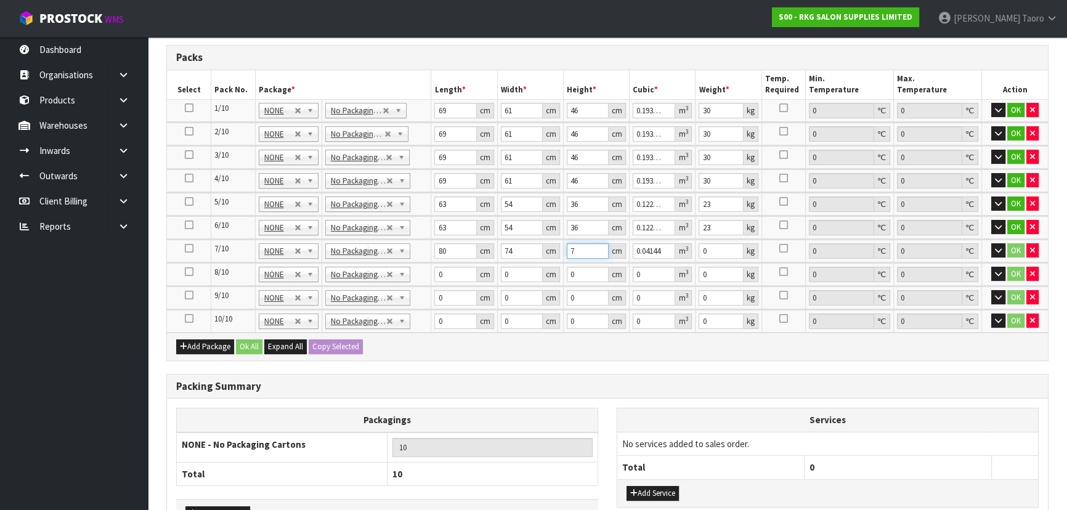
type input "0.46768"
type input "79"
type input "44"
type input "80"
type input "74"
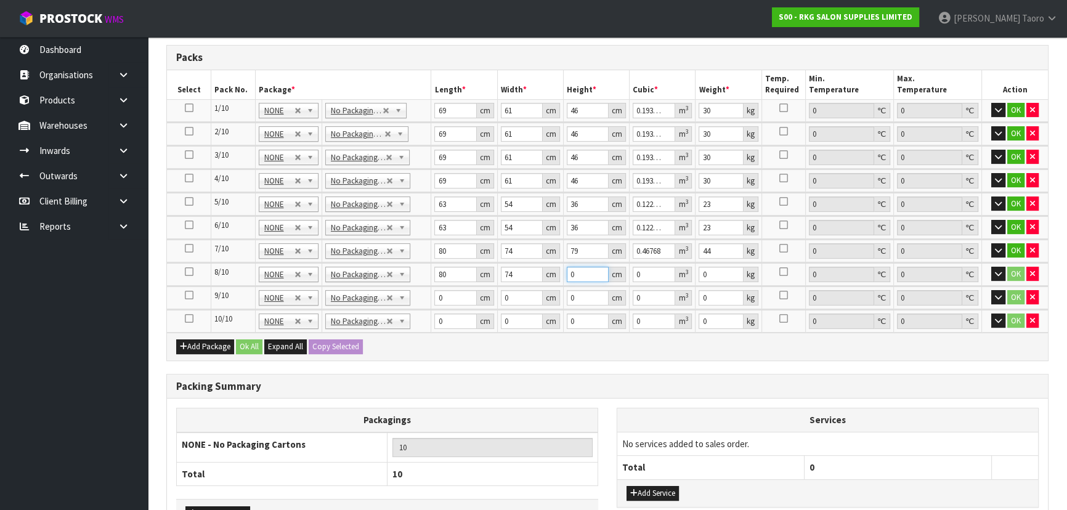
type input "7"
type input "0.04144"
type input "79"
type input "0.46768"
type input "79"
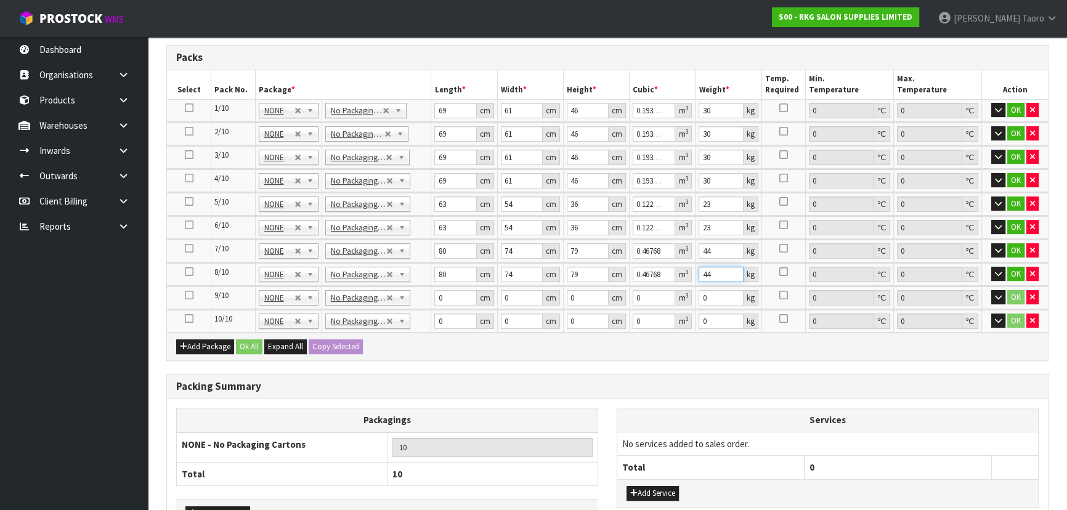
type input "44"
type input "67"
type input "38"
type input "3"
type input "0.007638"
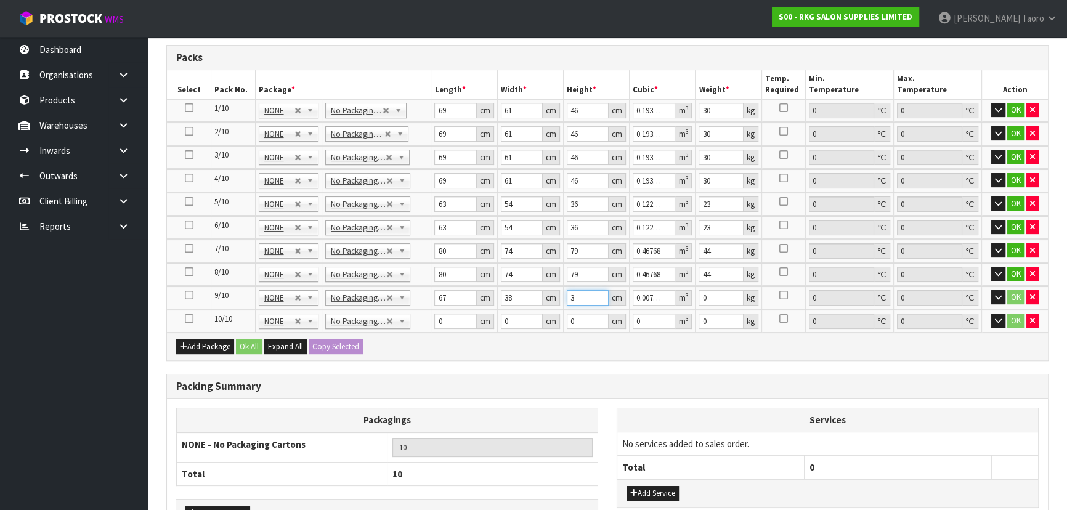
type input "32"
type input "0.081472"
type input "32"
type input "13"
type input "67"
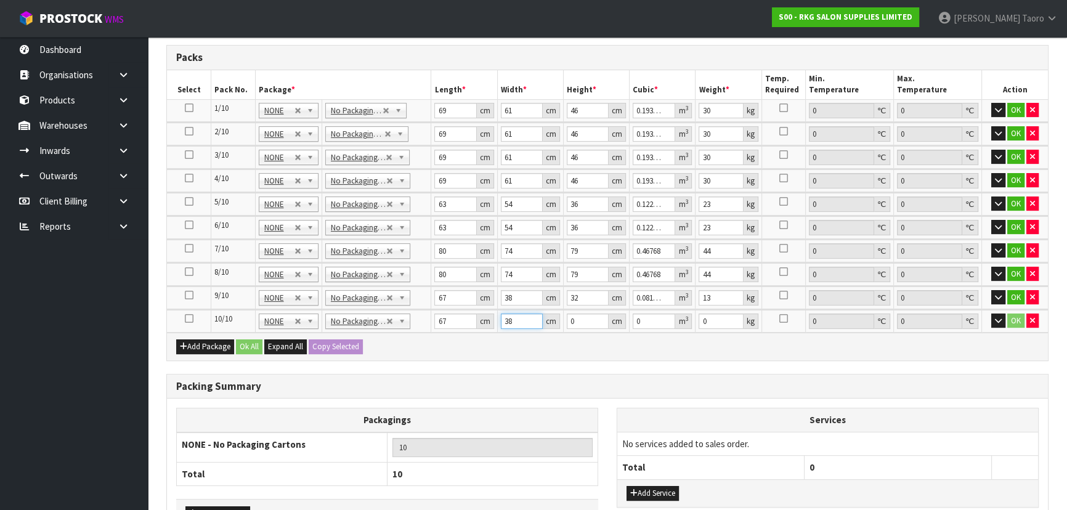
type input "38"
type input "3"
type input "0.007638"
type input "32"
type input "0.081472"
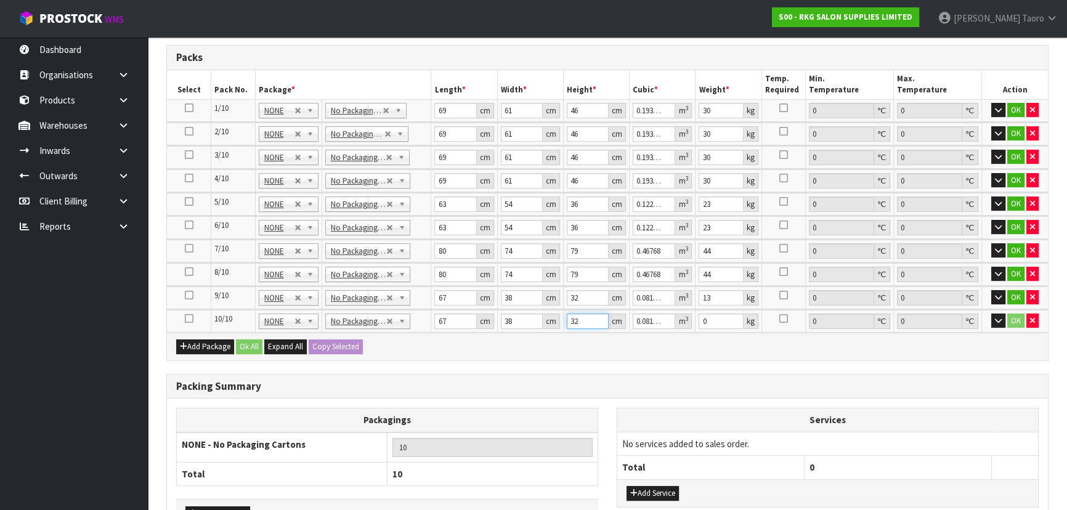
type input "32"
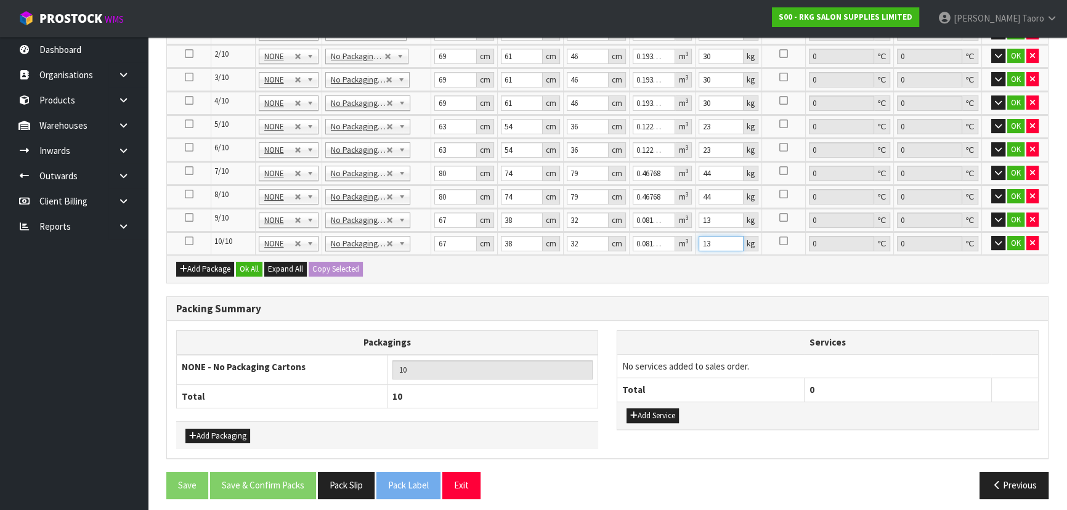
scroll to position [360, 0]
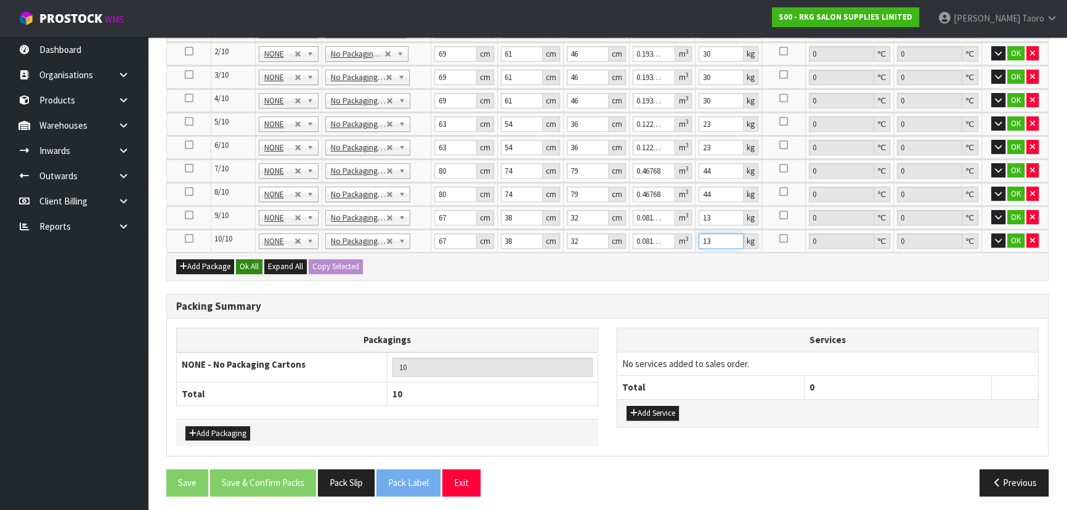
type input "13"
click at [252, 259] on button "Ok All" at bounding box center [249, 266] width 26 height 15
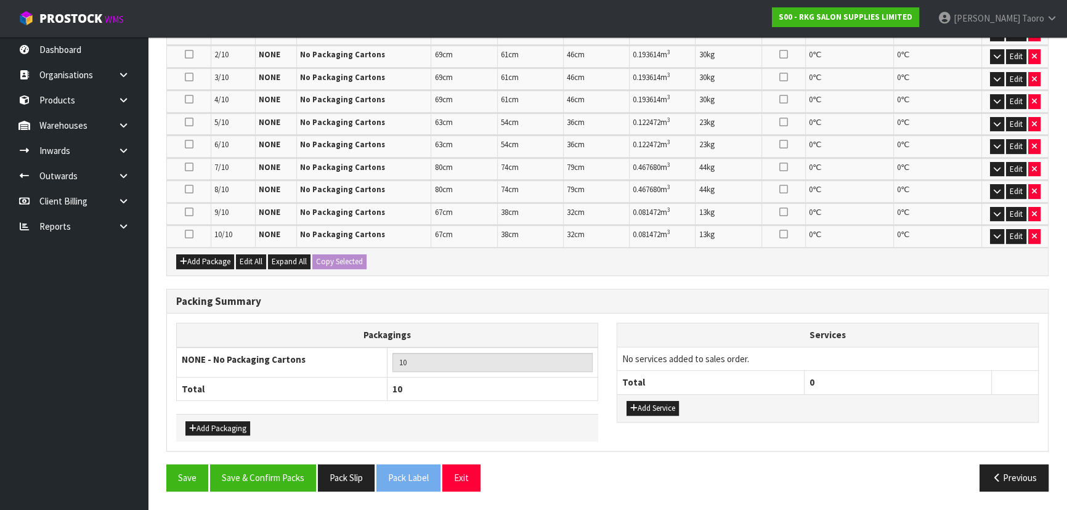
scroll to position [350, 0]
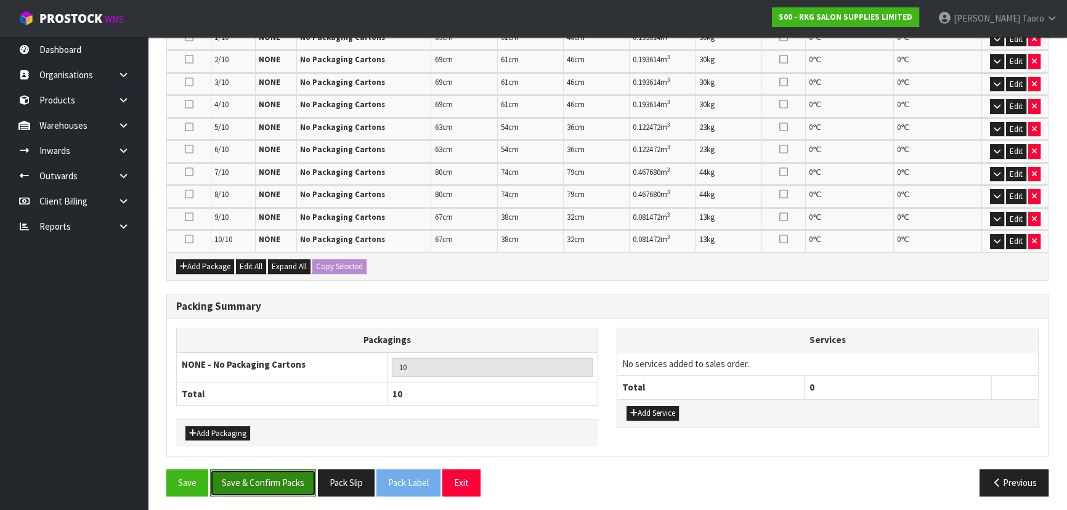
click at [278, 476] on button "Save & Confirm Packs" at bounding box center [263, 482] width 106 height 26
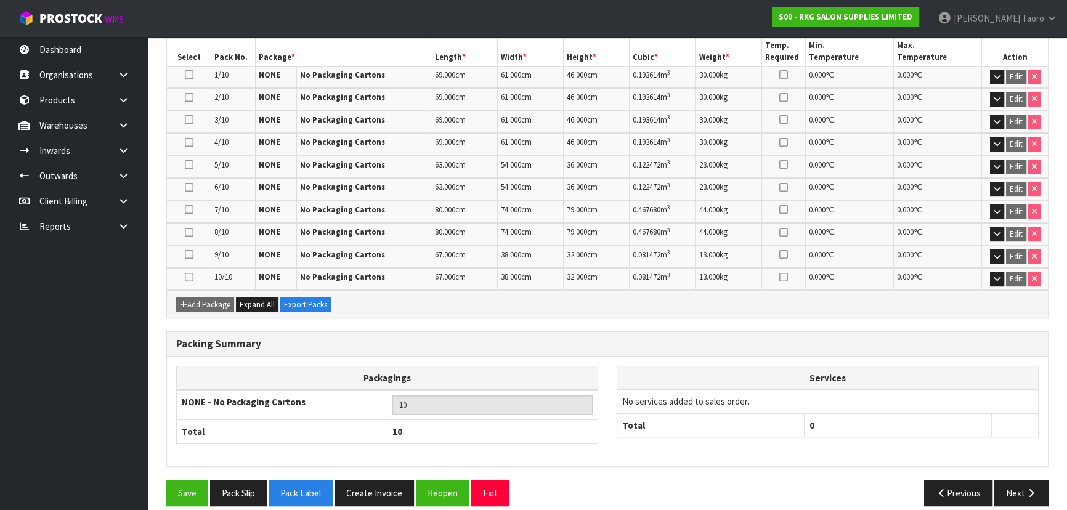
scroll to position [368, 0]
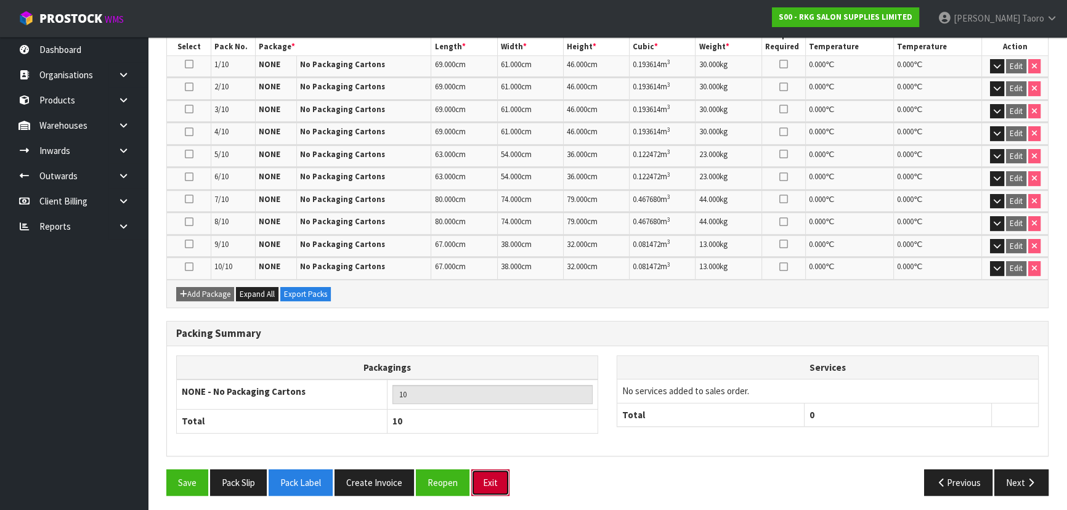
drag, startPoint x: 484, startPoint y: 477, endPoint x: 481, endPoint y: 468, distance: 9.0
click at [484, 476] on button "Exit" at bounding box center [490, 482] width 38 height 26
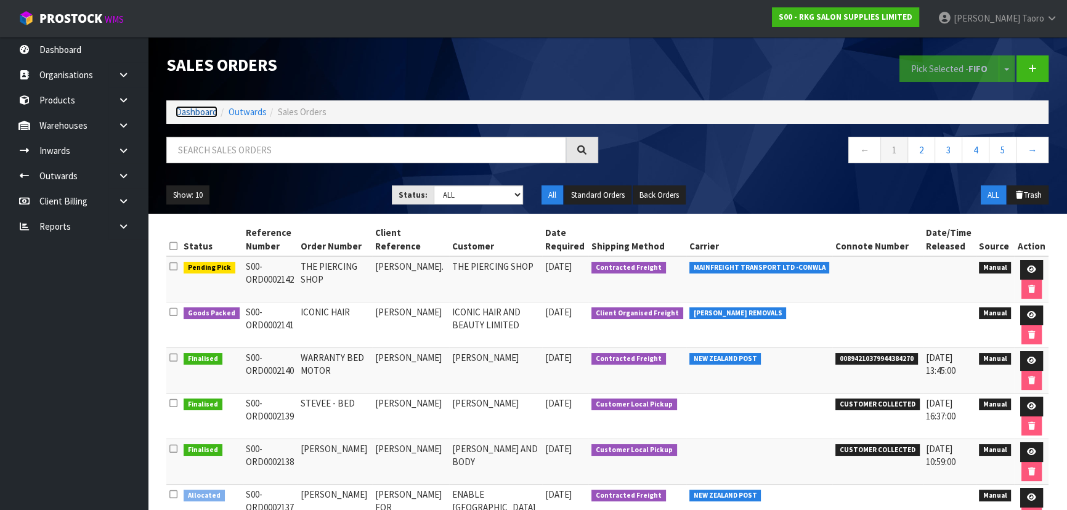
click at [202, 112] on link "Dashboard" at bounding box center [197, 112] width 42 height 12
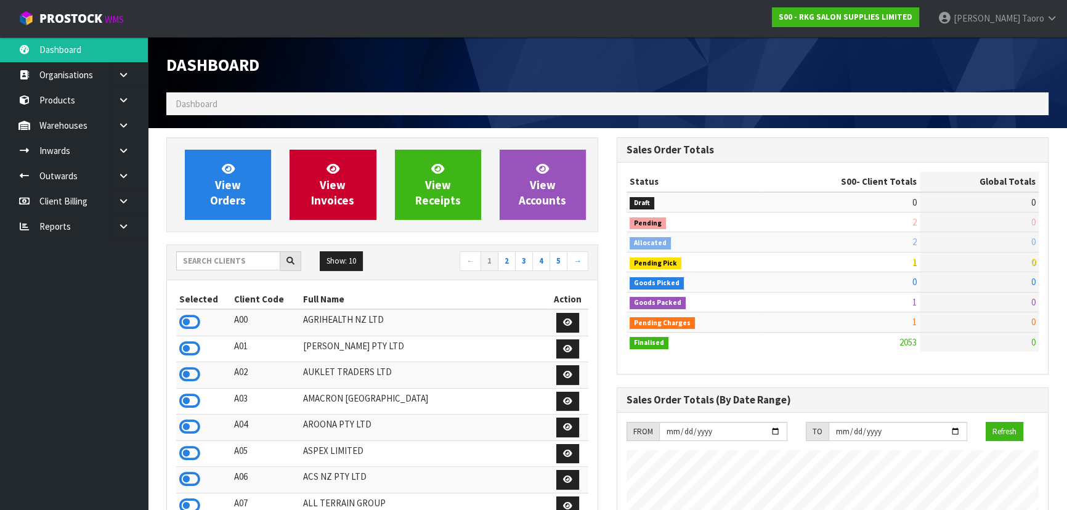
scroll to position [971, 450]
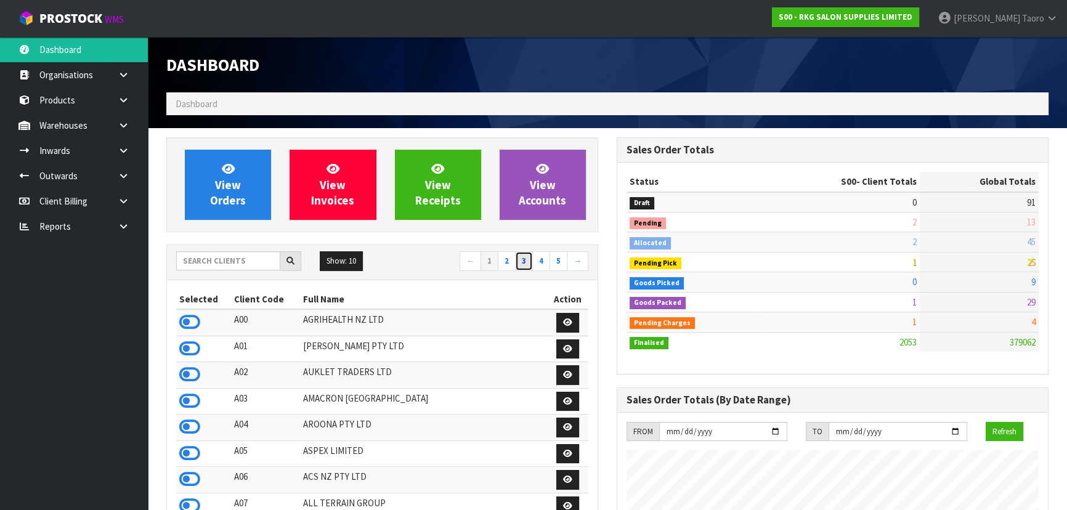
click at [521, 253] on link "3" at bounding box center [524, 261] width 18 height 20
click at [1027, 30] on link "Harriet Taoro" at bounding box center [997, 18] width 139 height 37
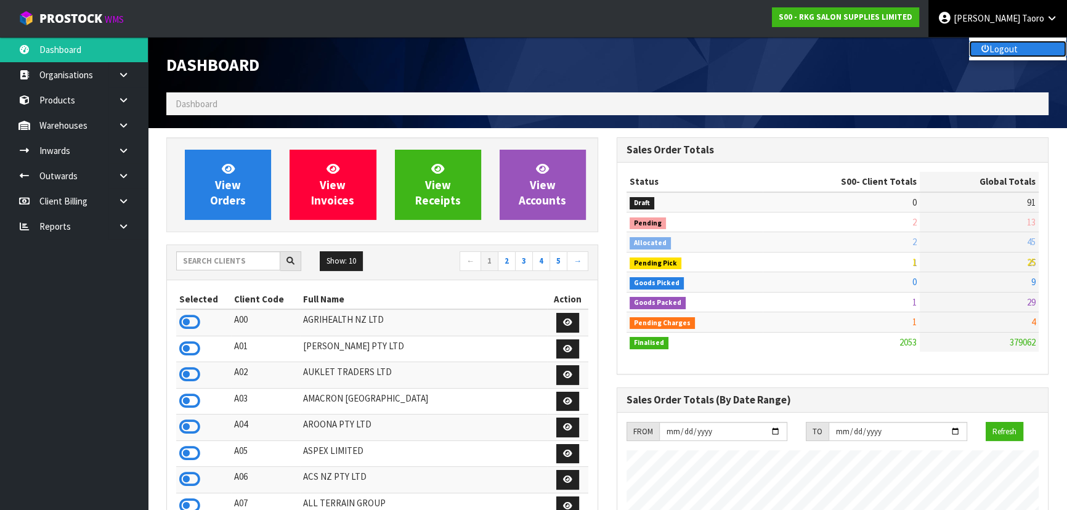
click at [1015, 49] on link "Logout" at bounding box center [1017, 49] width 97 height 17
